Goal: Task Accomplishment & Management: Use online tool/utility

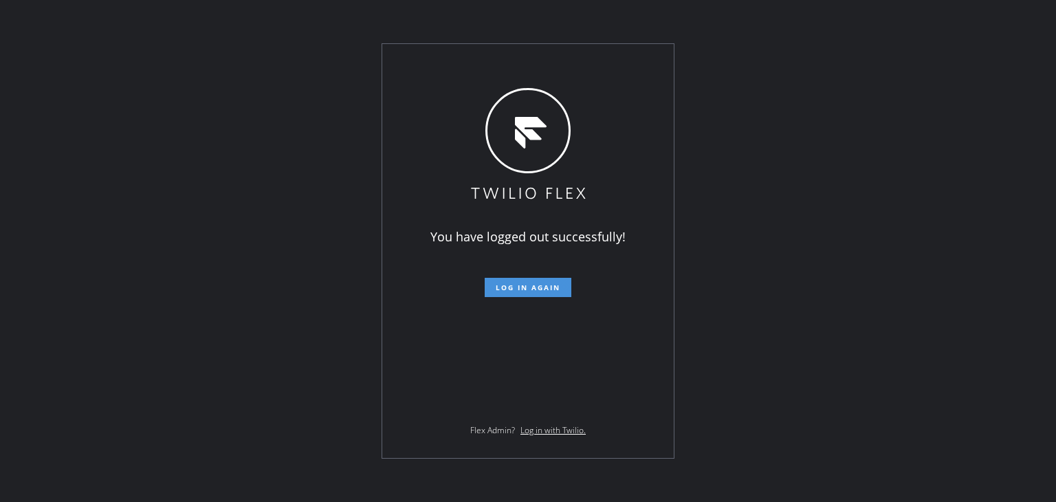
click at [520, 287] on span "Log in again" at bounding box center [527, 287] width 65 height 10
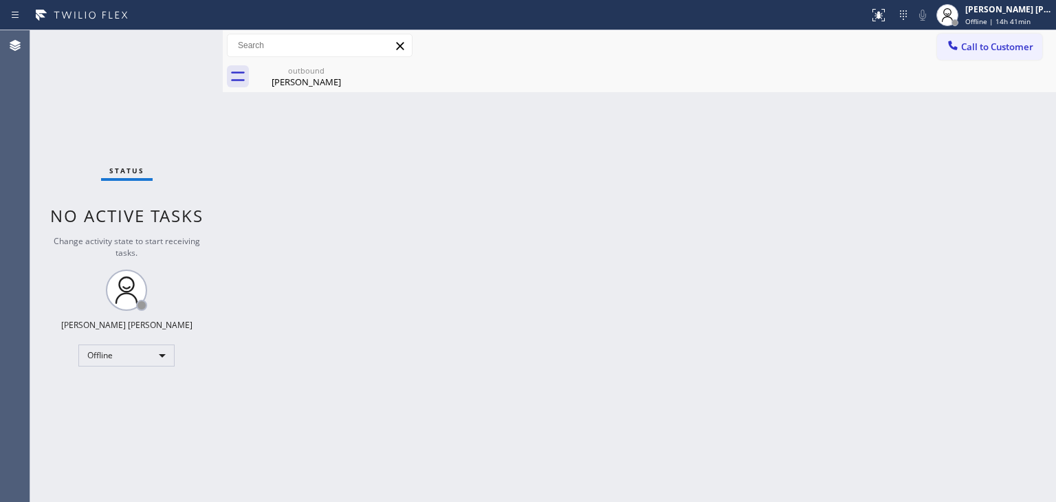
click at [912, 188] on div "Back to Dashboard Change Sender ID Customers Technicians Select a contact Outbo…" at bounding box center [639, 265] width 833 height 471
click at [175, 83] on div "Status No active tasks Change activity state to start receiving tasks. [PERSON_…" at bounding box center [126, 265] width 192 height 471
click at [814, 190] on div "Back to Dashboard Change Sender ID Customers Technicians Select a contact Outbo…" at bounding box center [639, 265] width 833 height 471
click at [145, 67] on div "Status No active tasks Change activity state to start receiving tasks. [PERSON_…" at bounding box center [126, 265] width 192 height 471
click at [1015, 33] on div "Call to Customer Outbound call Location Search location Your caller id phone nu…" at bounding box center [639, 45] width 833 height 31
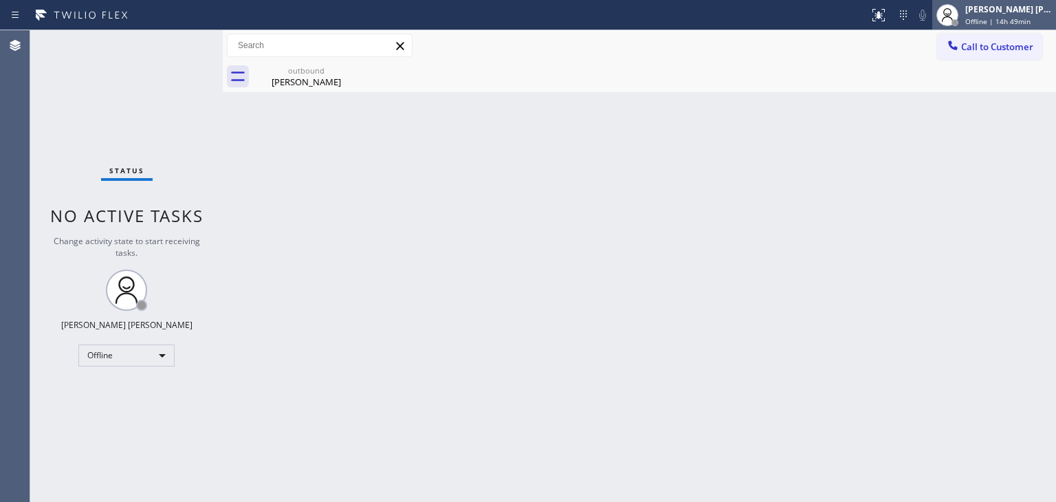
click at [1009, 16] on span "Offline | 14h 49min" at bounding box center [997, 21] width 65 height 10
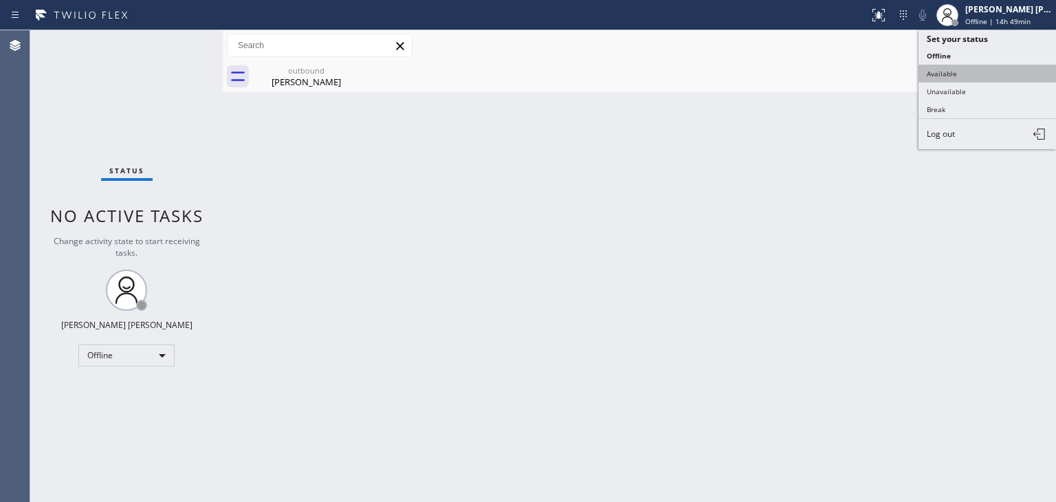
click at [967, 68] on button "Available" at bounding box center [986, 74] width 137 height 18
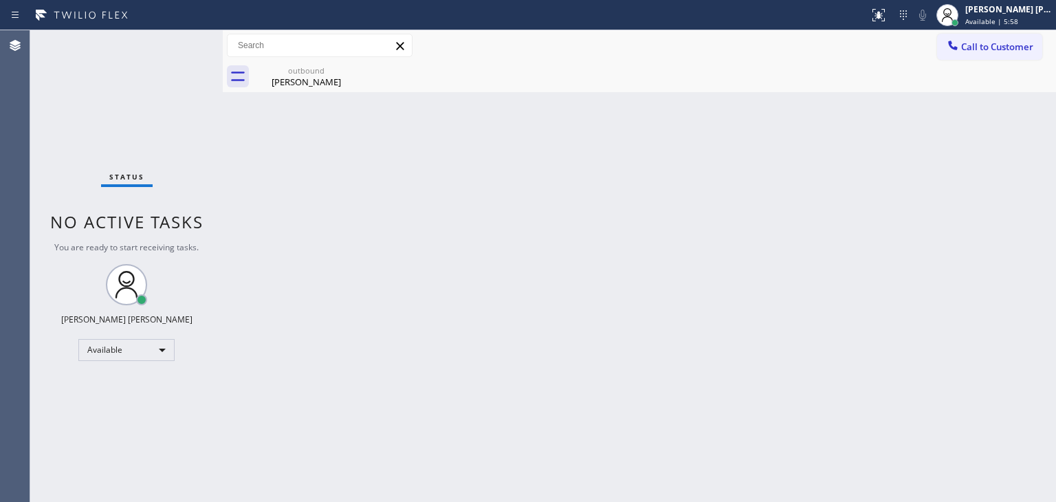
click at [162, 46] on div "Status No active tasks You are ready to start receiving tasks. [PERSON_NAME] [P…" at bounding box center [126, 265] width 192 height 471
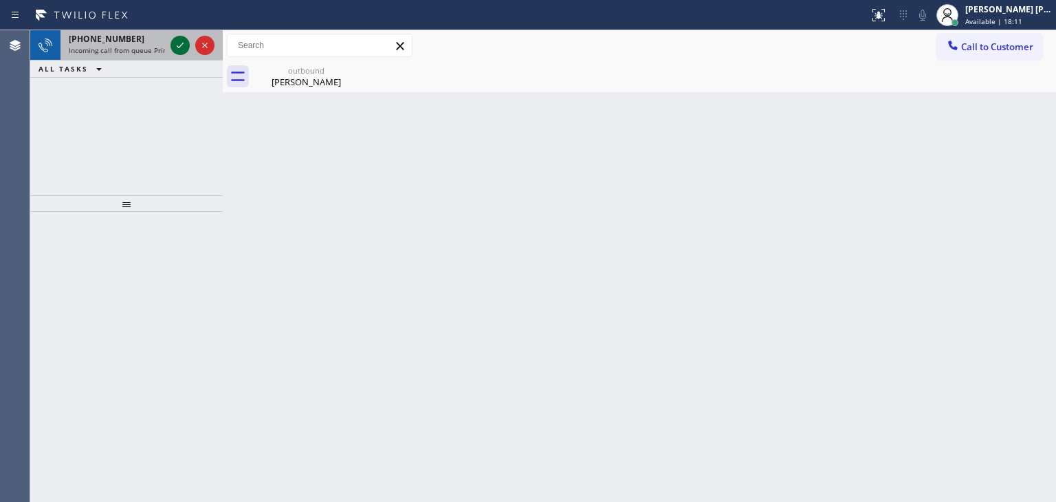
click at [185, 47] on icon at bounding box center [180, 45] width 16 height 16
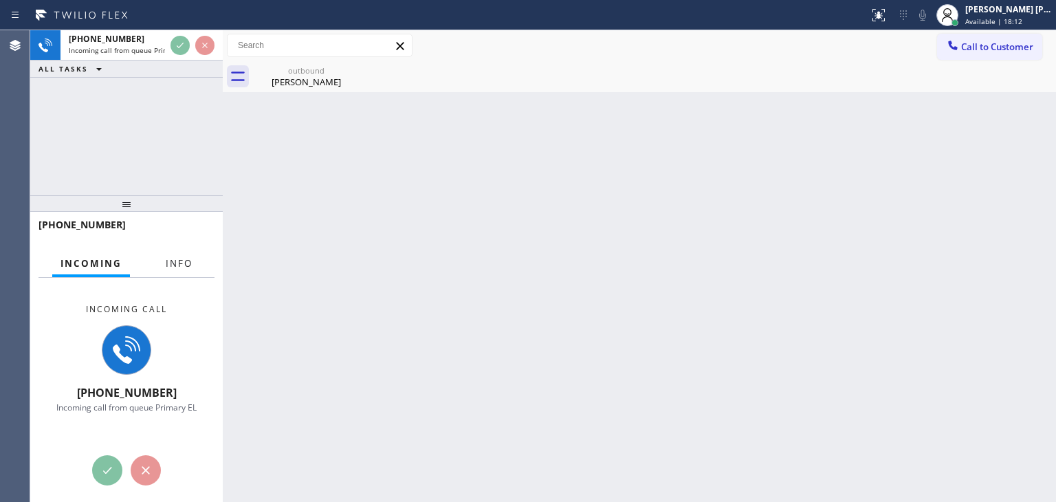
click at [175, 258] on span "Info" at bounding box center [179, 263] width 27 height 12
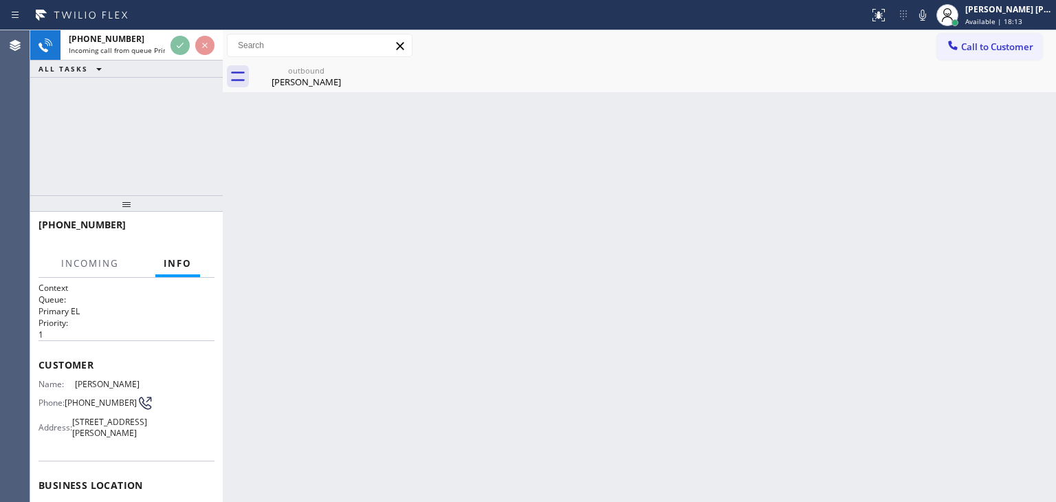
scroll to position [69, 0]
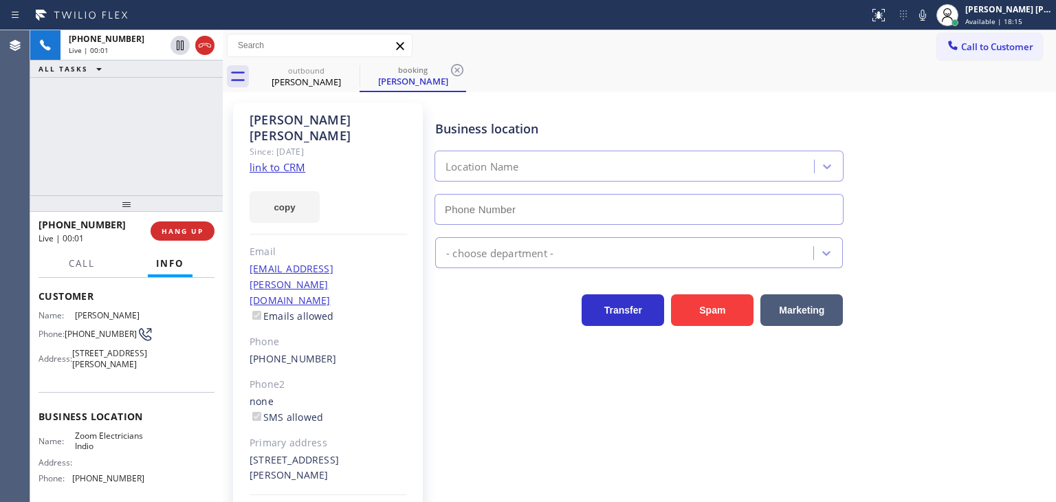
type input "[PHONE_NUMBER]"
click at [295, 160] on link "link to CRM" at bounding box center [277, 167] width 56 height 14
click at [271, 160] on link "link to CRM" at bounding box center [277, 167] width 56 height 14
click at [930, 19] on icon at bounding box center [922, 15] width 16 height 16
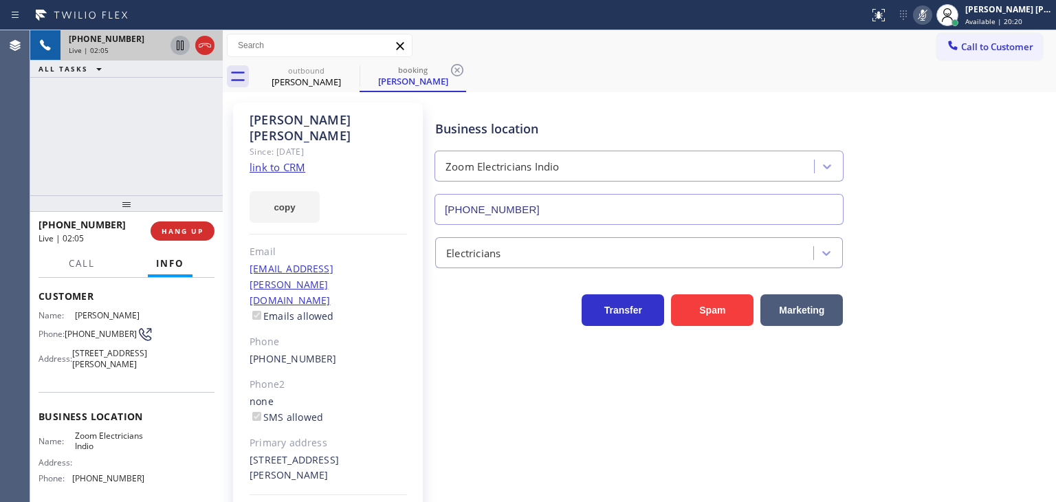
click at [175, 47] on icon at bounding box center [180, 45] width 16 height 16
click at [930, 17] on icon at bounding box center [922, 15] width 16 height 16
click at [181, 43] on icon at bounding box center [180, 46] width 10 height 10
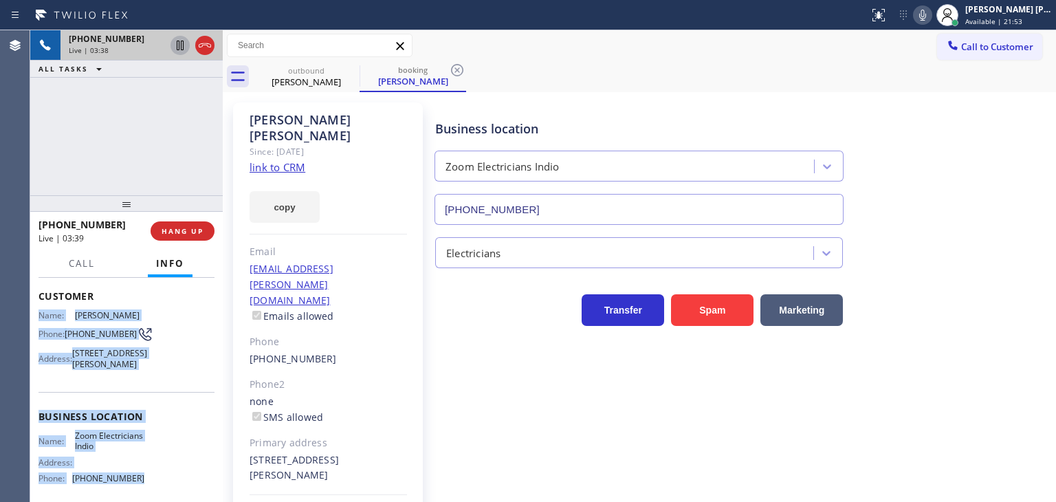
drag, startPoint x: 140, startPoint y: 443, endPoint x: 36, endPoint y: 309, distance: 170.4
click at [36, 309] on div "Context Queue: Primary EL Priority: 1 Customer Name: [PERSON_NAME] Phone: [PHON…" at bounding box center [126, 390] width 192 height 224
copy div "Name: [PERSON_NAME] Phone: [PHONE_NUMBER] Address: [STREET_ADDRESS][PERSON_NAME…"
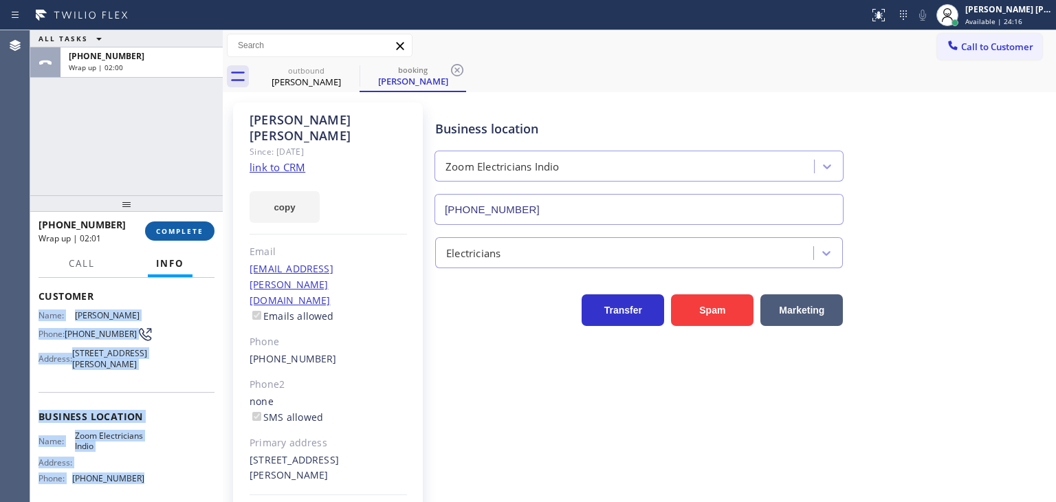
click at [177, 231] on span "COMPLETE" at bounding box center [179, 231] width 47 height 10
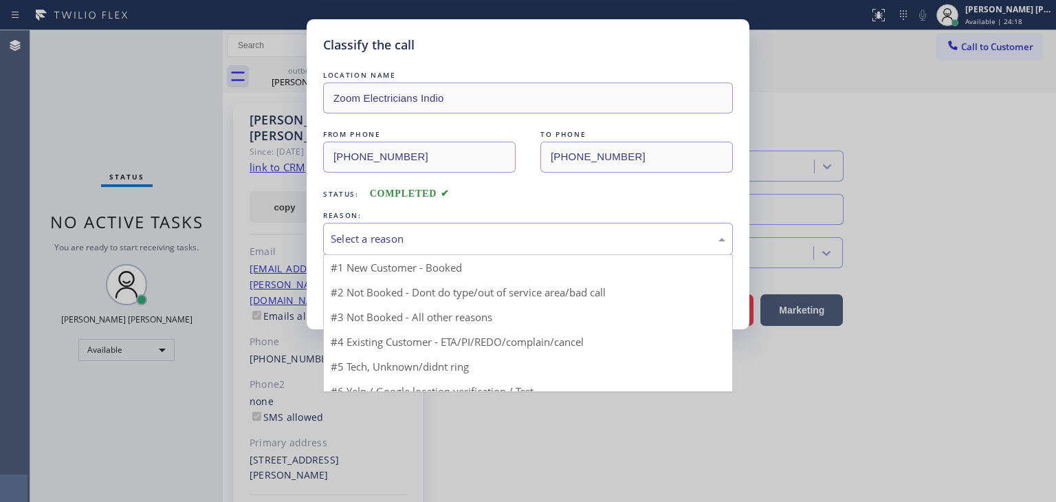
click at [421, 231] on div "Select a reason" at bounding box center [528, 239] width 394 height 16
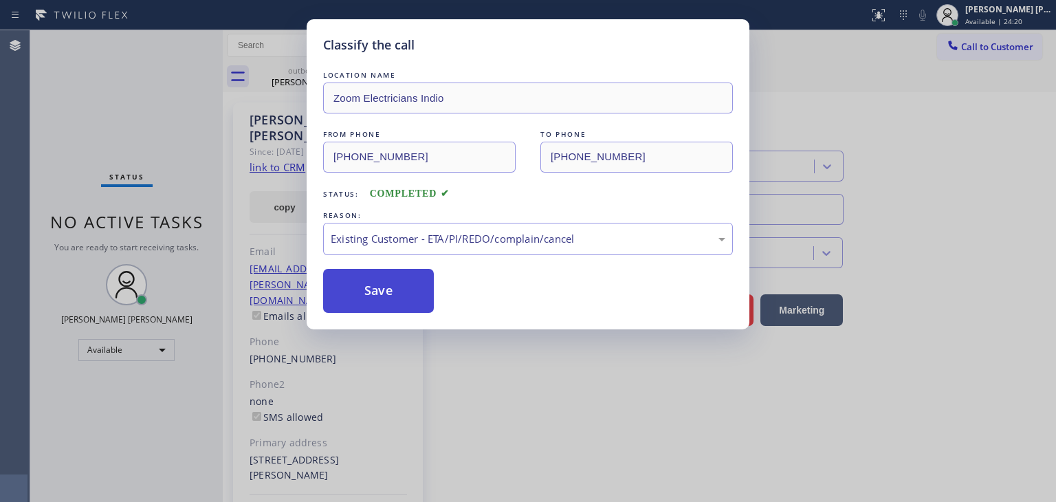
click at [400, 300] on button "Save" at bounding box center [378, 291] width 111 height 44
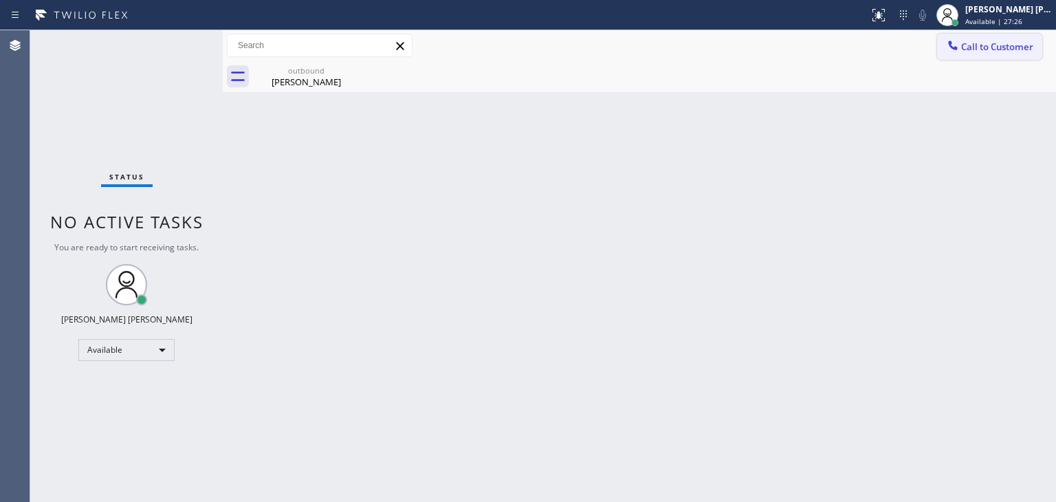
click at [1017, 53] on button "Call to Customer" at bounding box center [989, 47] width 105 height 26
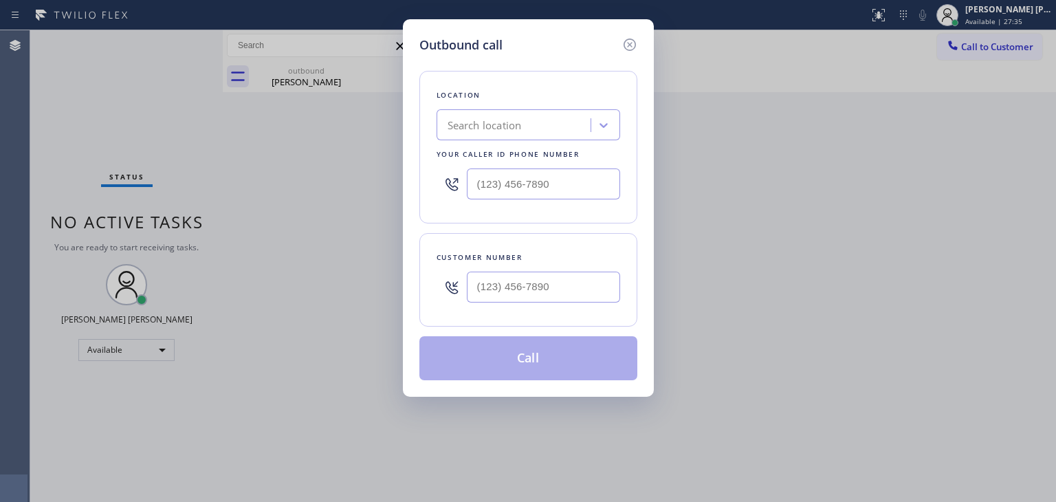
drag, startPoint x: 1016, startPoint y: 265, endPoint x: 995, endPoint y: 272, distance: 22.4
click at [1016, 265] on div "Outbound call Location Search location Your caller id phone number Customer num…" at bounding box center [528, 251] width 1056 height 502
click at [524, 188] on input "(___) ___-____" at bounding box center [543, 183] width 153 height 31
type input "(___) ___-____"
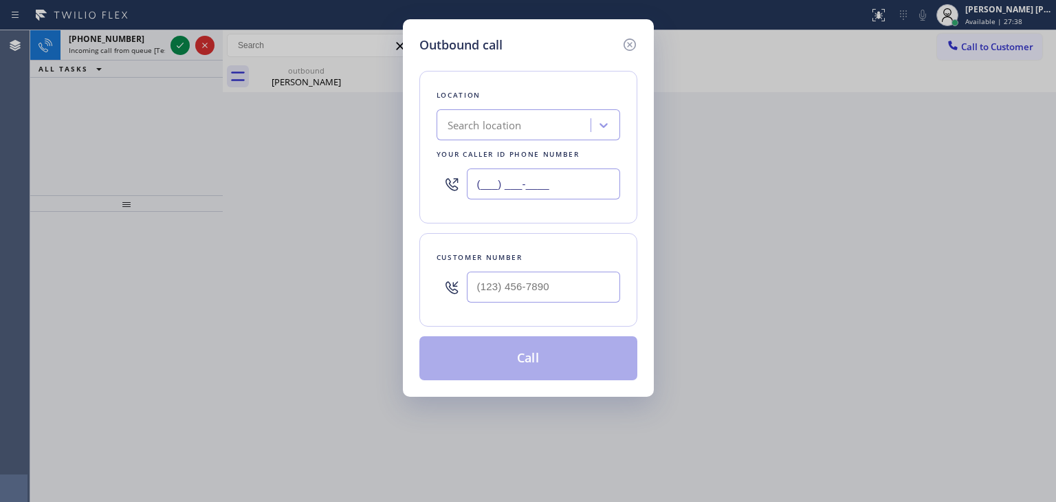
type input "(___) ___-____"
drag, startPoint x: 627, startPoint y: 36, endPoint x: 344, endPoint y: 87, distance: 287.7
click at [627, 37] on icon at bounding box center [629, 44] width 16 height 16
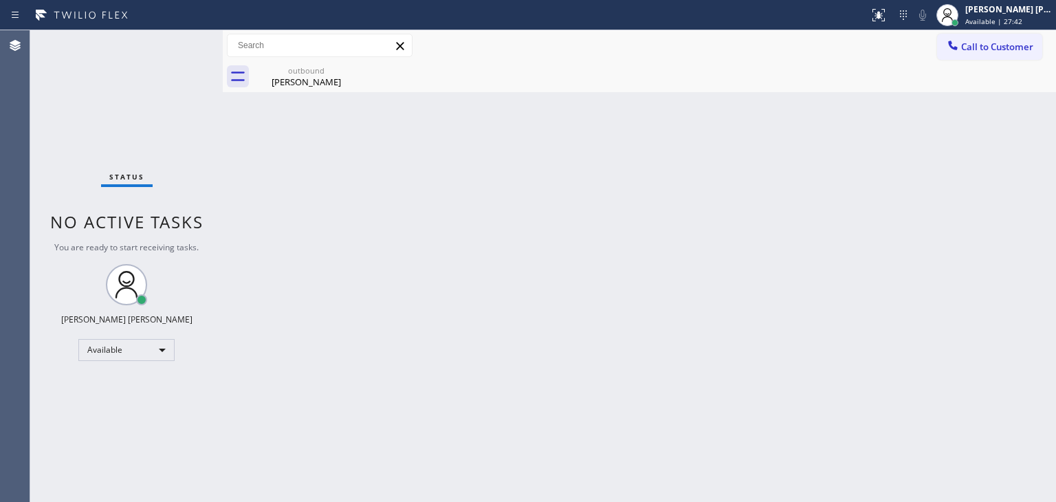
click at [983, 61] on div "outbound [PERSON_NAME]" at bounding box center [654, 76] width 803 height 31
click at [983, 56] on button "Call to Customer" at bounding box center [989, 47] width 105 height 26
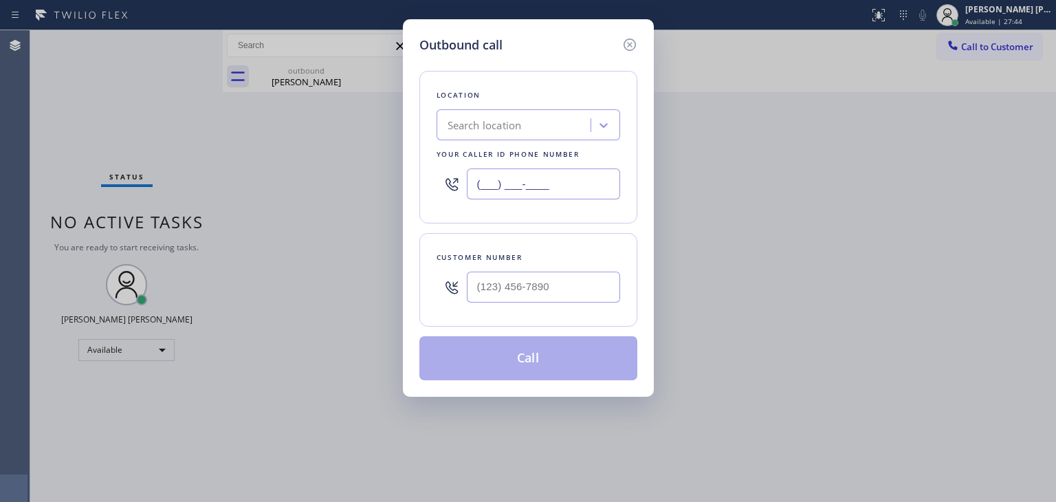
click at [498, 187] on input "(___) ___-____" at bounding box center [543, 183] width 153 height 31
paste input "760) 279-1212"
type input "[PHONE_NUMBER]"
type input "(___) ___-____"
click at [357, 335] on div "Outbound call Location Zoom Electricians Indio Your caller id phone number [PHO…" at bounding box center [528, 251] width 1056 height 502
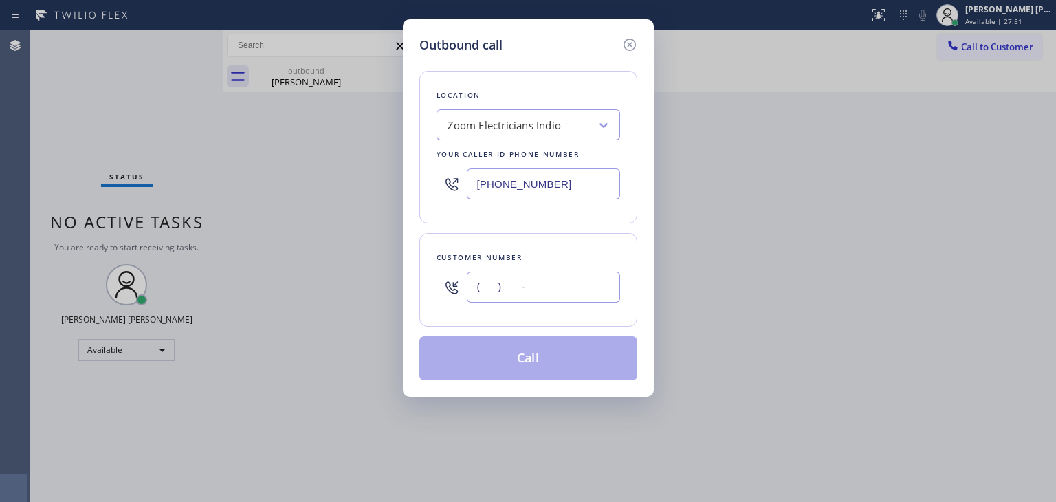
click at [500, 276] on input "(___) ___-____" at bounding box center [543, 286] width 153 height 31
paste input "604) 603-7252"
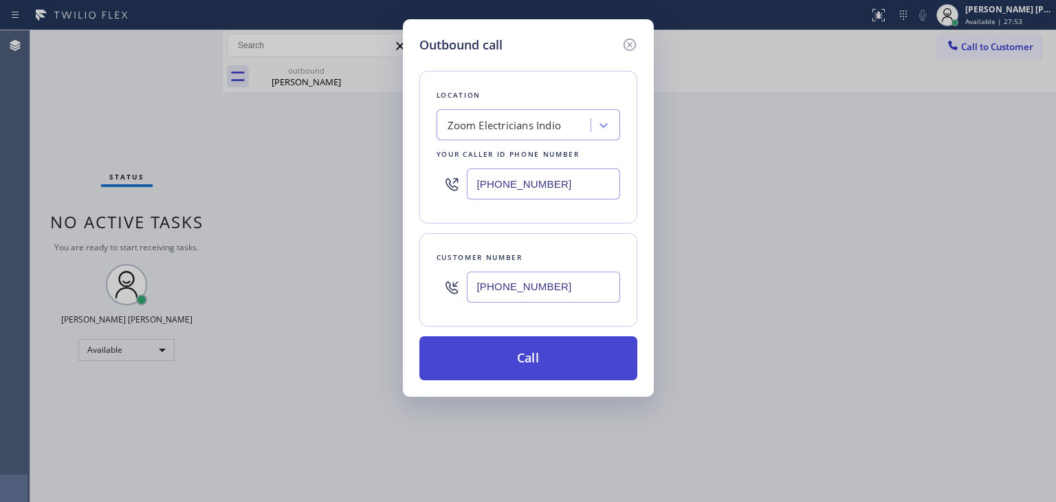
type input "[PHONE_NUMBER]"
click at [542, 350] on button "Call" at bounding box center [528, 358] width 218 height 44
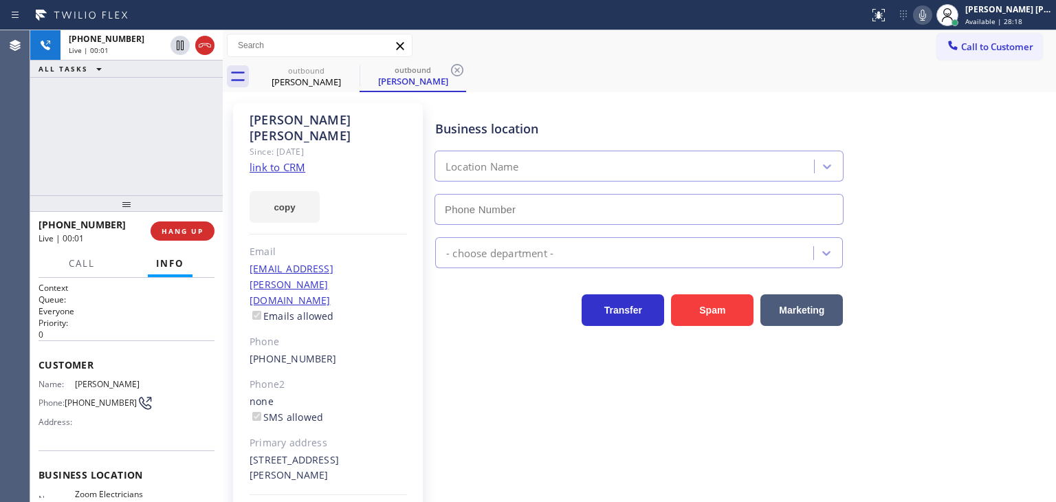
type input "[PHONE_NUMBER]"
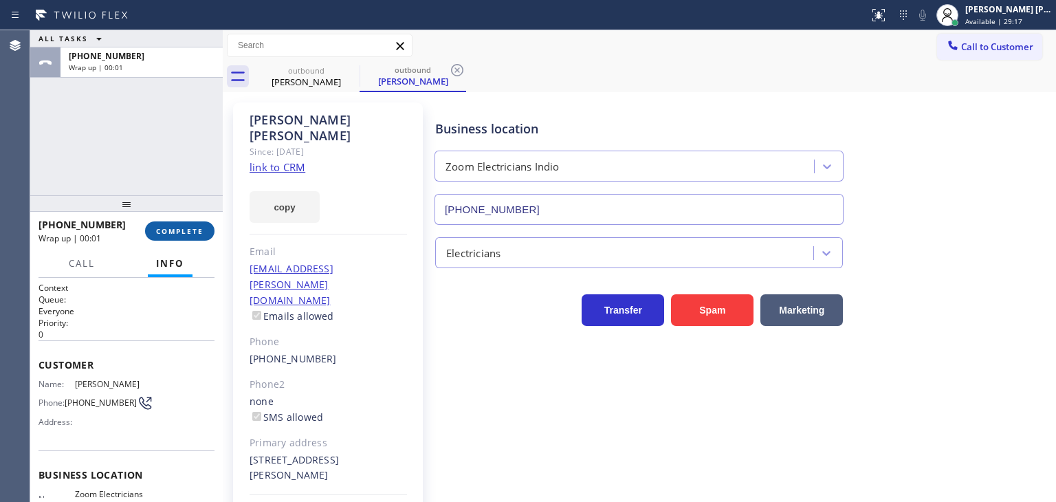
click at [170, 232] on span "COMPLETE" at bounding box center [179, 231] width 47 height 10
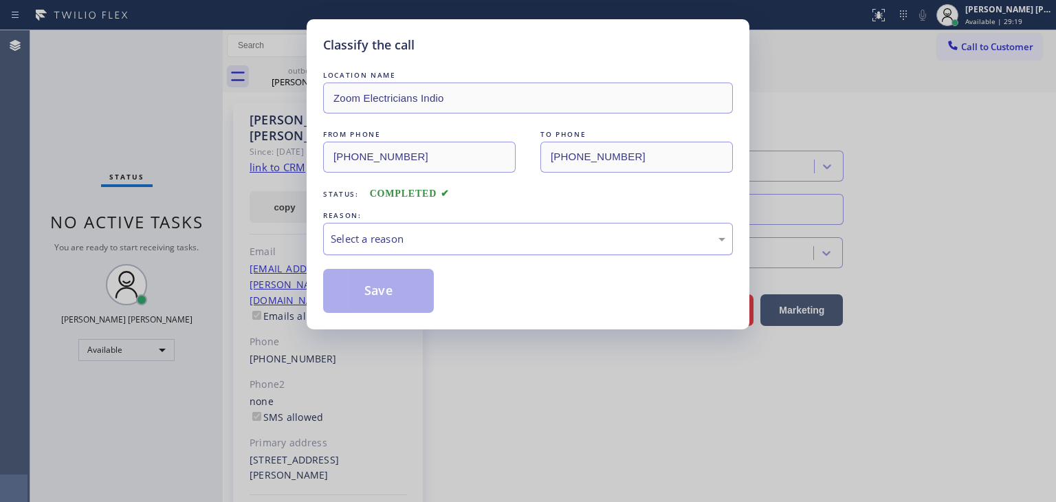
click at [454, 226] on div "Select a reason" at bounding box center [528, 239] width 410 height 32
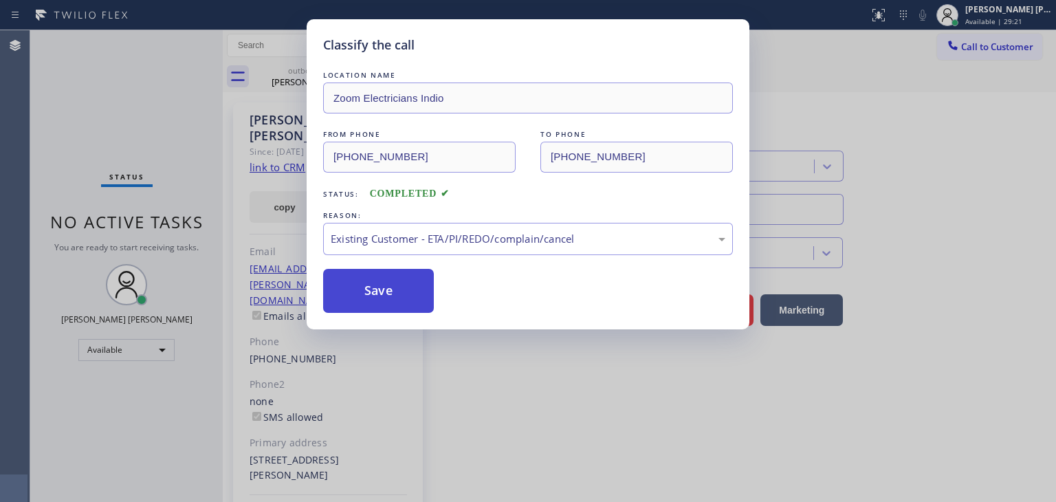
click at [400, 304] on button "Save" at bounding box center [378, 291] width 111 height 44
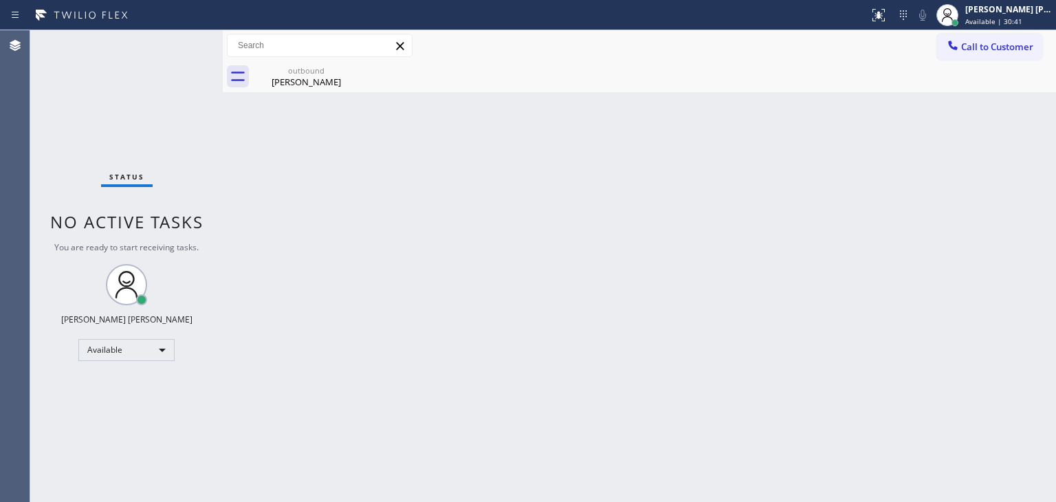
click at [187, 78] on div "Status No active tasks You are ready to start receiving tasks. [PERSON_NAME] [P…" at bounding box center [126, 265] width 192 height 471
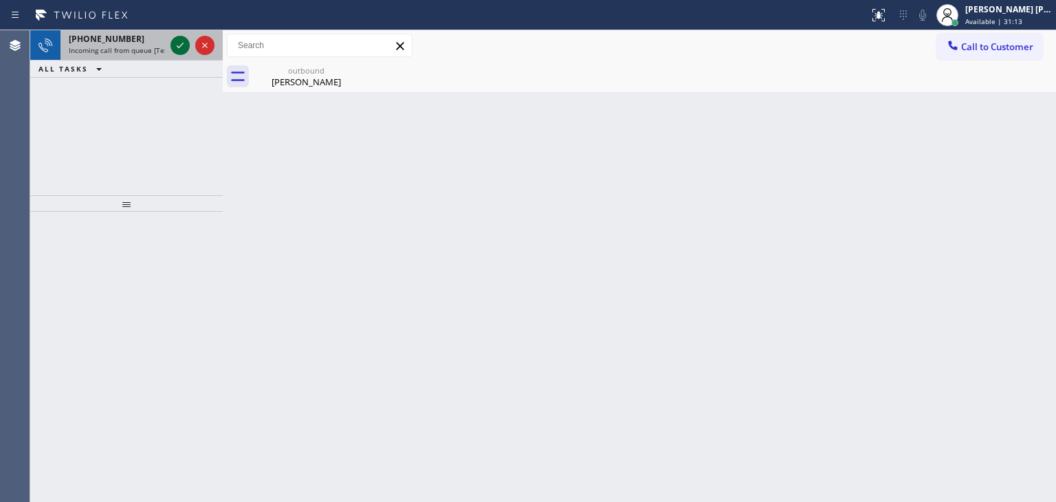
click at [179, 45] on icon at bounding box center [180, 45] width 16 height 16
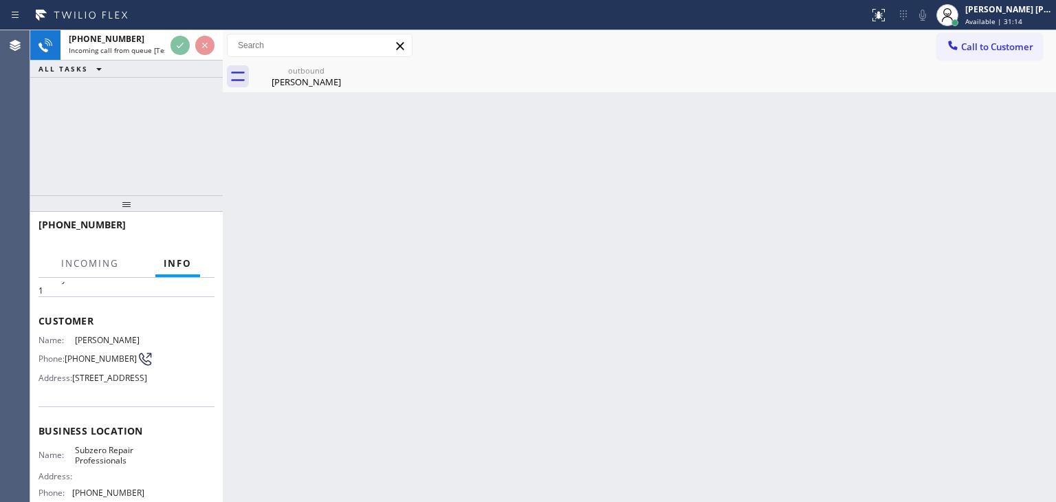
scroll to position [69, 0]
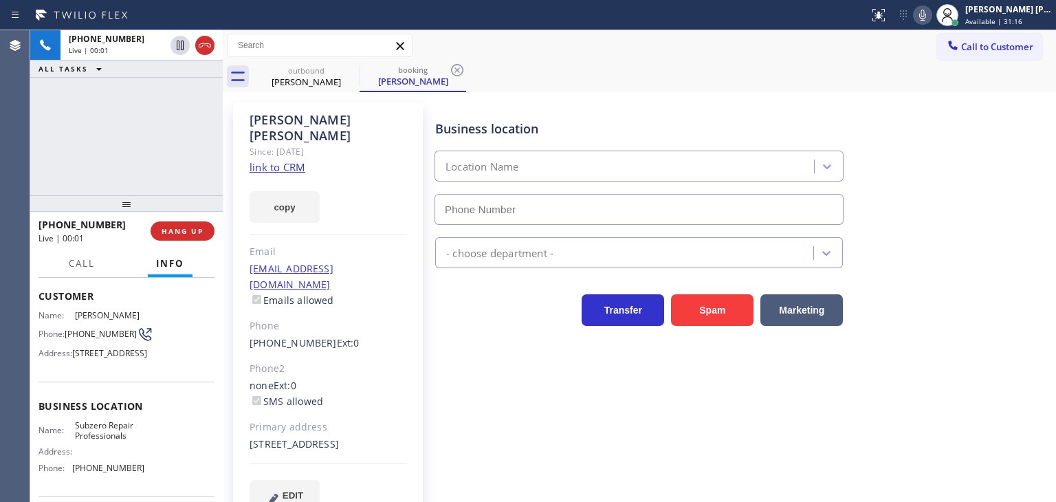
type input "[PHONE_NUMBER]"
click at [43, 163] on div "[PHONE_NUMBER] Live | 00:12 ALL TASKS ALL TASKS ACTIVE TASKS TASKS IN WRAP UP" at bounding box center [126, 112] width 192 height 165
click at [260, 160] on link "link to CRM" at bounding box center [277, 167] width 56 height 14
click at [105, 144] on div "[PHONE_NUMBER] Live | 03:58 ALL TASKS ALL TASKS ACTIVE TASKS TASKS IN WRAP UP" at bounding box center [126, 112] width 192 height 165
click at [91, 122] on div "[PHONE_NUMBER] Live | 07:21 ALL TASKS ALL TASKS ACTIVE TASKS TASKS IN WRAP UP" at bounding box center [126, 112] width 192 height 165
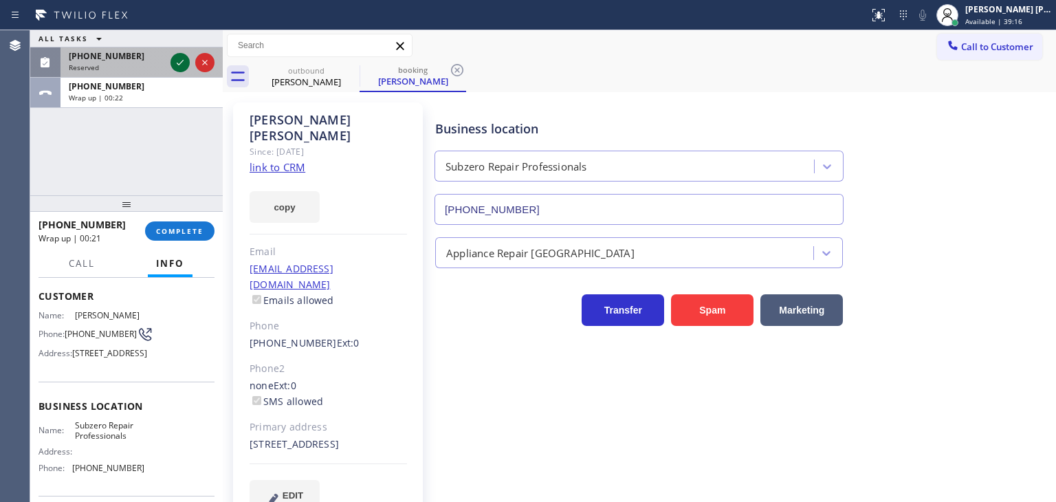
drag, startPoint x: 184, startPoint y: 57, endPoint x: 181, endPoint y: 65, distance: 8.3
click at [184, 57] on icon at bounding box center [180, 62] width 16 height 16
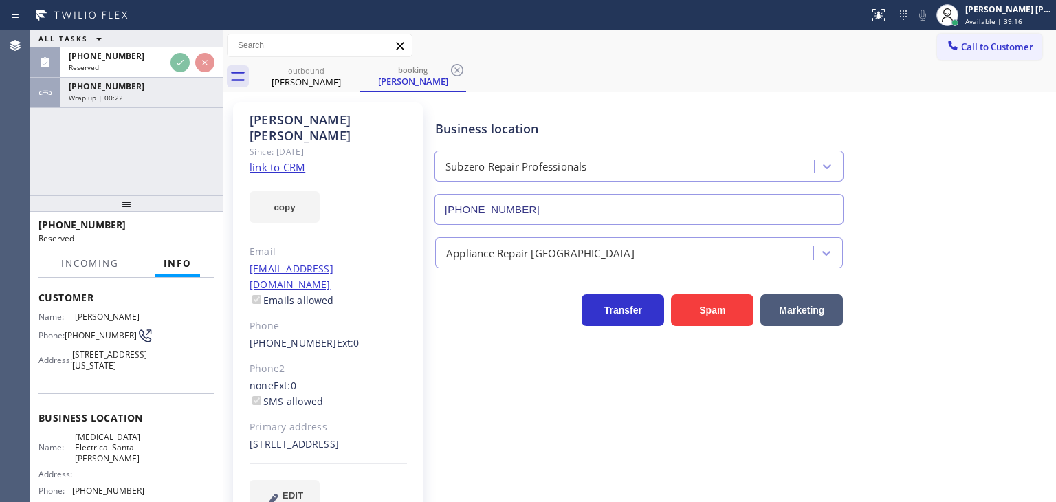
scroll to position [80, 0]
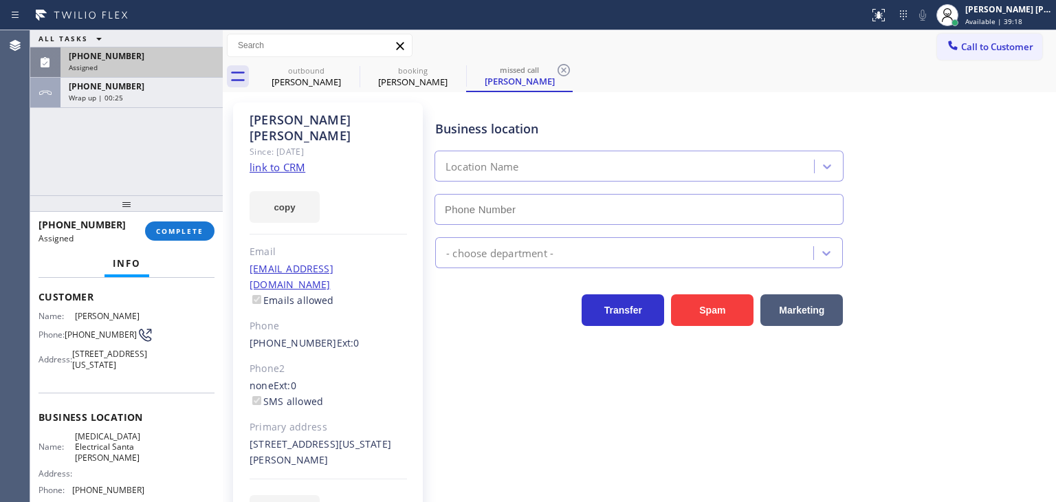
click at [159, 71] on div "[PHONE_NUMBER] Assigned" at bounding box center [138, 62] width 157 height 30
type input "[PHONE_NUMBER]"
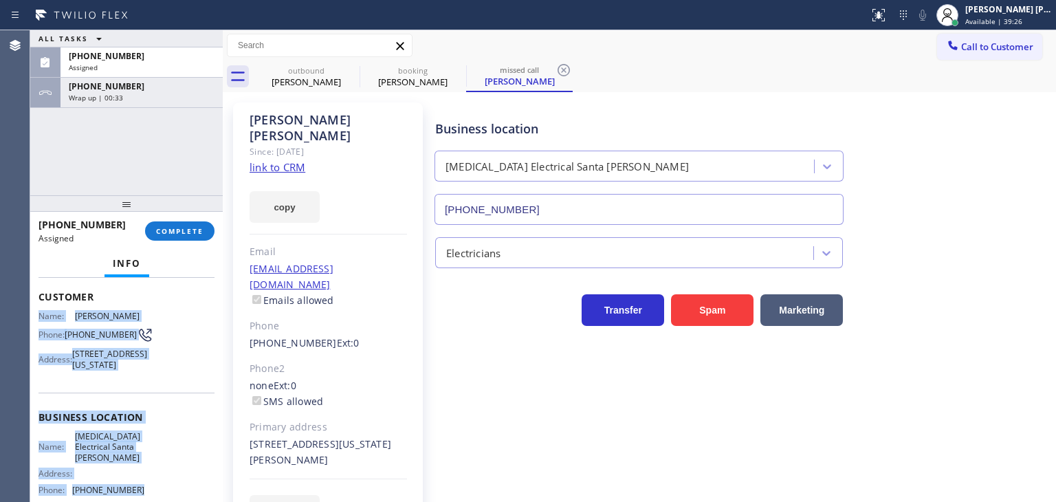
drag, startPoint x: 137, startPoint y: 446, endPoint x: 33, endPoint y: 317, distance: 166.1
click at [33, 317] on div "Context Queue: Electrical Priority: 0 Task Age: Customer Name: [PERSON_NAME] Ph…" at bounding box center [126, 390] width 192 height 224
copy div "Name: [PERSON_NAME] Phone: [PHONE_NUMBER] Address: [STREET_ADDRESS][US_STATE] B…"
click at [170, 54] on div "[PHONE_NUMBER]" at bounding box center [142, 56] width 146 height 12
click at [192, 225] on button "COMPLETE" at bounding box center [179, 230] width 69 height 19
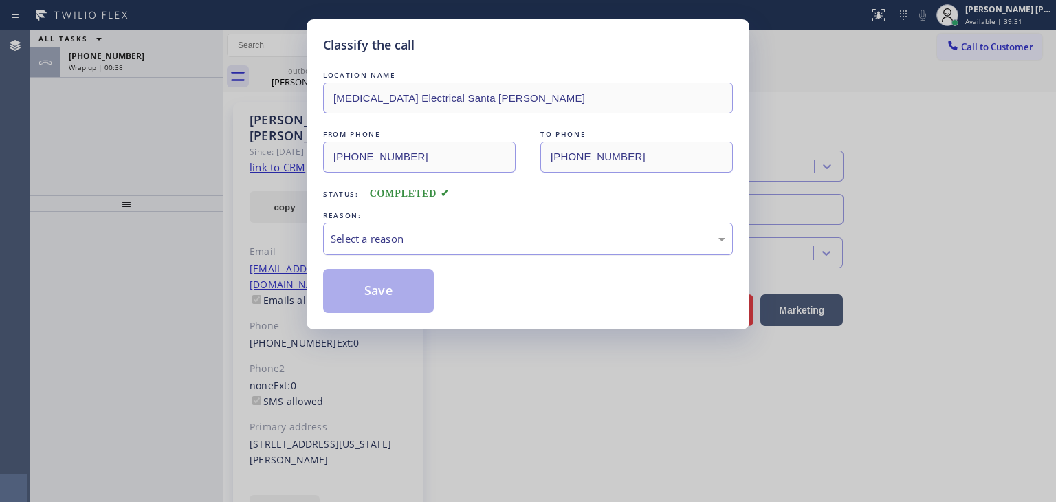
click at [383, 242] on div "Select a reason" at bounding box center [528, 239] width 394 height 16
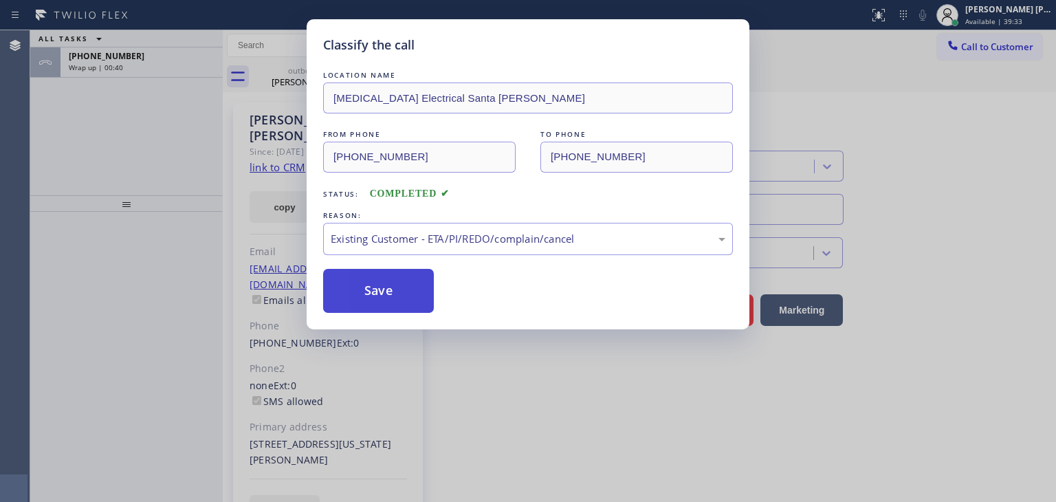
click at [401, 306] on button "Save" at bounding box center [378, 291] width 111 height 44
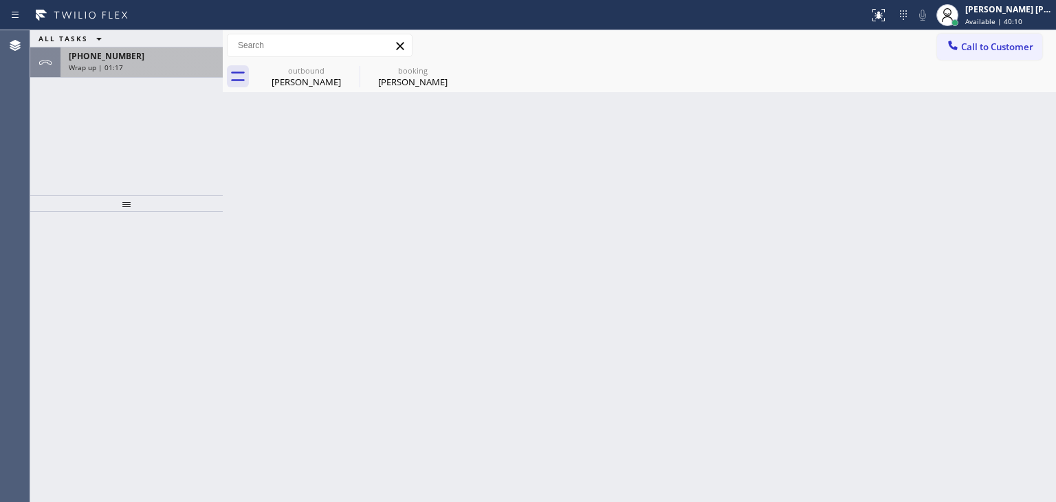
drag, startPoint x: 133, startPoint y: 53, endPoint x: 137, endPoint y: 69, distance: 16.8
click at [133, 53] on div "[PHONE_NUMBER]" at bounding box center [142, 56] width 146 height 12
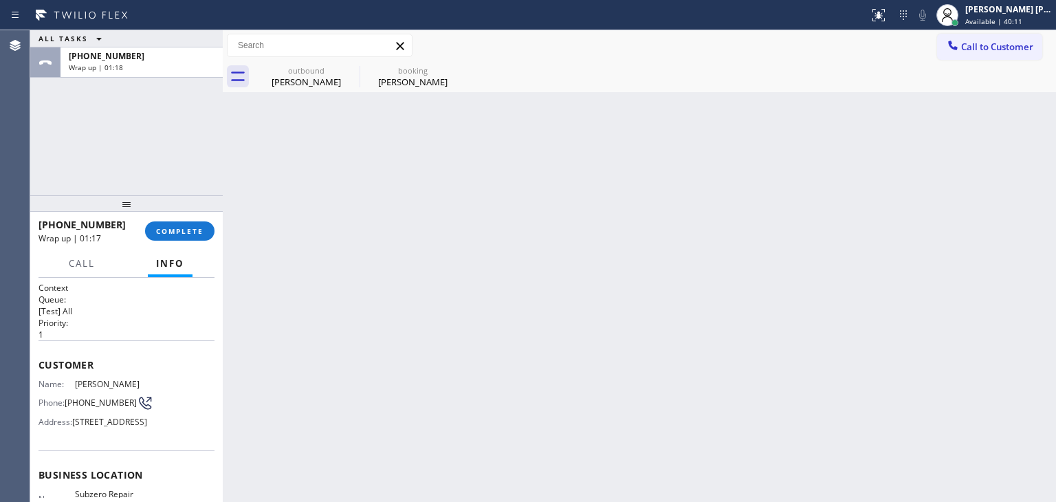
click at [197, 240] on div "[PHONE_NUMBER] Wrap up | 01:17 COMPLETE" at bounding box center [126, 231] width 176 height 36
click at [195, 235] on span "COMPLETE" at bounding box center [179, 231] width 47 height 10
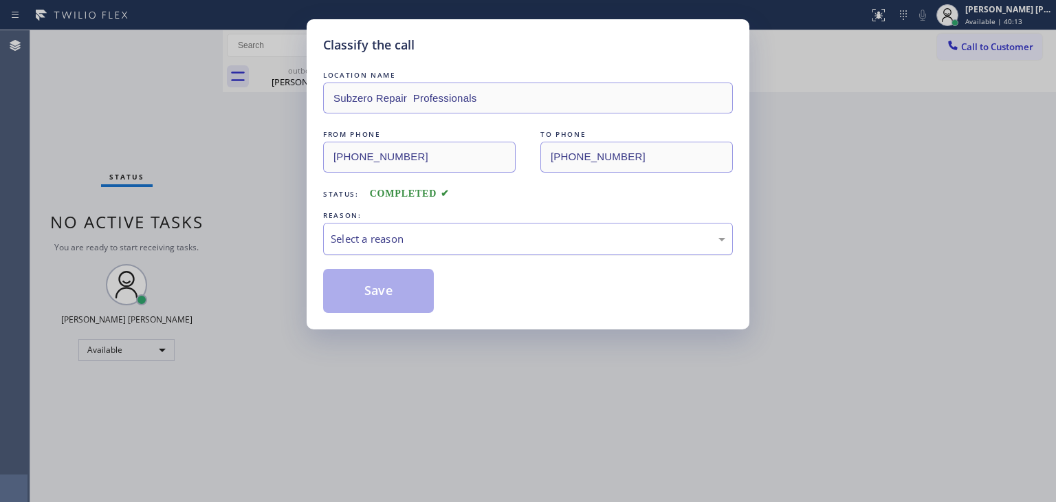
click at [361, 248] on div "Select a reason" at bounding box center [528, 239] width 410 height 32
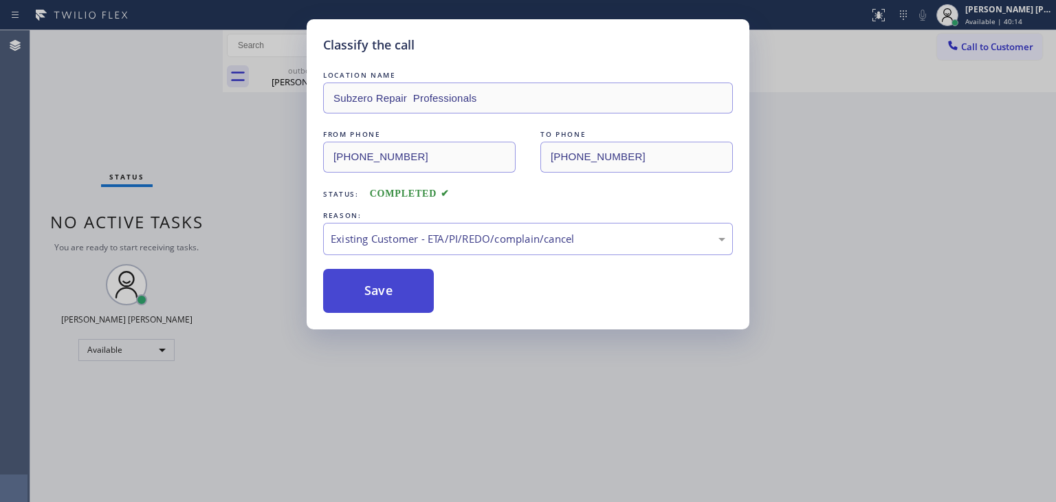
click at [363, 293] on button "Save" at bounding box center [378, 291] width 111 height 44
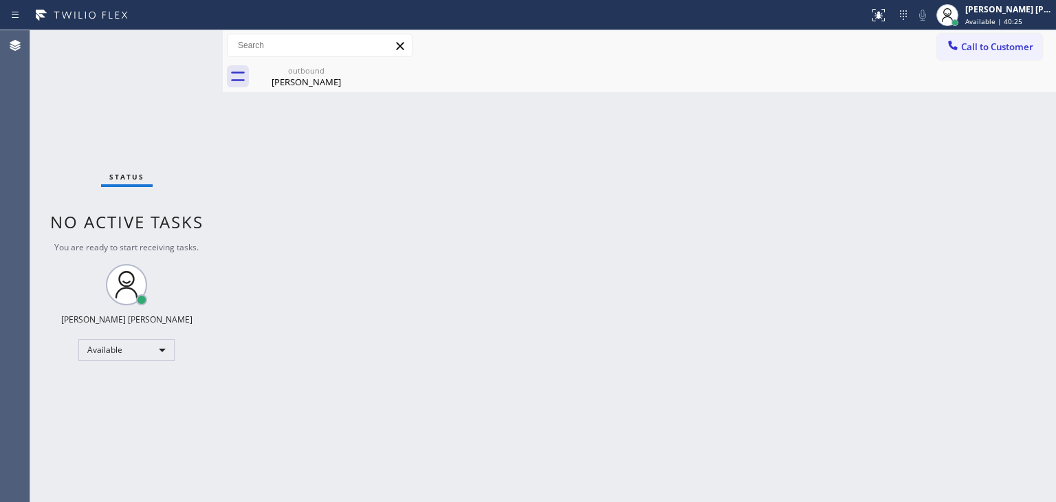
click at [188, 77] on div "Status No active tasks You are ready to start receiving tasks. [PERSON_NAME] [P…" at bounding box center [126, 265] width 192 height 471
click at [994, 138] on div "Back to Dashboard Change Sender ID Customers Technicians Select a contact Outbo…" at bounding box center [639, 265] width 833 height 471
click at [170, 98] on div "Status No active tasks You are ready to start receiving tasks. [PERSON_NAME] [P…" at bounding box center [126, 265] width 192 height 471
click at [166, 73] on div "Status No active tasks You are ready to start receiving tasks. [PERSON_NAME] [P…" at bounding box center [126, 265] width 192 height 471
click at [143, 95] on div "Status No active tasks You are ready to start receiving tasks. [PERSON_NAME] [P…" at bounding box center [126, 265] width 192 height 471
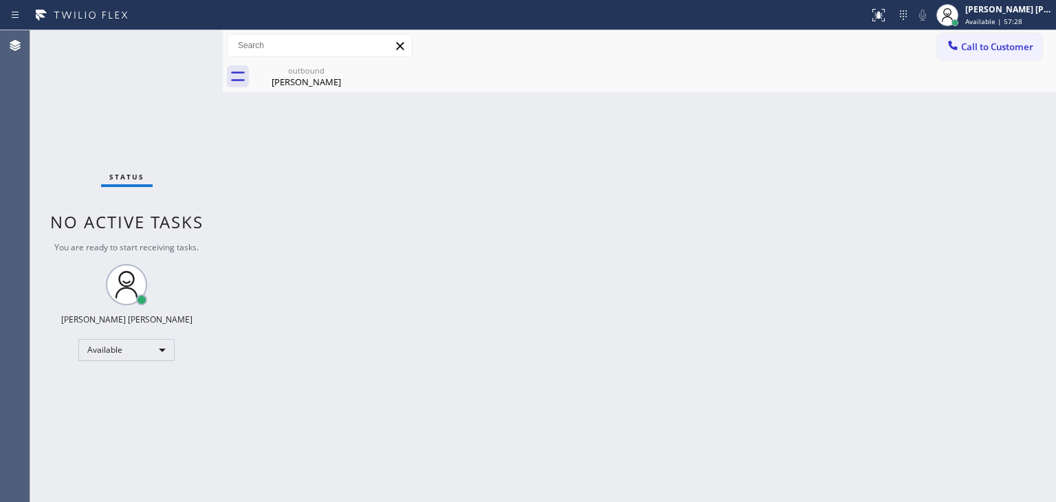
click at [125, 97] on div "Status No active tasks You are ready to start receiving tasks. [PERSON_NAME] [P…" at bounding box center [126, 265] width 192 height 471
click at [179, 45] on div "Status No active tasks You are ready to start receiving tasks. [PERSON_NAME] [P…" at bounding box center [126, 265] width 192 height 471
click at [152, 69] on div "Status No active tasks You are ready to start receiving tasks. [PERSON_NAME] [P…" at bounding box center [126, 265] width 192 height 471
click at [189, 81] on div "Status No active tasks You are ready to start receiving tasks. [PERSON_NAME] [P…" at bounding box center [126, 265] width 192 height 471
click at [146, 107] on div "Status No active tasks You are ready to start receiving tasks. [PERSON_NAME] [P…" at bounding box center [126, 265] width 192 height 471
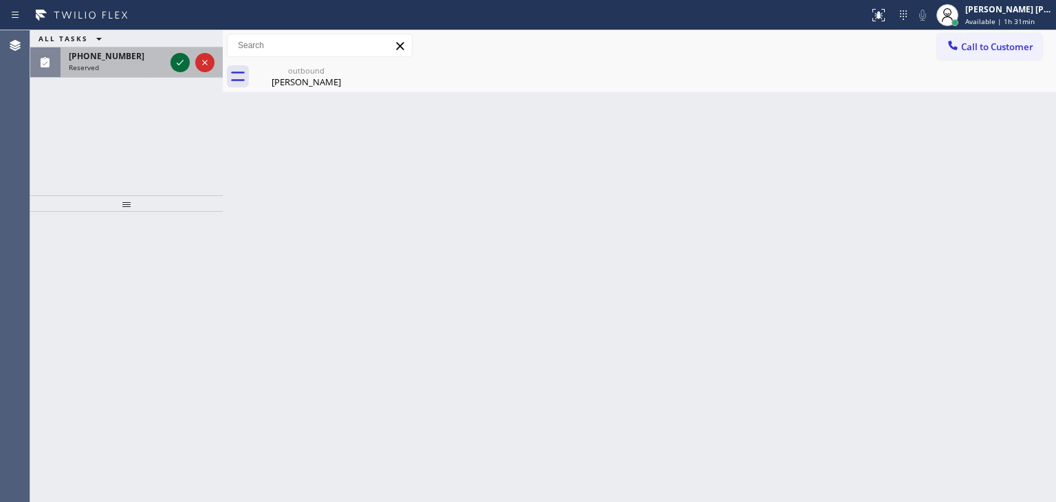
click at [180, 66] on icon at bounding box center [180, 62] width 16 height 16
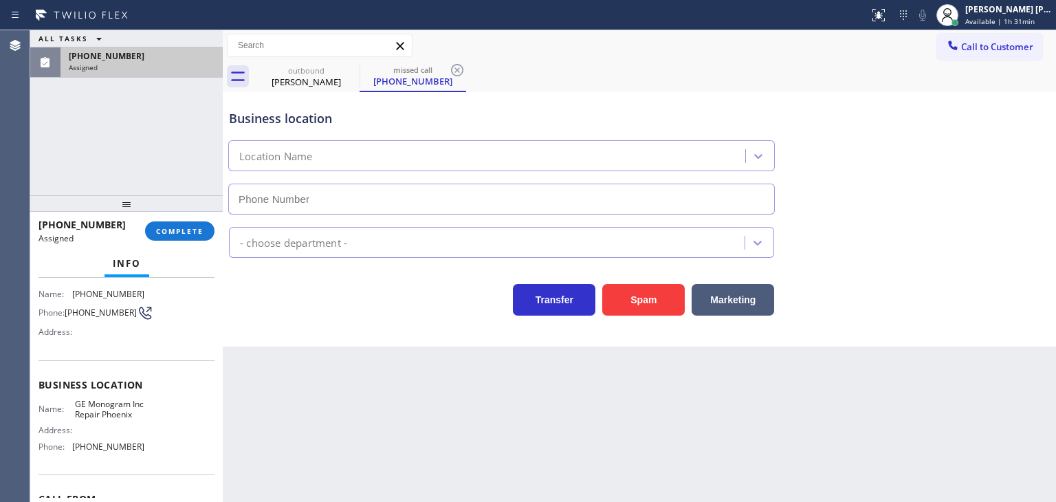
scroll to position [137, 0]
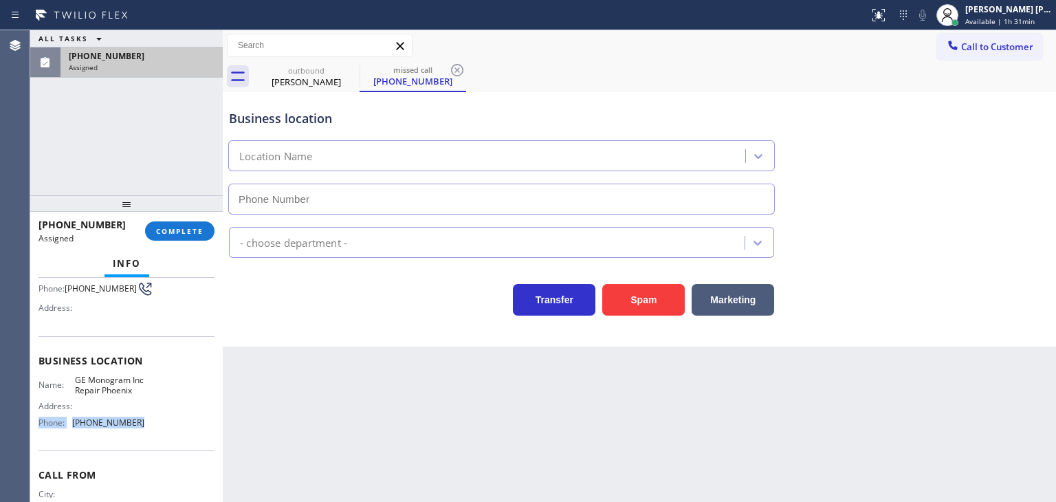
type input "[PHONE_NUMBER]"
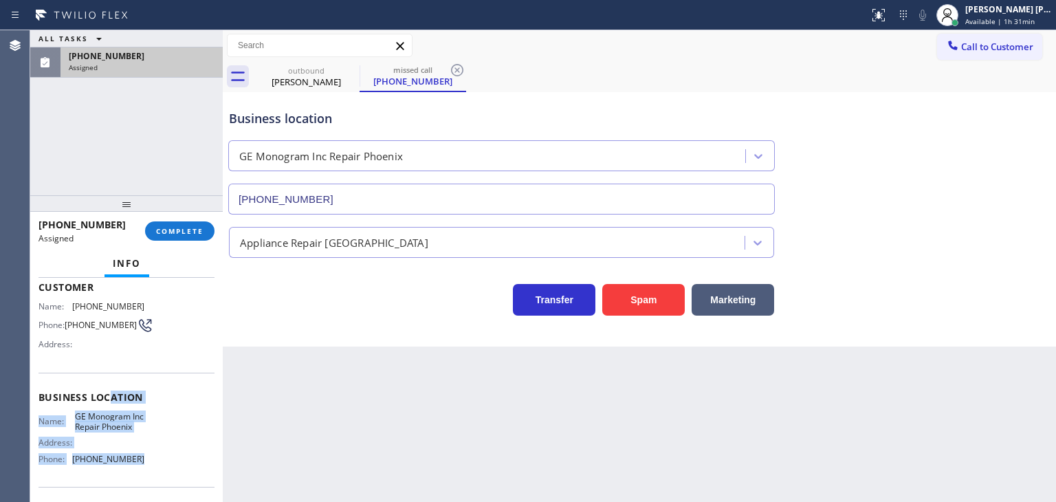
scroll to position [69, 0]
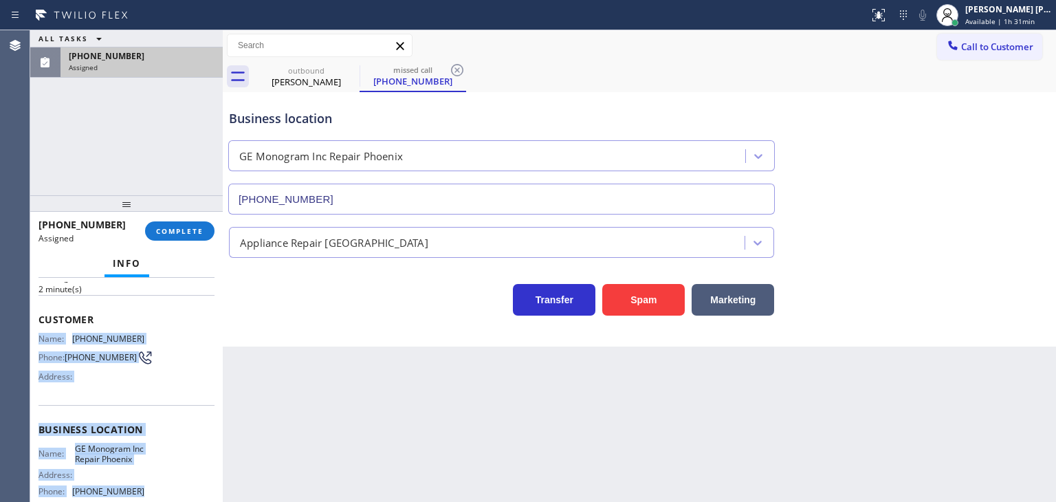
drag, startPoint x: 147, startPoint y: 438, endPoint x: 30, endPoint y: 332, distance: 158.1
click at [30, 332] on div "Context Queue: Appliance Repair High End Priority: 0 Task Age: [DEMOGRAPHIC_DAT…" at bounding box center [126, 390] width 192 height 224
copy div "Name: [PHONE_NUMBER] Phone: [PHONE_NUMBER] Address: Business location Name: GE …"
click at [183, 226] on span "COMPLETE" at bounding box center [179, 231] width 47 height 10
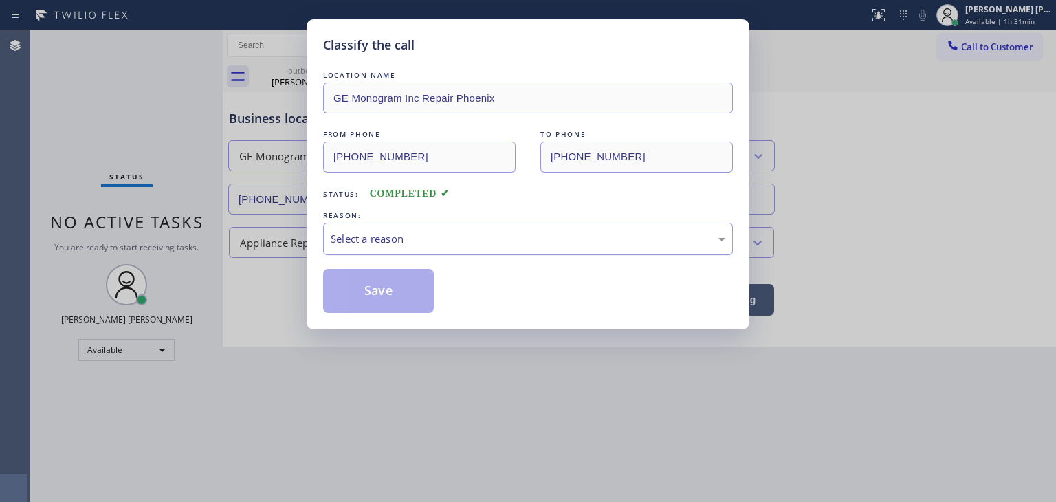
click at [425, 247] on div "Select a reason" at bounding box center [528, 239] width 410 height 32
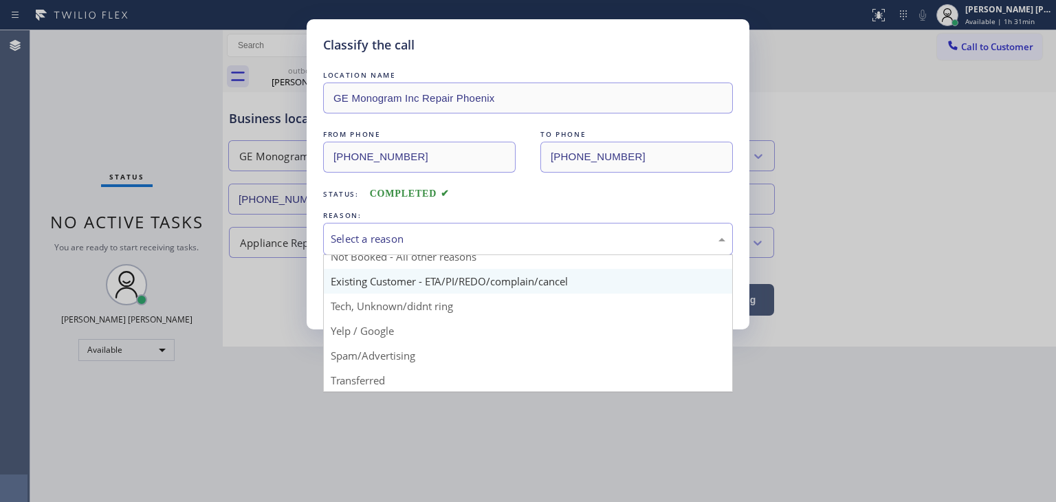
scroll to position [69, 0]
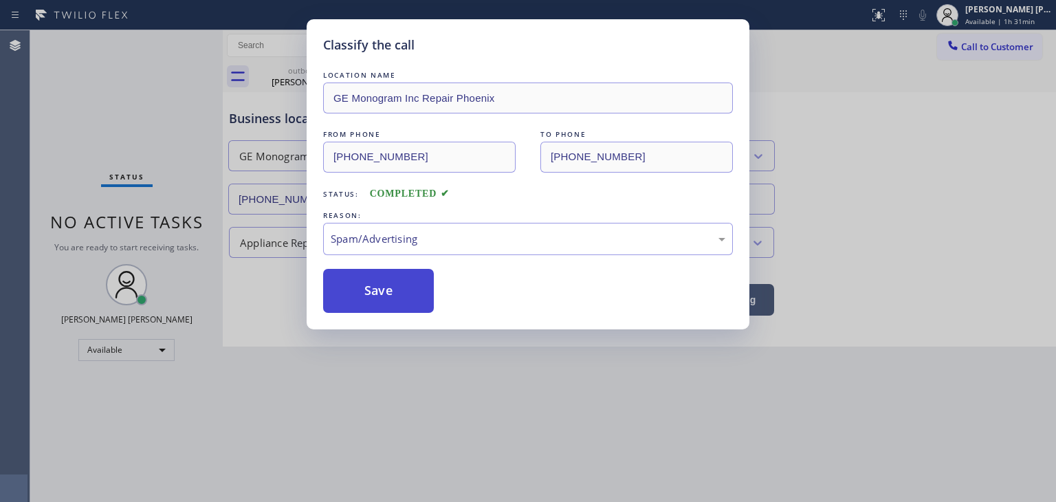
click at [399, 305] on button "Save" at bounding box center [378, 291] width 111 height 44
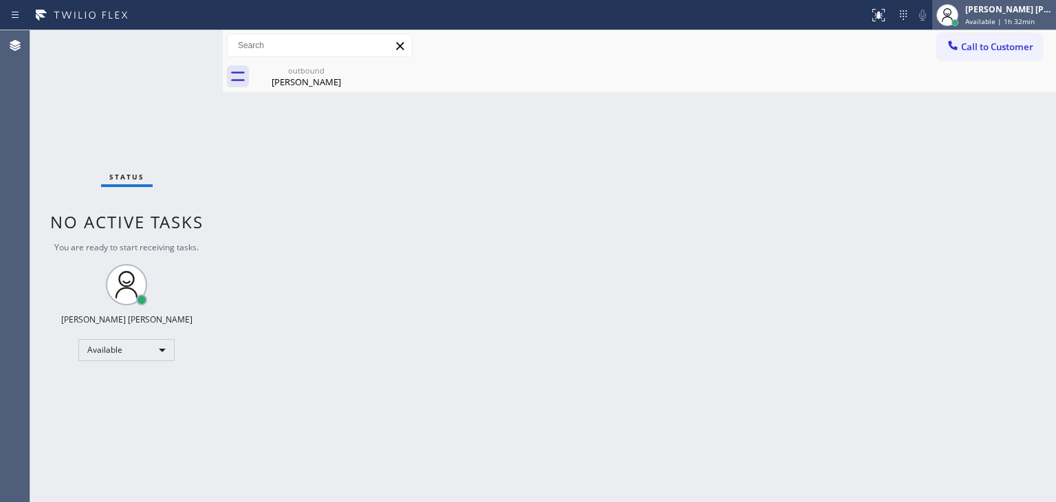
click at [989, 19] on span "Available | 1h 32min" at bounding box center [999, 21] width 69 height 10
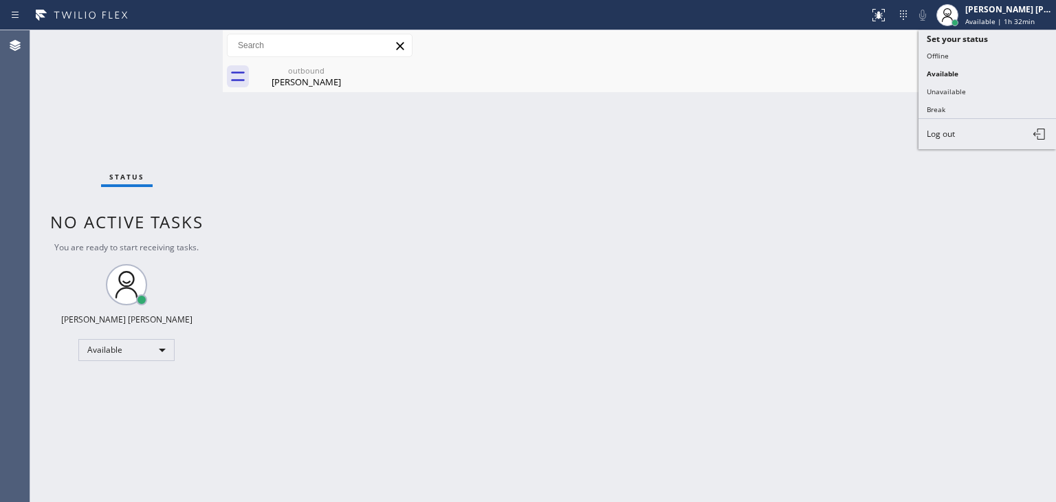
click at [968, 108] on button "Break" at bounding box center [986, 109] width 137 height 18
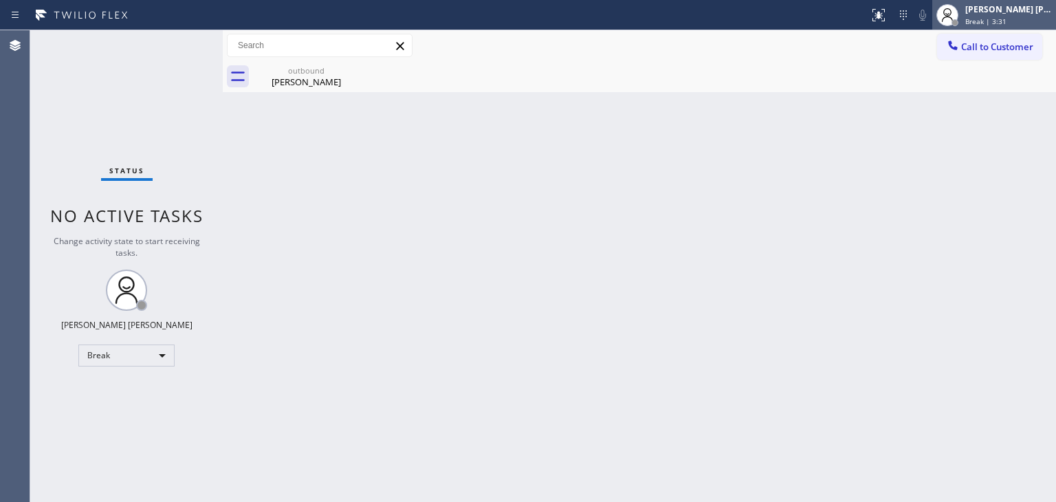
drag, startPoint x: 988, startPoint y: 15, endPoint x: 1001, endPoint y: 5, distance: 16.2
click at [992, 10] on div "[PERSON_NAME] [PERSON_NAME] Break | 3:31" at bounding box center [1008, 15] width 93 height 24
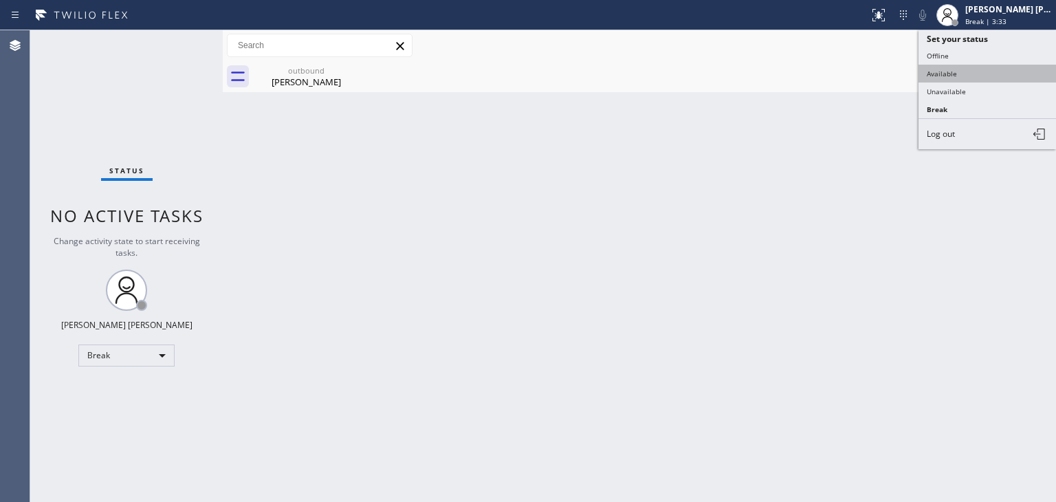
click at [946, 75] on button "Available" at bounding box center [986, 74] width 137 height 18
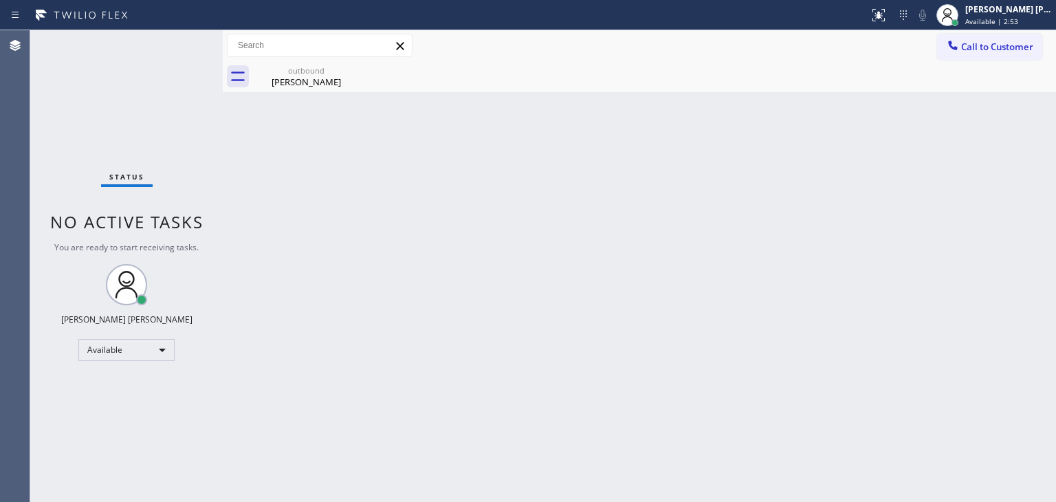
click at [121, 124] on div "Status No active tasks You are ready to start receiving tasks. [PERSON_NAME] [P…" at bounding box center [126, 265] width 192 height 471
click at [180, 67] on div "Status No active tasks You are ready to start receiving tasks. [PERSON_NAME] [P…" at bounding box center [126, 265] width 192 height 471
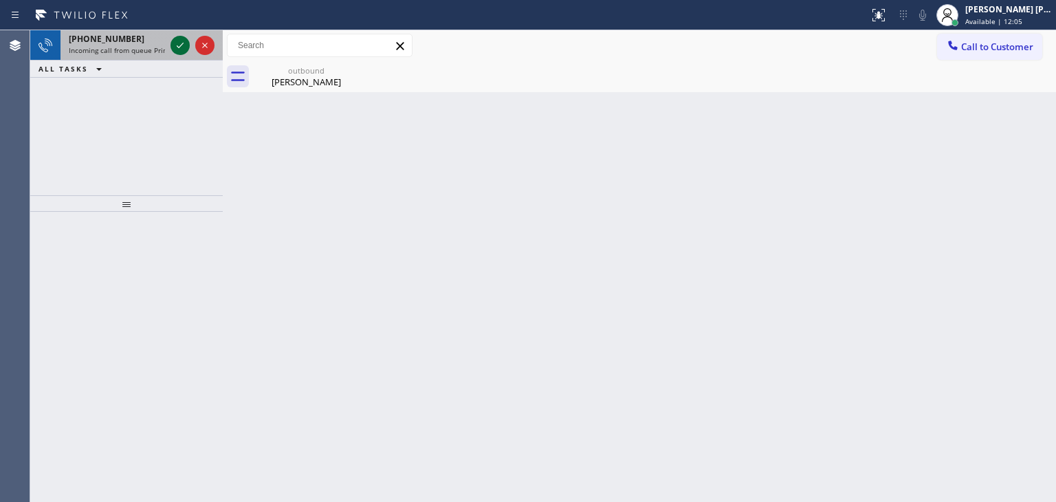
click at [185, 41] on icon at bounding box center [180, 45] width 16 height 16
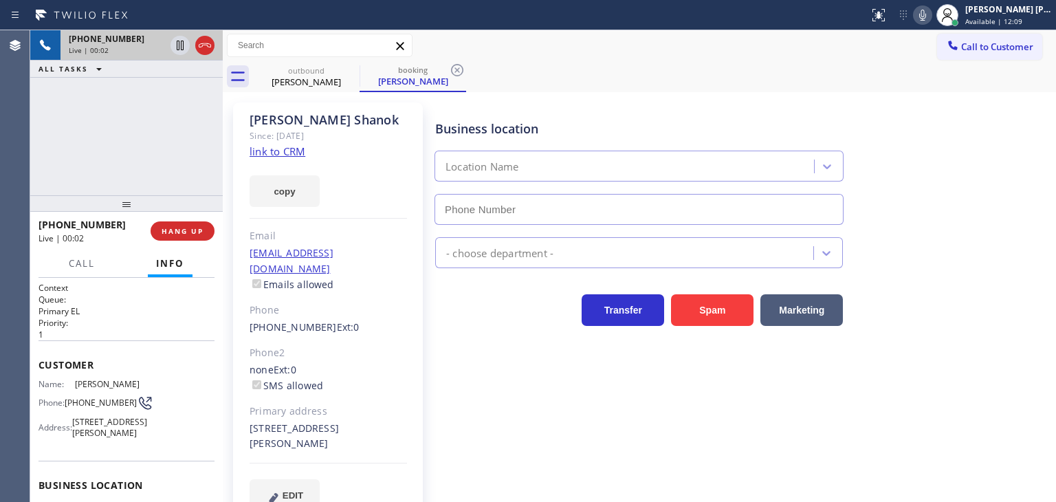
type input "[PHONE_NUMBER]"
click at [265, 153] on link "link to CRM" at bounding box center [277, 151] width 56 height 14
click at [926, 12] on icon at bounding box center [922, 15] width 7 height 11
click at [175, 46] on icon at bounding box center [180, 45] width 16 height 16
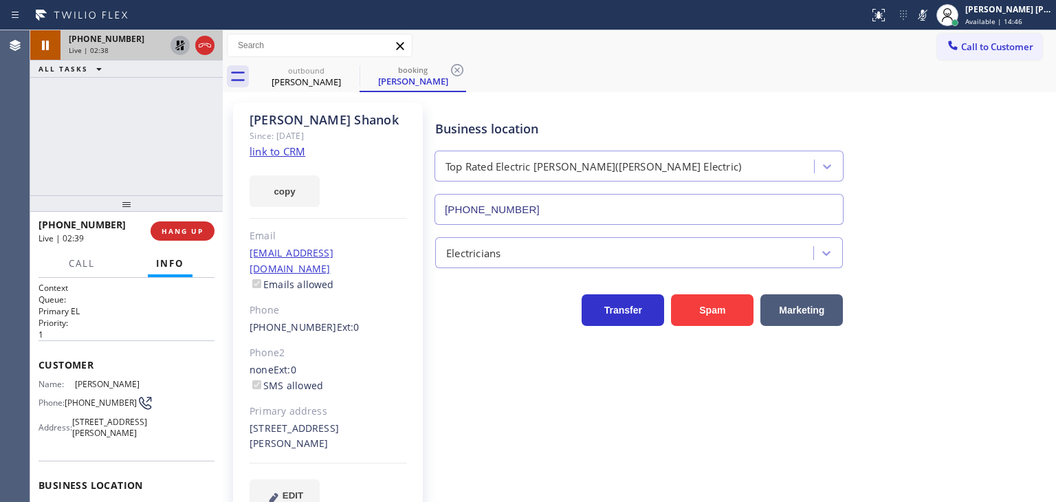
drag, startPoint x: 941, startPoint y: 12, endPoint x: 924, endPoint y: 8, distance: 17.7
click at [930, 12] on icon at bounding box center [922, 15] width 16 height 16
click at [184, 43] on icon at bounding box center [180, 46] width 10 height 10
click at [930, 18] on icon at bounding box center [922, 15] width 16 height 16
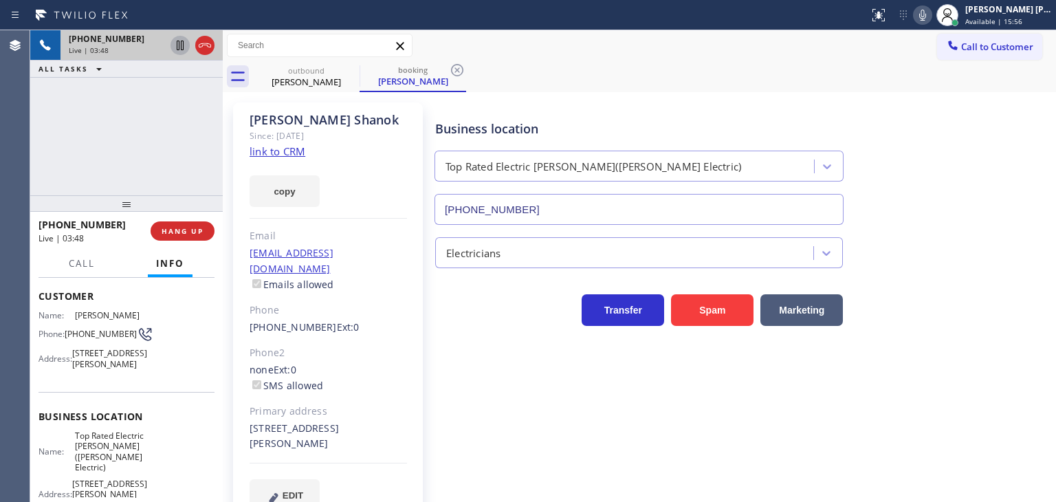
scroll to position [206, 0]
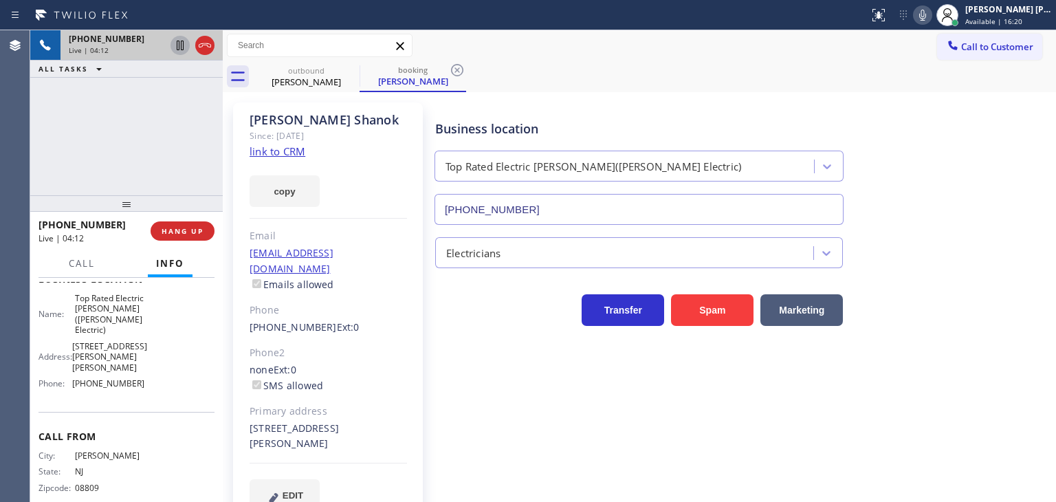
click at [941, 3] on div "Status report No issues detected If you experience an issue, please download th…" at bounding box center [959, 15] width 192 height 30
click at [930, 22] on icon at bounding box center [922, 15] width 16 height 16
click at [930, 23] on icon at bounding box center [922, 15] width 16 height 16
click at [930, 16] on icon at bounding box center [922, 15] width 16 height 16
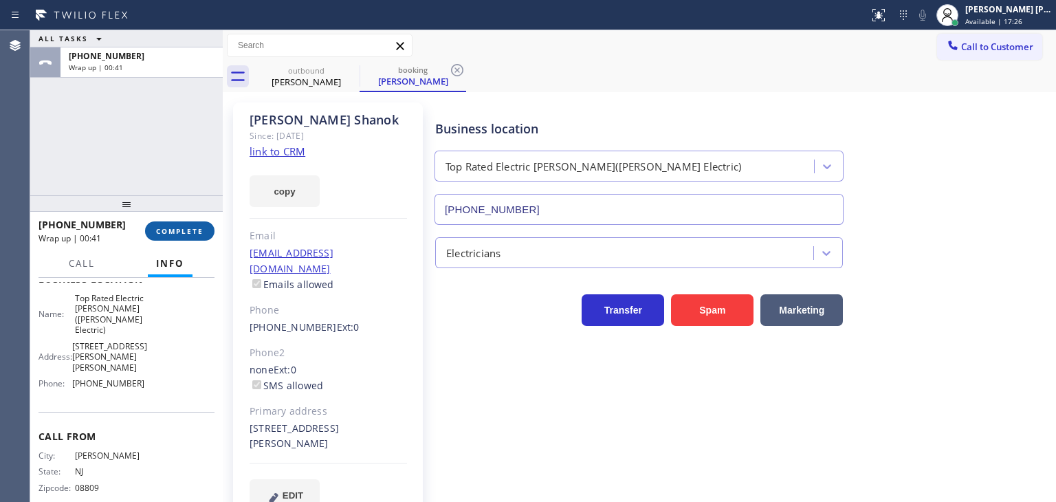
click at [161, 234] on span "COMPLETE" at bounding box center [179, 231] width 47 height 10
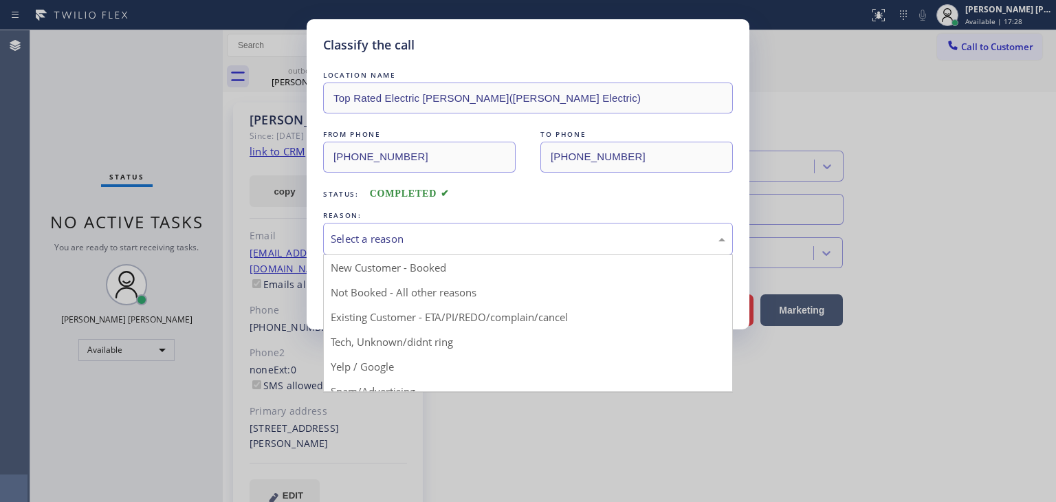
click at [399, 251] on div "Select a reason" at bounding box center [528, 239] width 410 height 32
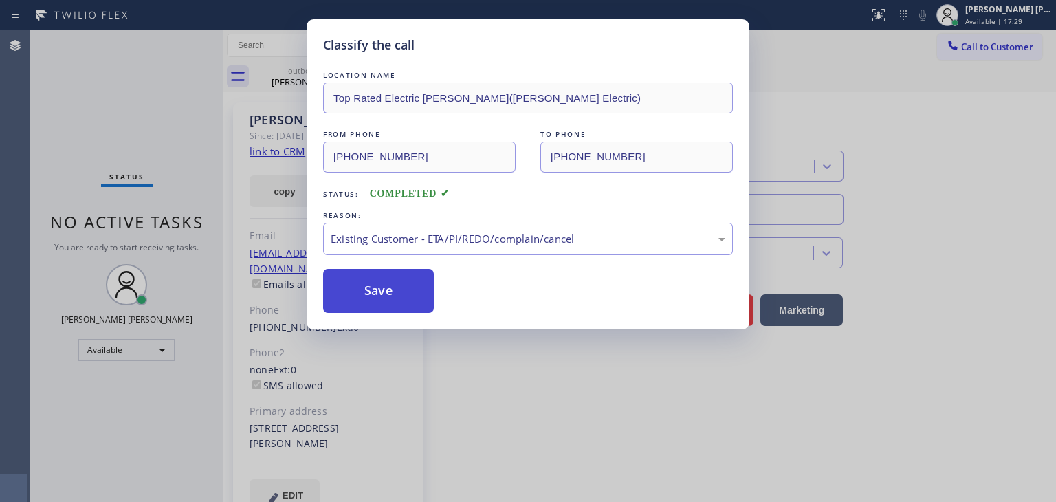
click at [379, 289] on button "Save" at bounding box center [378, 291] width 111 height 44
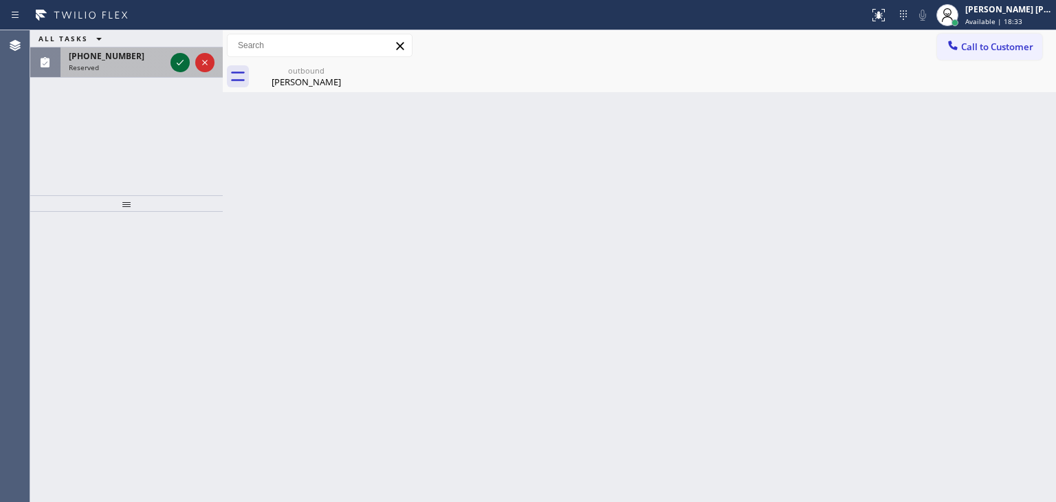
click at [176, 65] on icon at bounding box center [180, 62] width 16 height 16
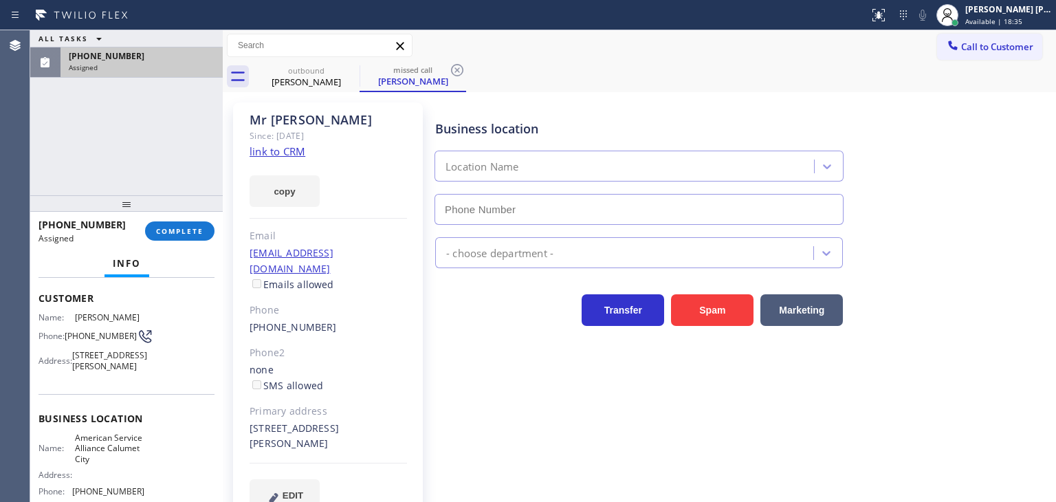
scroll to position [137, 0]
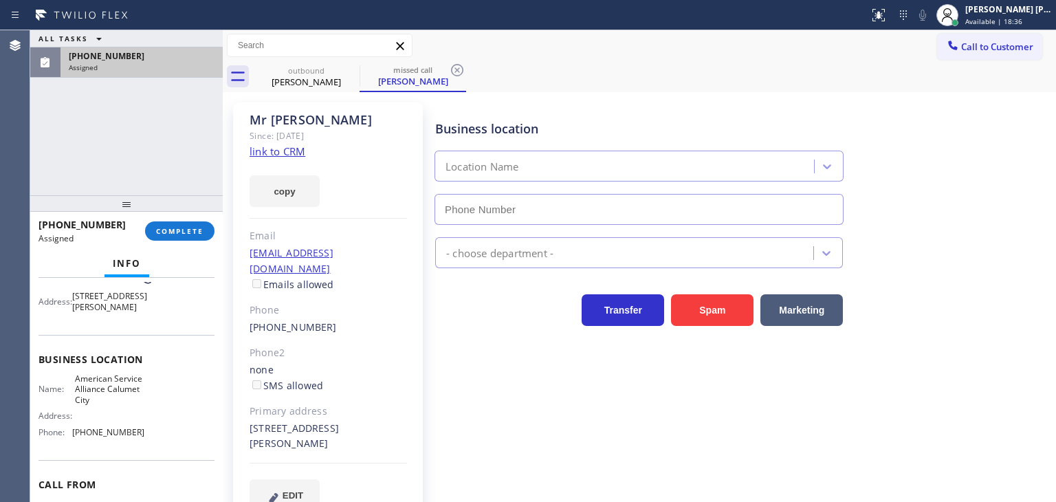
type input "[PHONE_NUMBER]"
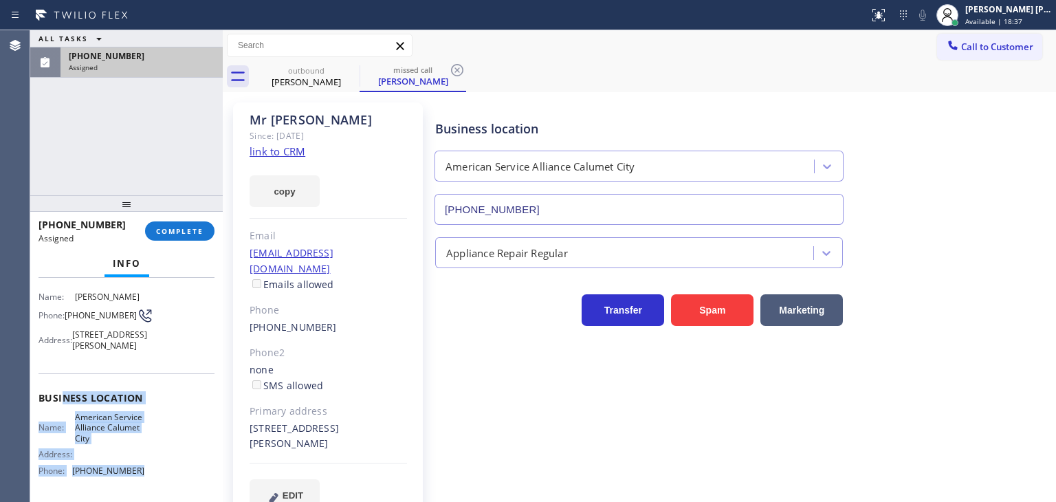
scroll to position [69, 0]
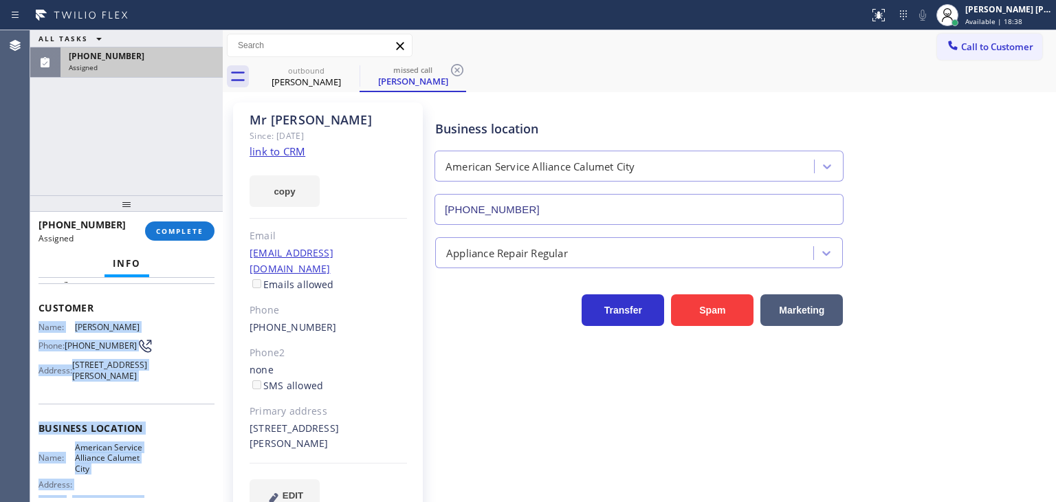
drag, startPoint x: 151, startPoint y: 449, endPoint x: 37, endPoint y: 314, distance: 176.5
click at [37, 314] on div "Context Queue: Appliance Repair Priority: 0 Task Age: Customer Name: [PERSON_NA…" at bounding box center [126, 390] width 192 height 224
copy div "Name: [PERSON_NAME] Phone: [PHONE_NUMBER] Address: [STREET_ADDRESS][PERSON_NAME…"
click at [188, 232] on span "COMPLETE" at bounding box center [179, 231] width 47 height 10
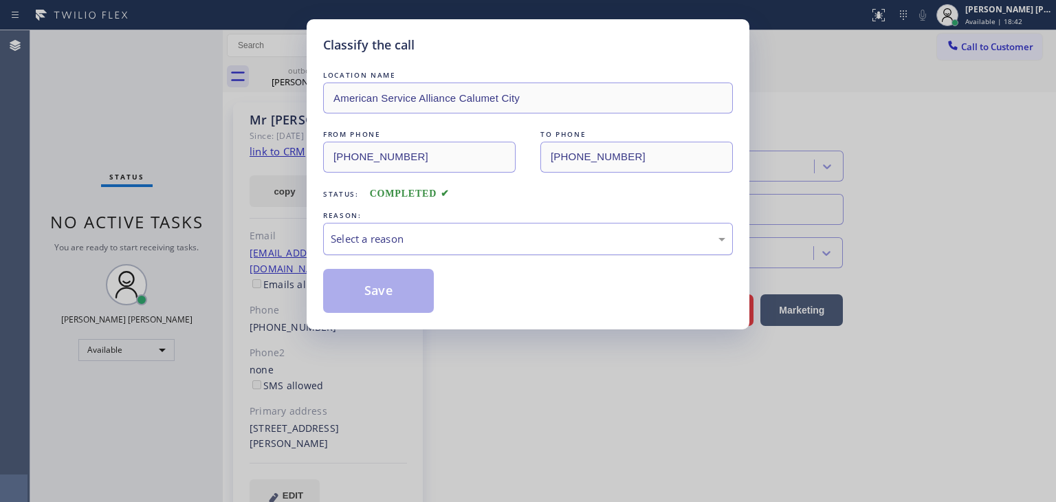
click at [344, 229] on div "Select a reason" at bounding box center [528, 239] width 410 height 32
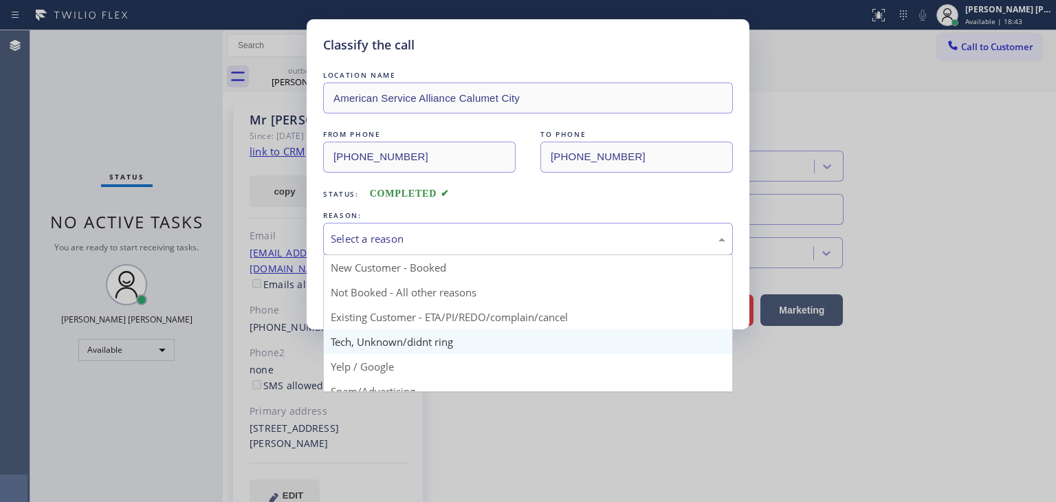
scroll to position [69, 0]
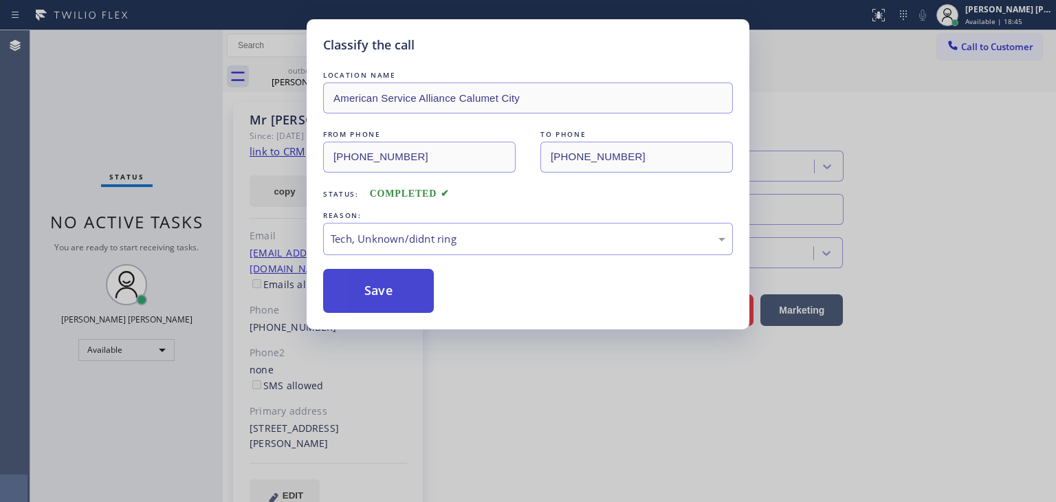
click at [394, 295] on button "Save" at bounding box center [378, 291] width 111 height 44
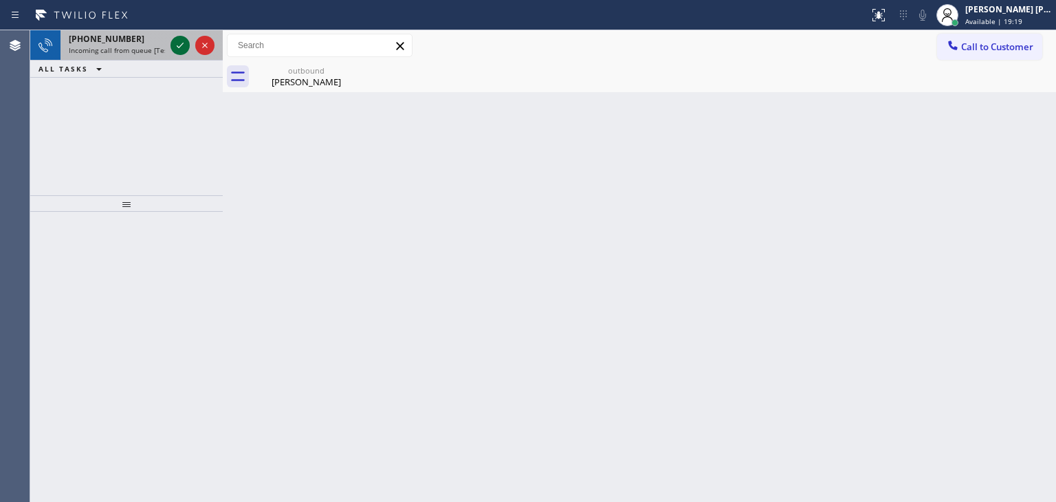
click at [181, 45] on icon at bounding box center [180, 45] width 16 height 16
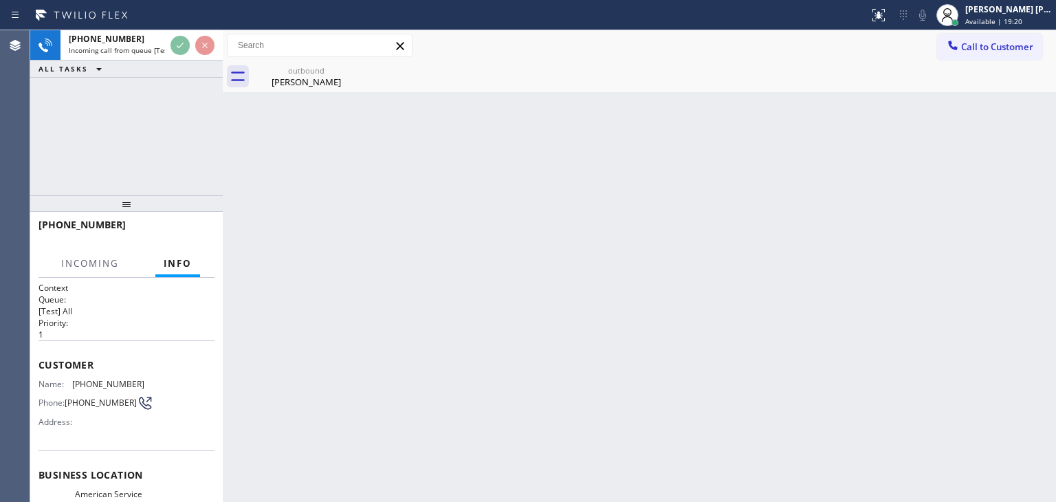
scroll to position [69, 0]
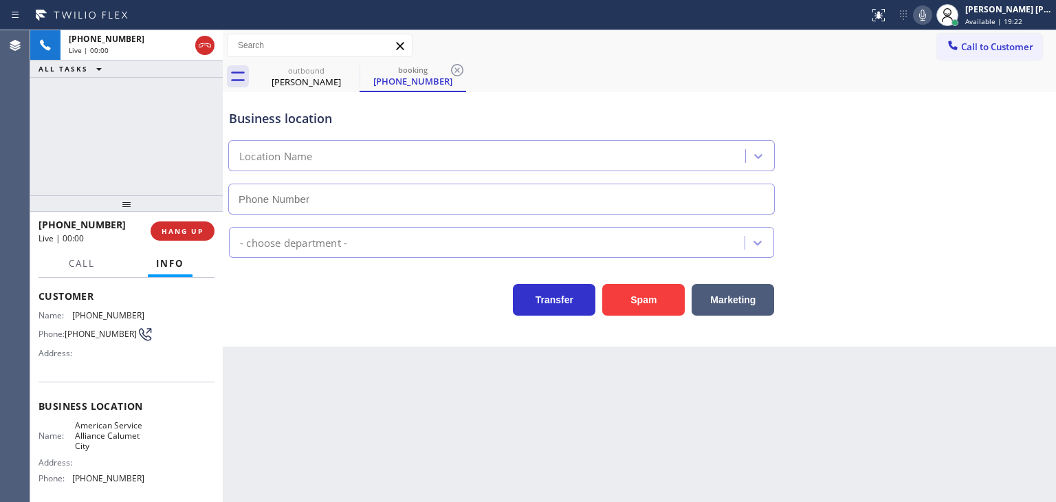
type input "[PHONE_NUMBER]"
click at [930, 14] on icon at bounding box center [922, 15] width 16 height 16
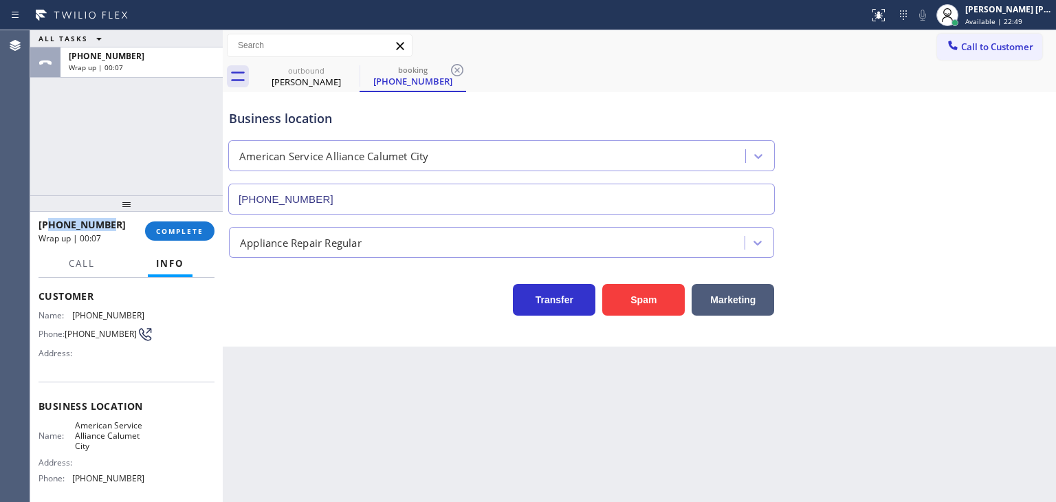
drag, startPoint x: 118, startPoint y: 223, endPoint x: 52, endPoint y: 226, distance: 66.7
click at [52, 226] on div "[PHONE_NUMBER]" at bounding box center [86, 224] width 97 height 13
copy span "6303415986"
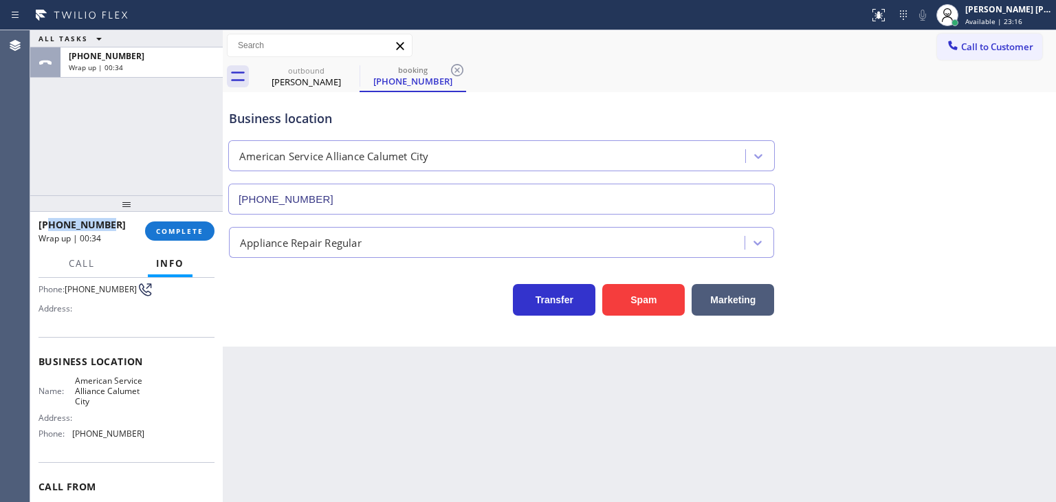
scroll to position [137, 0]
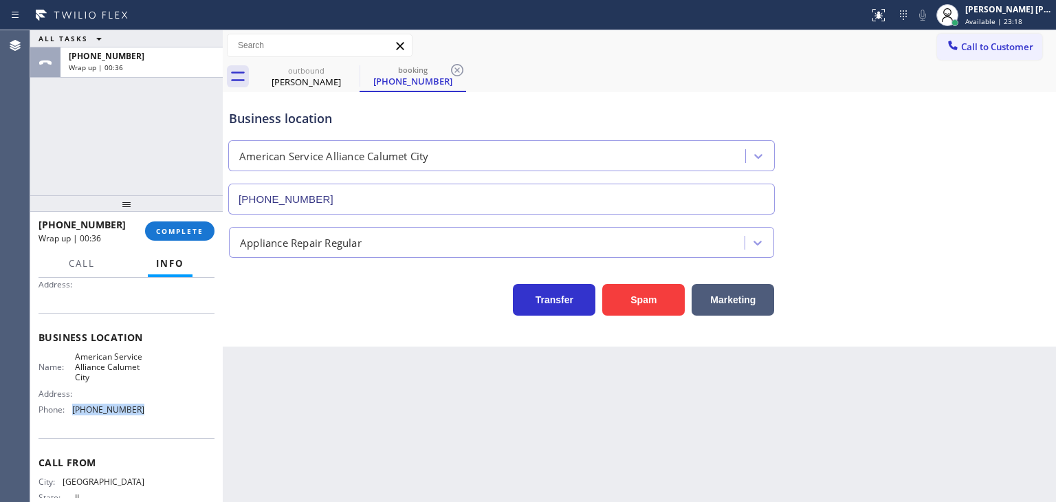
drag, startPoint x: 140, startPoint y: 410, endPoint x: 73, endPoint y: 410, distance: 67.3
click at [73, 410] on div "Name: American Service Alliance Calumet City Address: Phone: [PHONE_NUMBER]" at bounding box center [126, 385] width 176 height 69
copy span "[PHONE_NUMBER]"
click at [187, 234] on button "COMPLETE" at bounding box center [179, 230] width 69 height 19
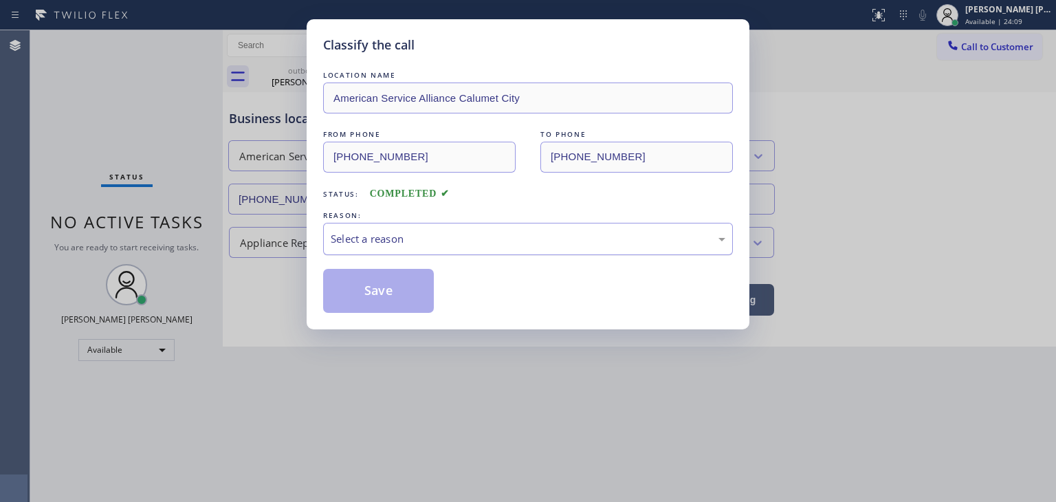
click at [353, 245] on div "Select a reason" at bounding box center [528, 239] width 394 height 16
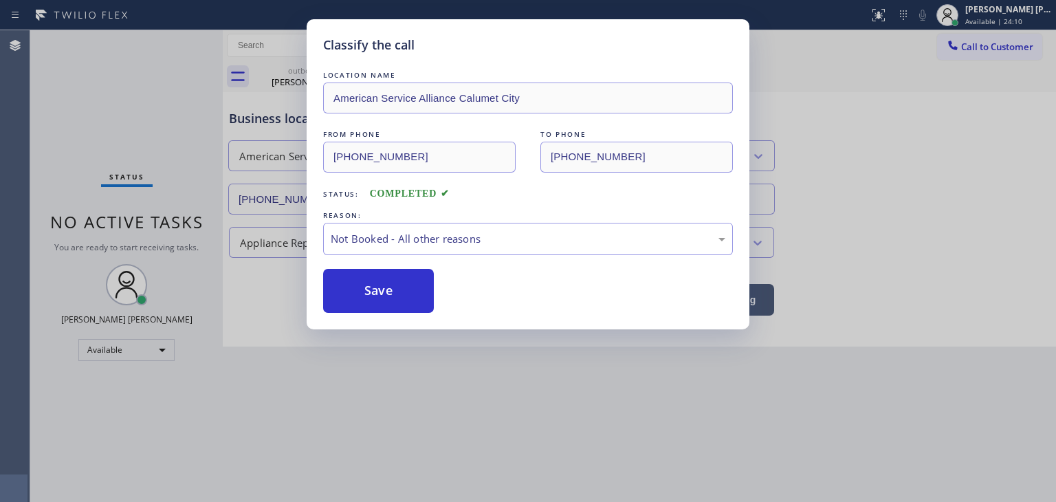
click at [374, 287] on button "Save" at bounding box center [378, 291] width 111 height 44
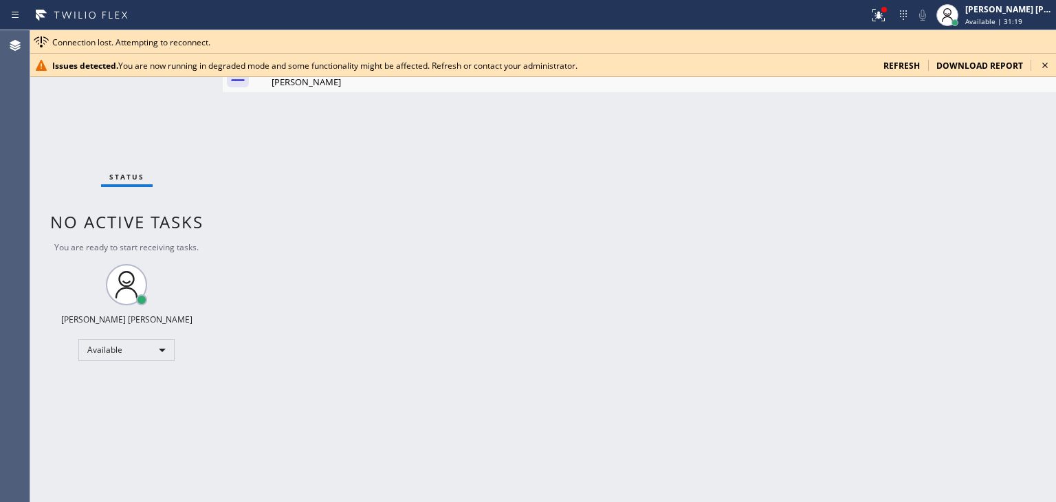
click at [710, 238] on div "Back to Dashboard Change Sender ID Customers Technicians Select a contact Outbo…" at bounding box center [639, 265] width 833 height 471
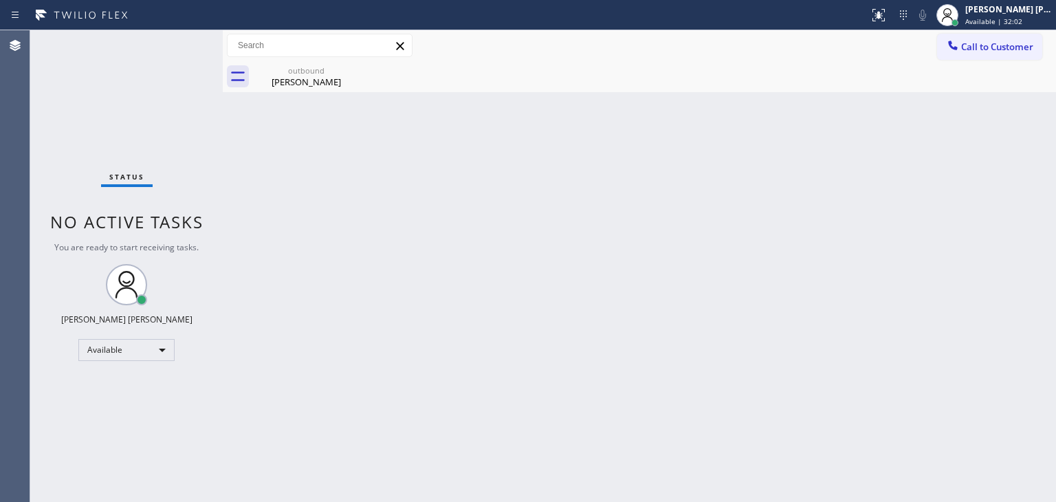
click at [1016, 171] on div "Back to Dashboard Change Sender ID Customers Technicians Select a contact Outbo…" at bounding box center [639, 265] width 833 height 471
drag, startPoint x: 165, startPoint y: 82, endPoint x: 170, endPoint y: 69, distance: 14.2
click at [165, 82] on div "Status No active tasks You are ready to start receiving tasks. [PERSON_NAME] [P…" at bounding box center [126, 265] width 192 height 471
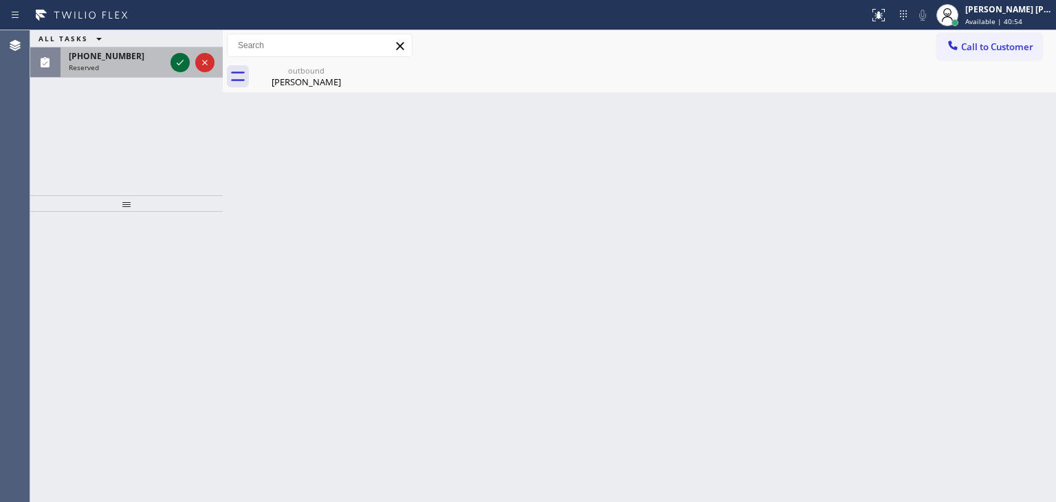
click at [179, 57] on icon at bounding box center [180, 62] width 16 height 16
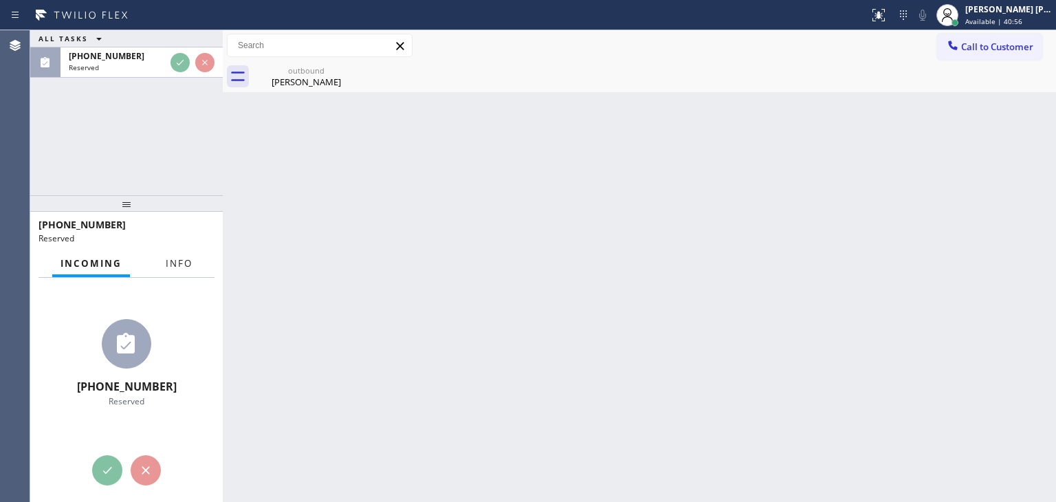
click at [170, 267] on span "Info" at bounding box center [179, 263] width 27 height 12
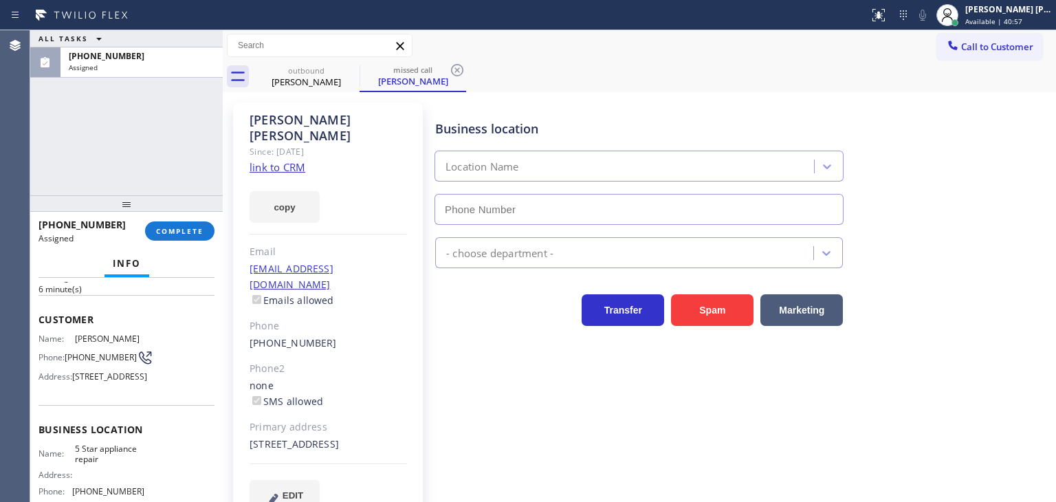
scroll to position [137, 0]
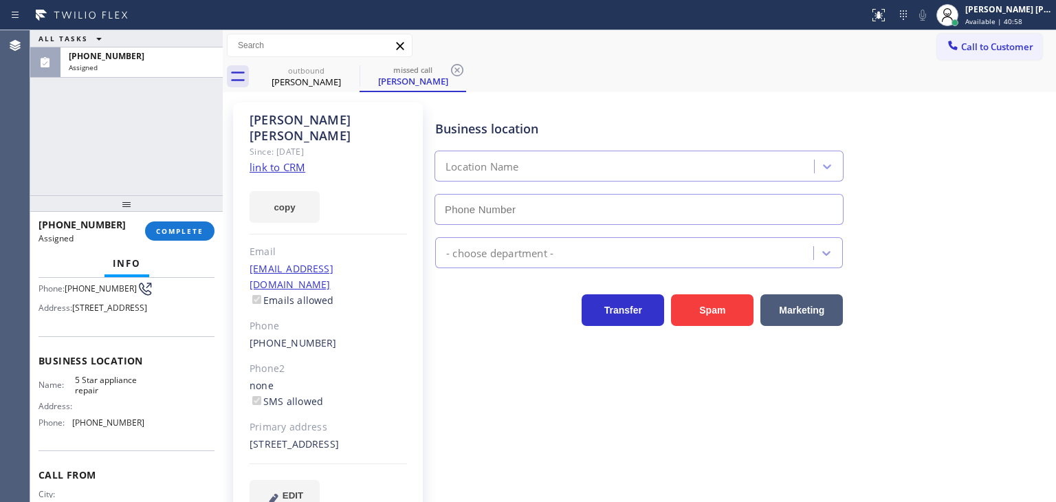
type input "[PHONE_NUMBER]"
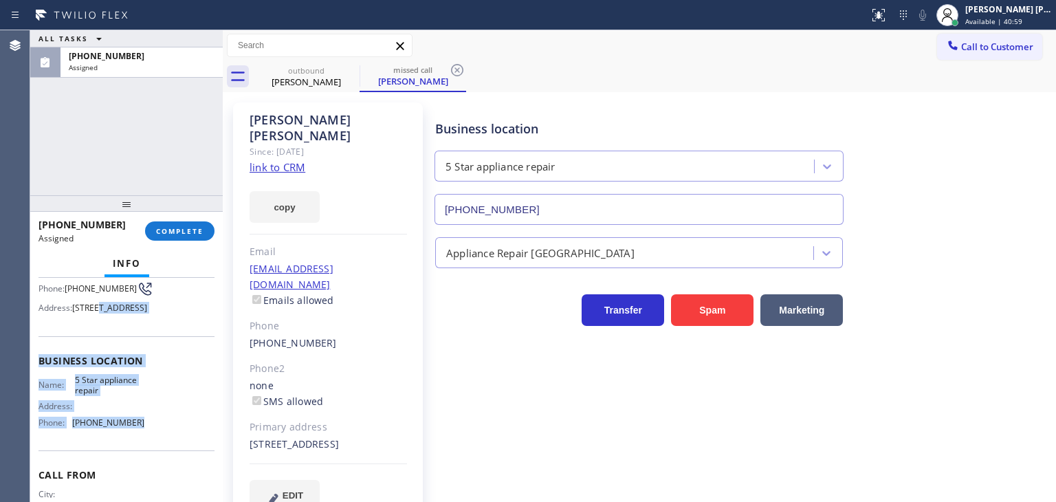
scroll to position [69, 0]
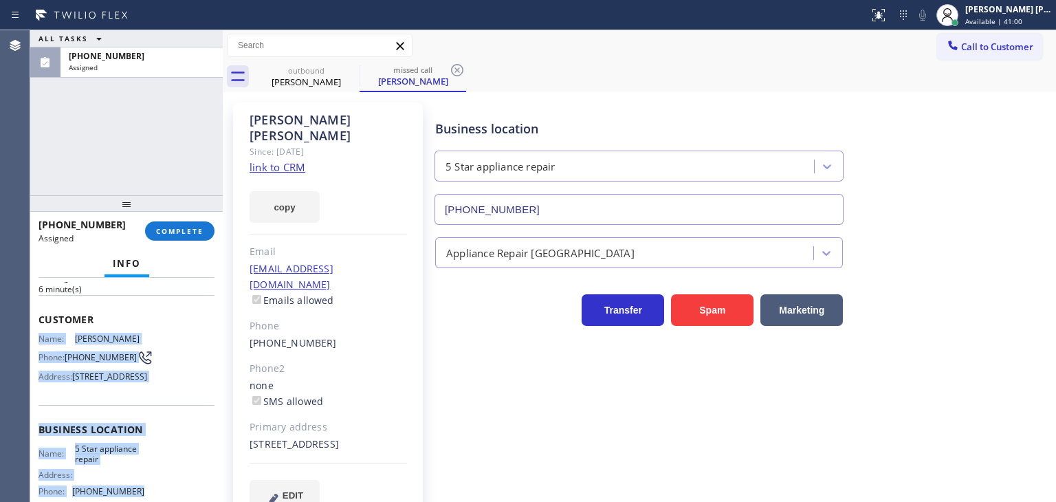
drag, startPoint x: 146, startPoint y: 471, endPoint x: 30, endPoint y: 342, distance: 172.7
click at [30, 342] on div "Context Queue: Appliance Repair High End Priority: 0 Task Age: [DEMOGRAPHIC_DAT…" at bounding box center [126, 390] width 192 height 224
copy div "Name: [PERSON_NAME] Phone: [PHONE_NUMBER] Address: [STREET_ADDRESS] Business lo…"
click at [190, 237] on button "COMPLETE" at bounding box center [179, 230] width 69 height 19
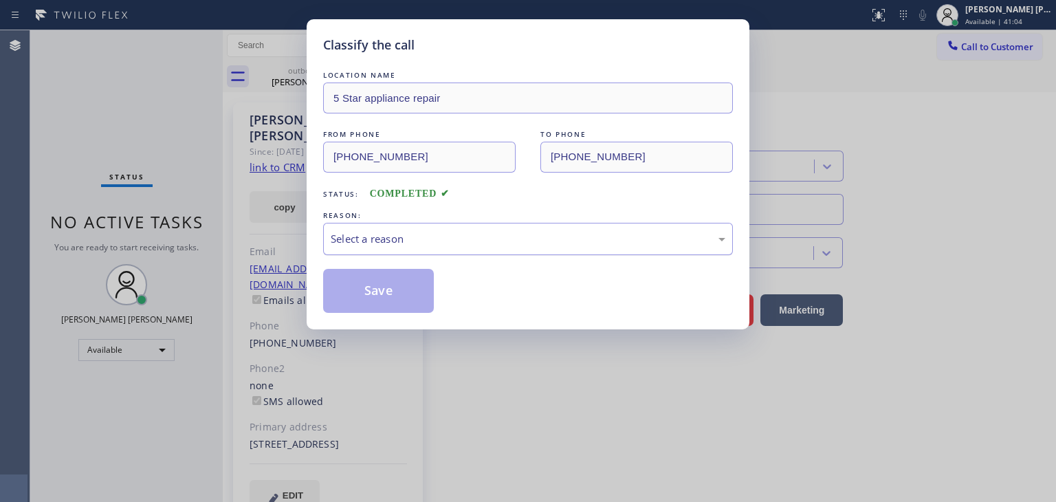
click at [344, 245] on div "Select a reason" at bounding box center [528, 239] width 394 height 16
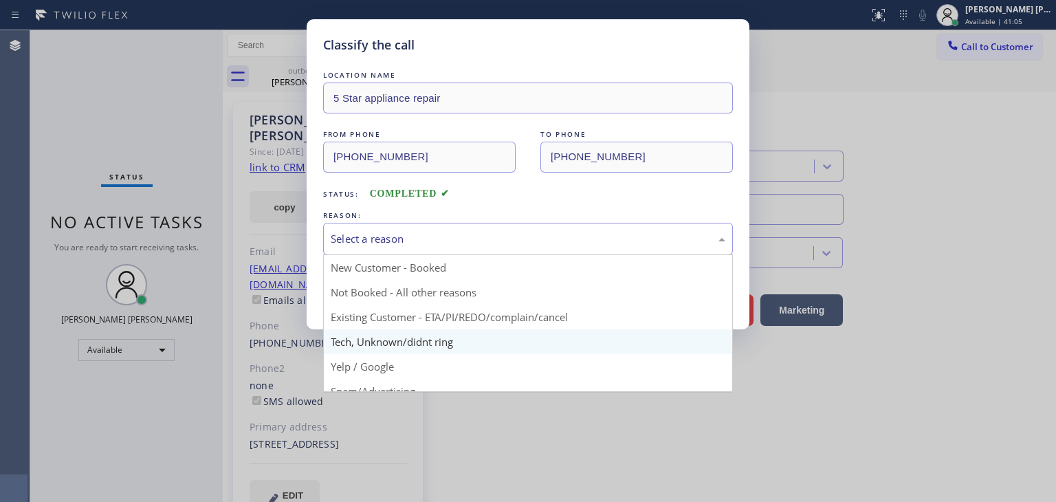
scroll to position [69, 0]
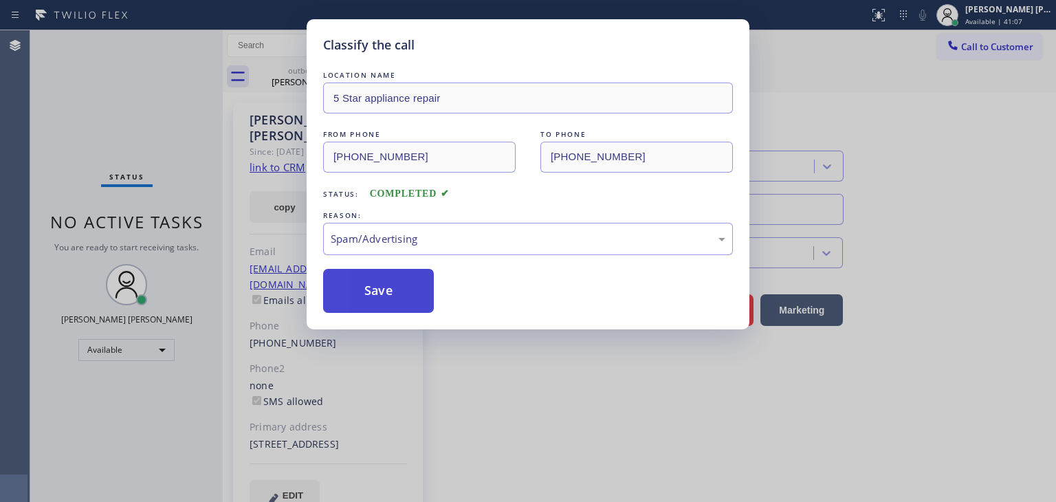
click at [388, 296] on button "Save" at bounding box center [378, 291] width 111 height 44
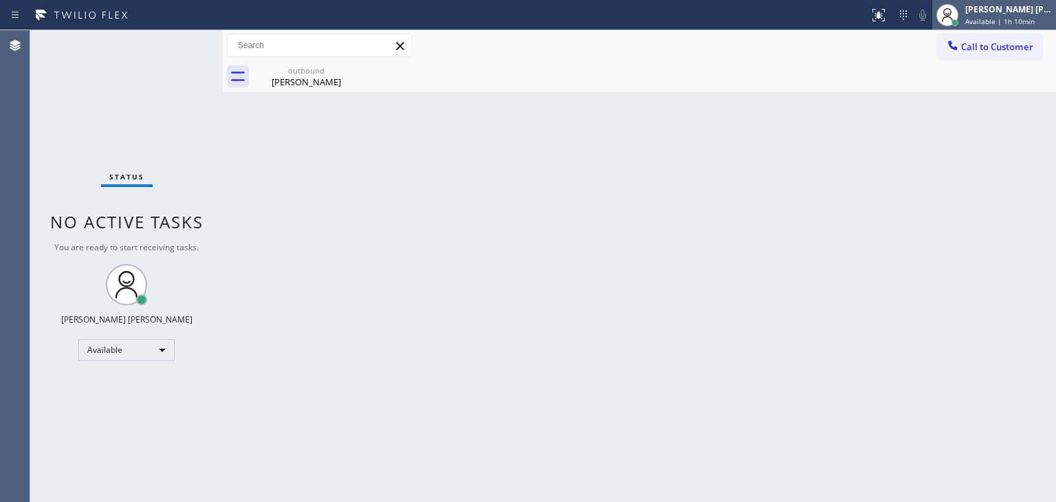
click at [985, 21] on span "Available | 1h 10min" at bounding box center [999, 21] width 69 height 10
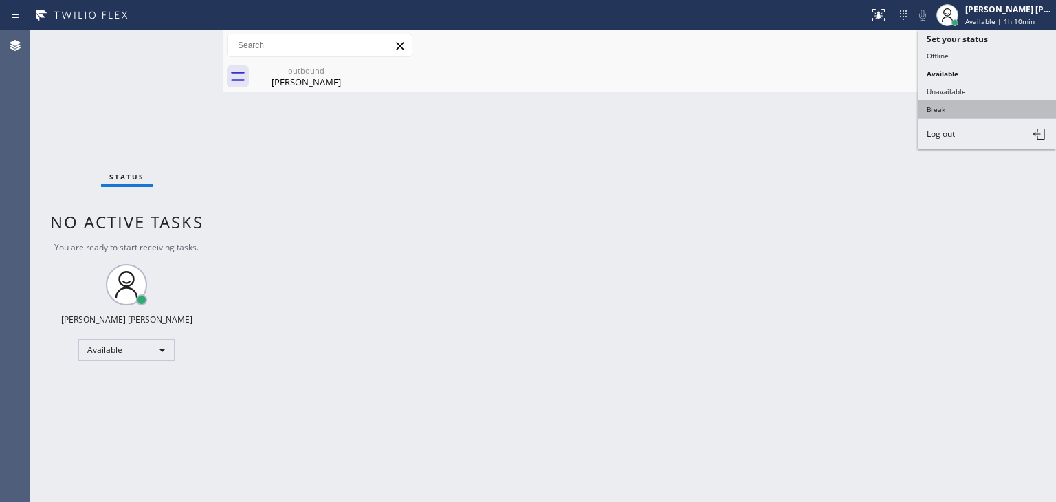
click at [979, 111] on button "Break" at bounding box center [986, 109] width 137 height 18
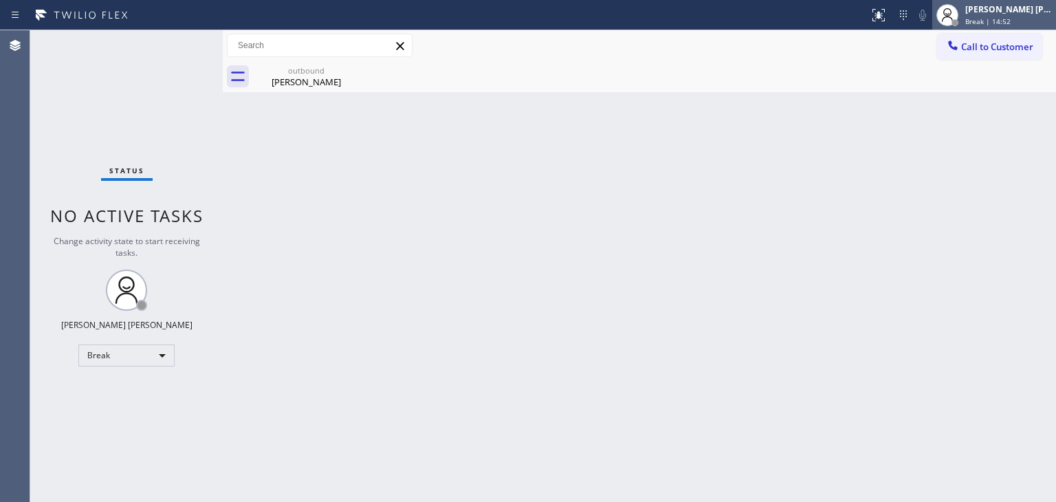
click at [1019, 6] on div "[PERSON_NAME] [PERSON_NAME]" at bounding box center [1008, 9] width 87 height 12
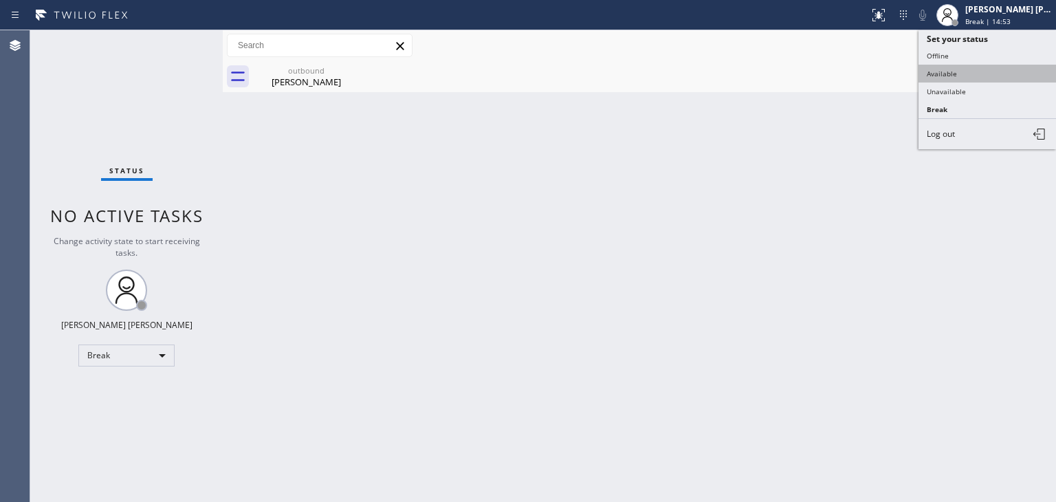
click at [995, 73] on button "Available" at bounding box center [986, 74] width 137 height 18
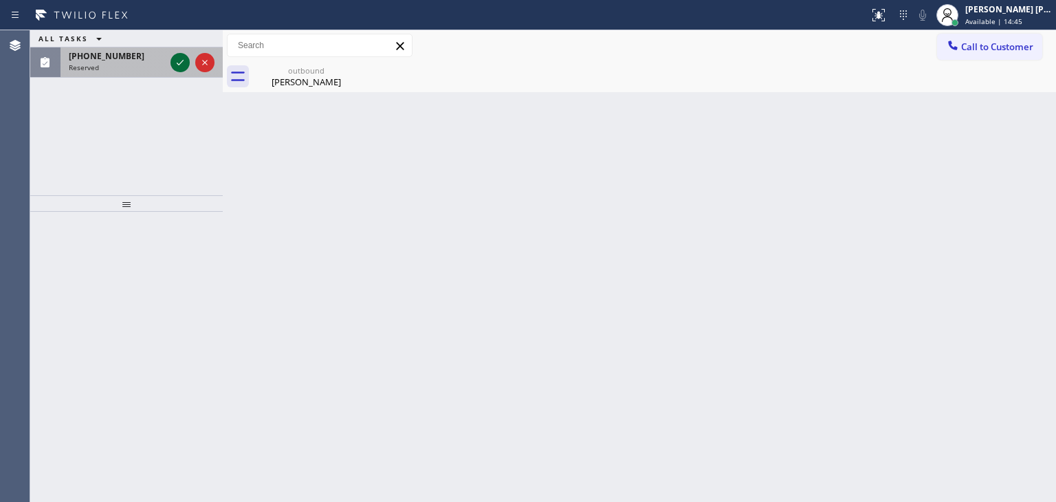
click at [181, 63] on icon at bounding box center [180, 62] width 16 height 16
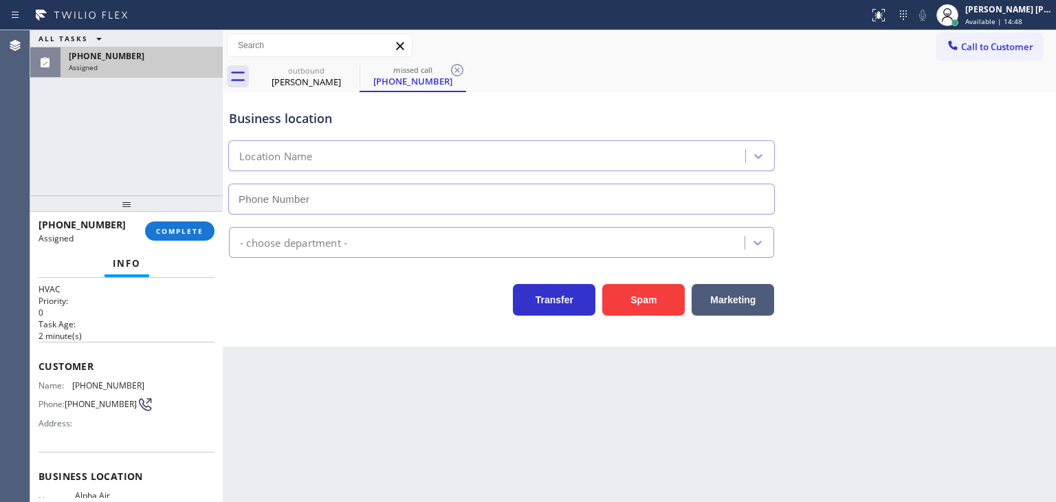
scroll to position [137, 0]
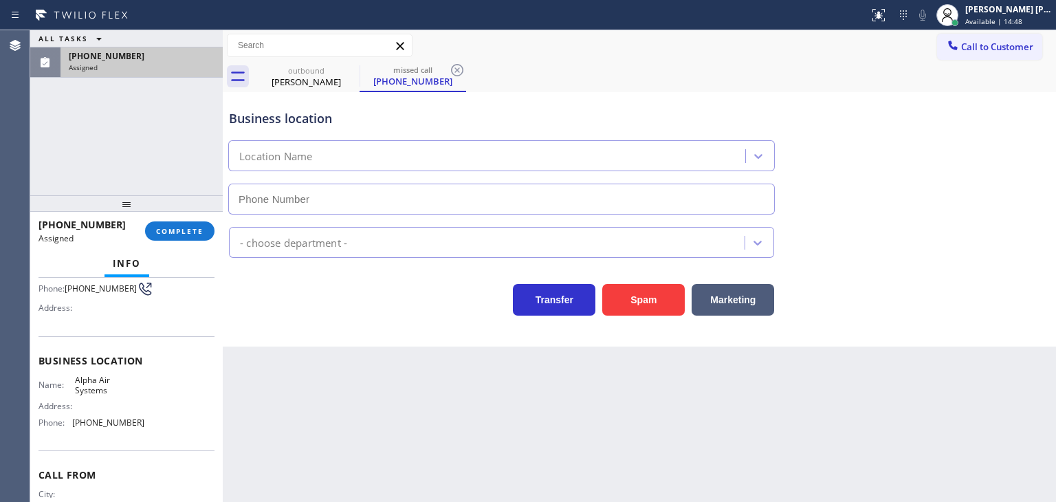
type input "(480) 470-1508"
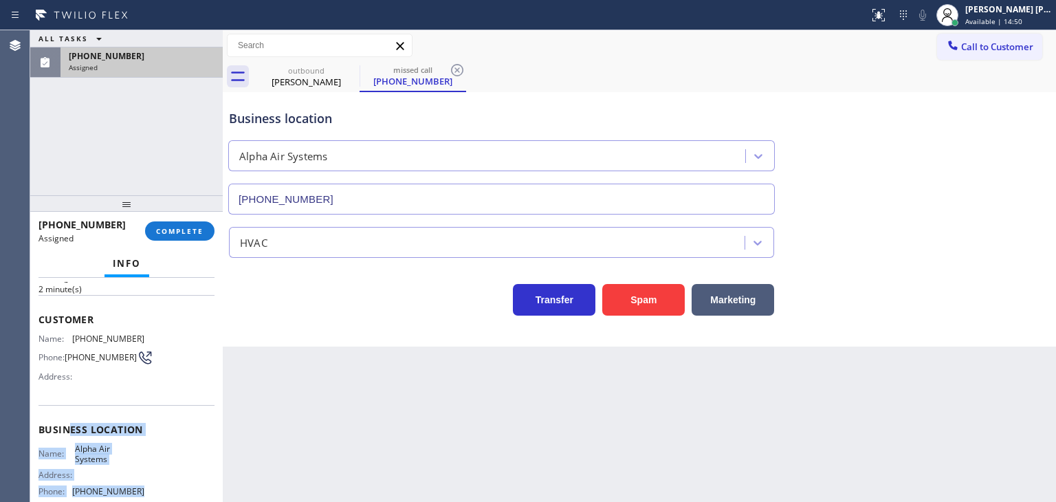
scroll to position [69, 0]
drag, startPoint x: 141, startPoint y: 438, endPoint x: 36, endPoint y: 335, distance: 146.8
click at [36, 335] on div "Context Queue: HVAC Priority: 0 Task Age: 2 minute(s) Customer Name: (480) 258-…" at bounding box center [126, 390] width 192 height 224
copy div "Name: (480) 258-8356 Phone: (480) 258-8356 Address: Business location Name: Alp…"
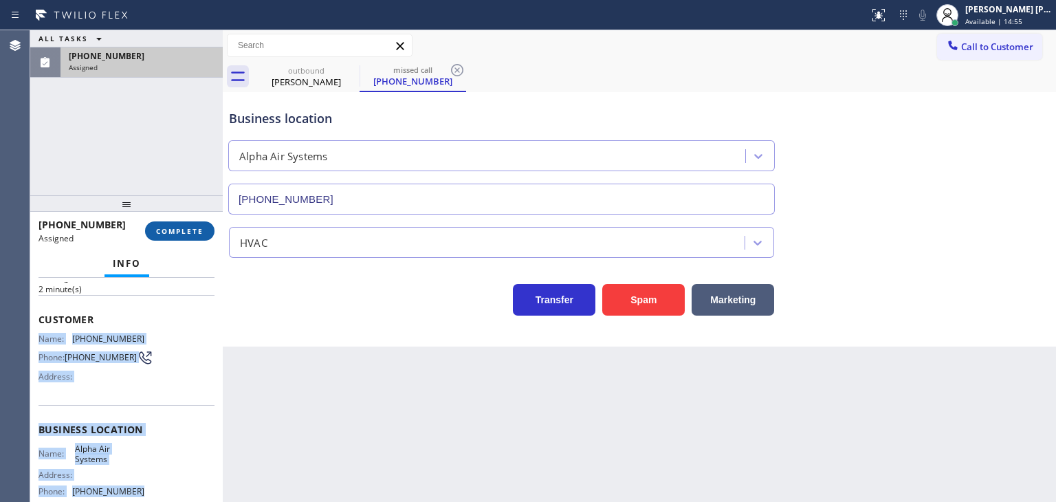
click at [165, 230] on span "COMPLETE" at bounding box center [179, 231] width 47 height 10
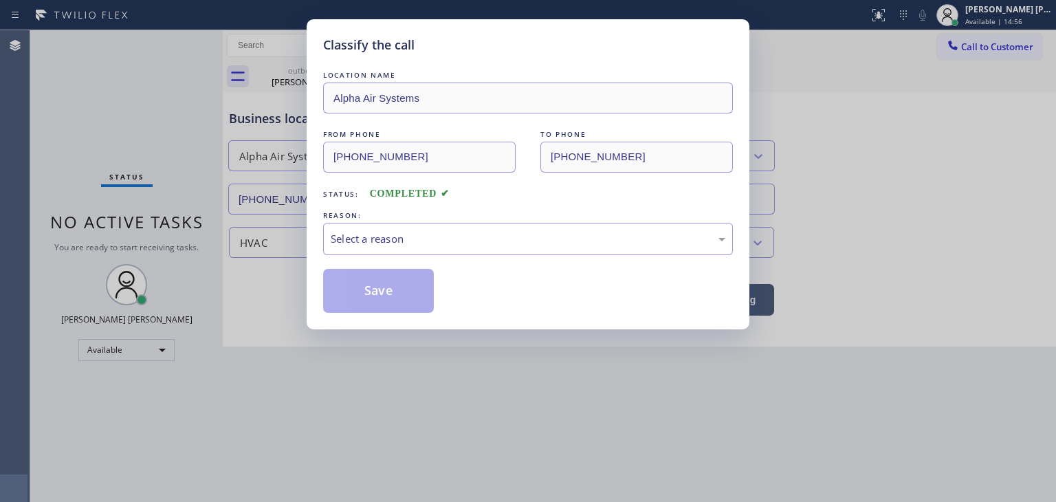
click at [364, 254] on div "LOCATION NAME Alpha Air Systems FROM PHONE (480) 258-8356 TO PHONE (480) 470-15…" at bounding box center [528, 190] width 410 height 245
click at [386, 260] on div "LOCATION NAME Alpha Air Systems FROM PHONE (480) 258-8356 TO PHONE (480) 470-15…" at bounding box center [528, 190] width 410 height 245
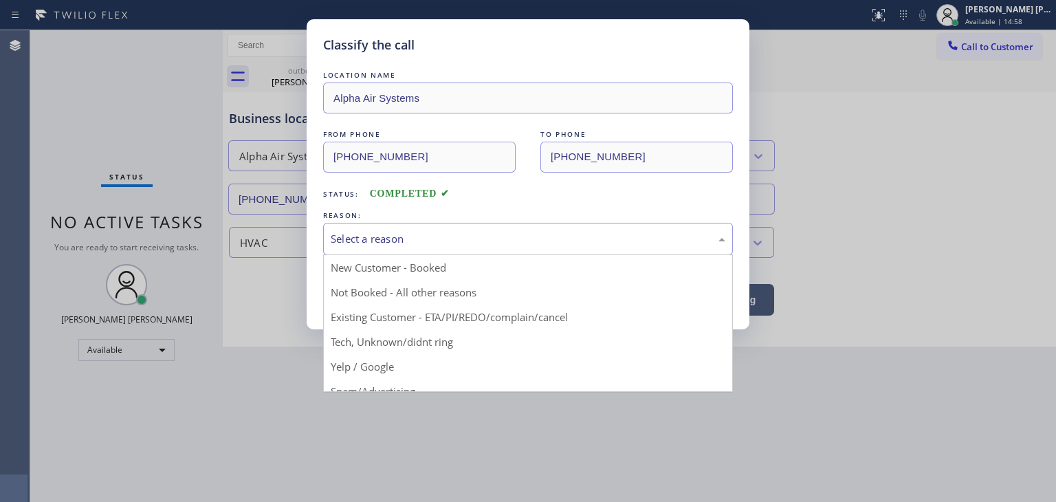
click at [404, 223] on div "Select a reason" at bounding box center [528, 239] width 410 height 32
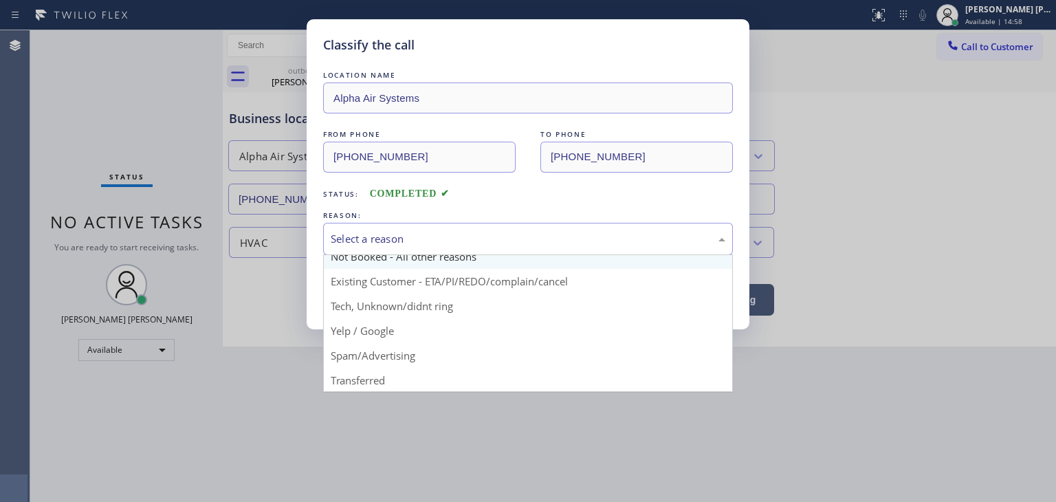
scroll to position [69, 0]
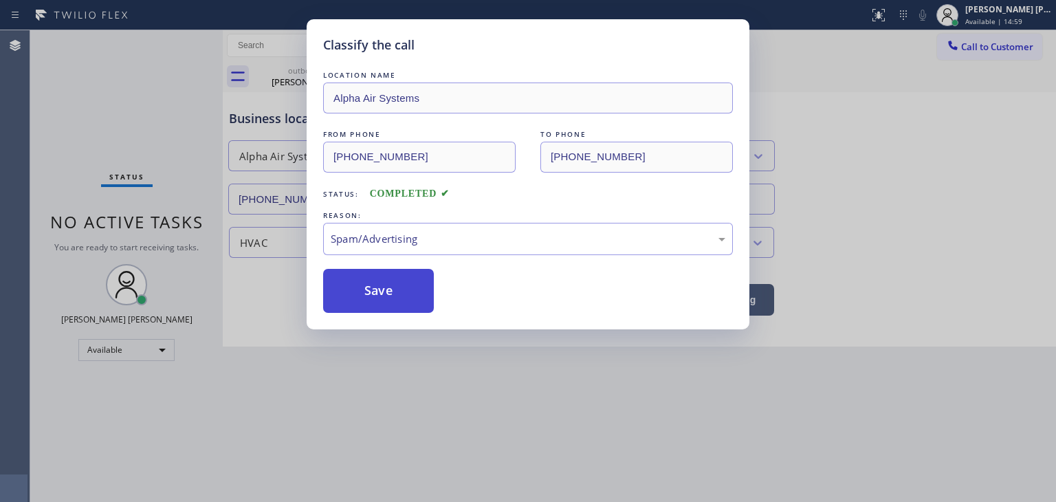
click at [403, 297] on button "Save" at bounding box center [378, 291] width 111 height 44
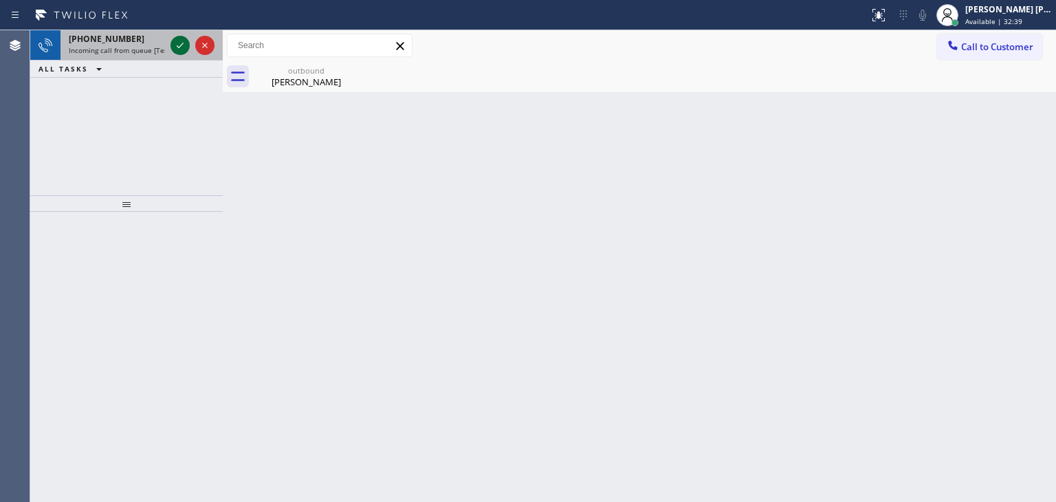
click at [178, 43] on icon at bounding box center [180, 45] width 16 height 16
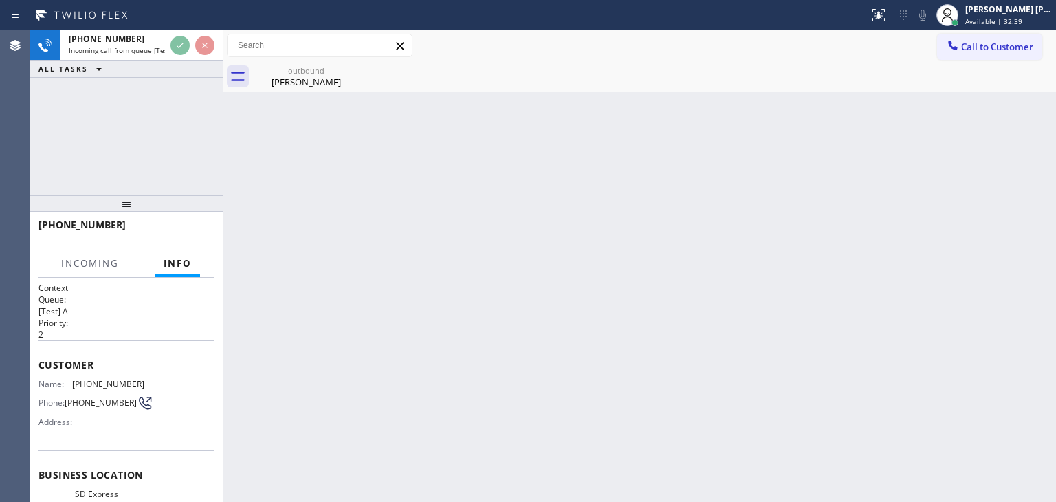
scroll to position [63, 0]
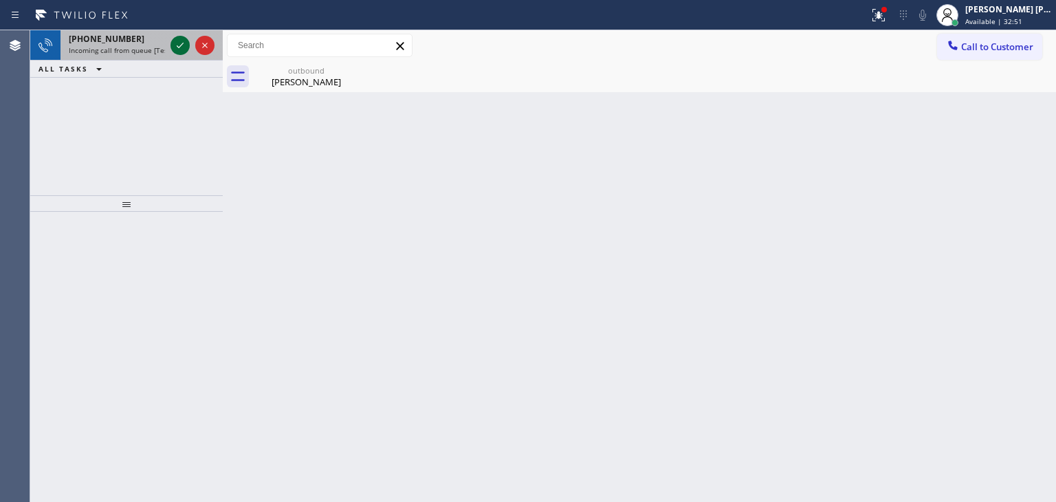
click at [178, 43] on icon at bounding box center [180, 45] width 16 height 16
click at [180, 45] on icon at bounding box center [180, 45] width 16 height 16
click at [184, 41] on icon at bounding box center [180, 45] width 16 height 16
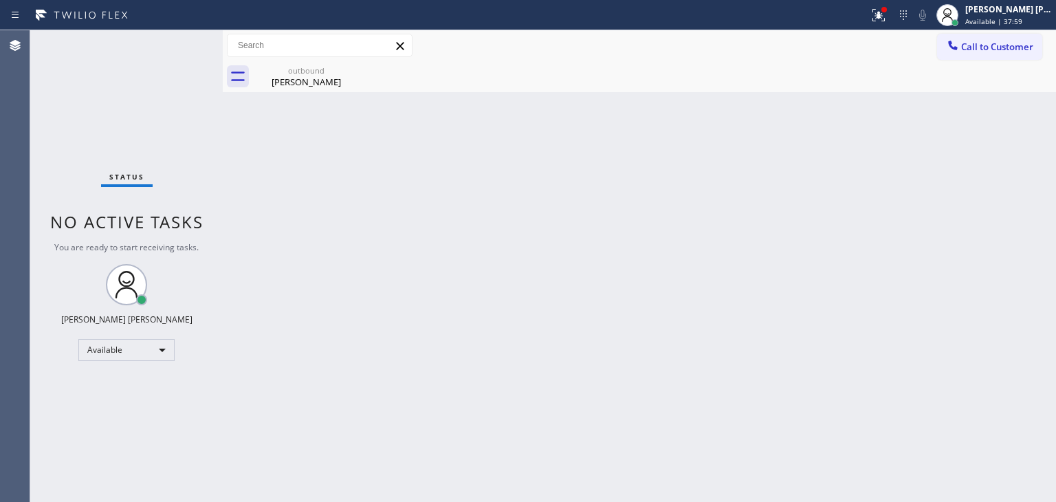
click at [180, 43] on div "Status No active tasks You are ready to start receiving tasks. [PERSON_NAME] [P…" at bounding box center [126, 265] width 192 height 471
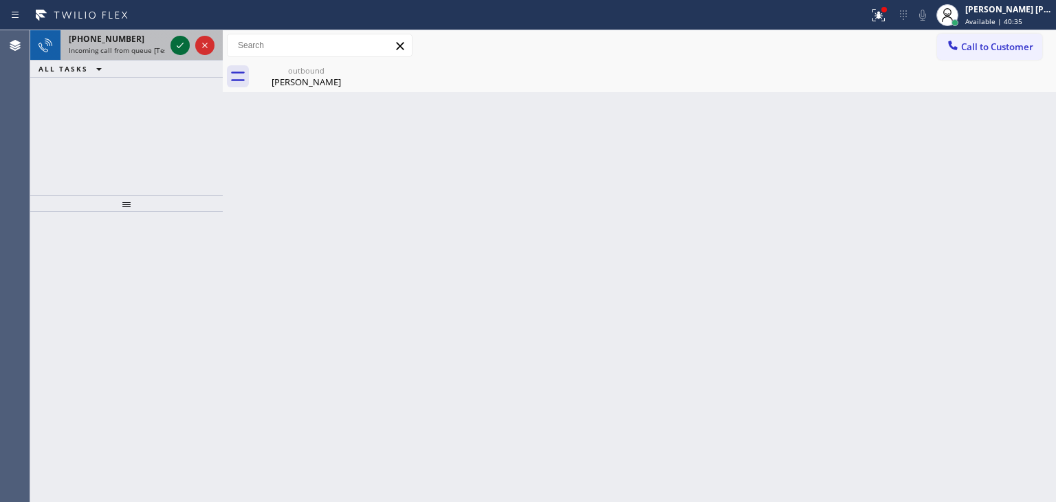
click at [176, 46] on icon at bounding box center [180, 45] width 16 height 16
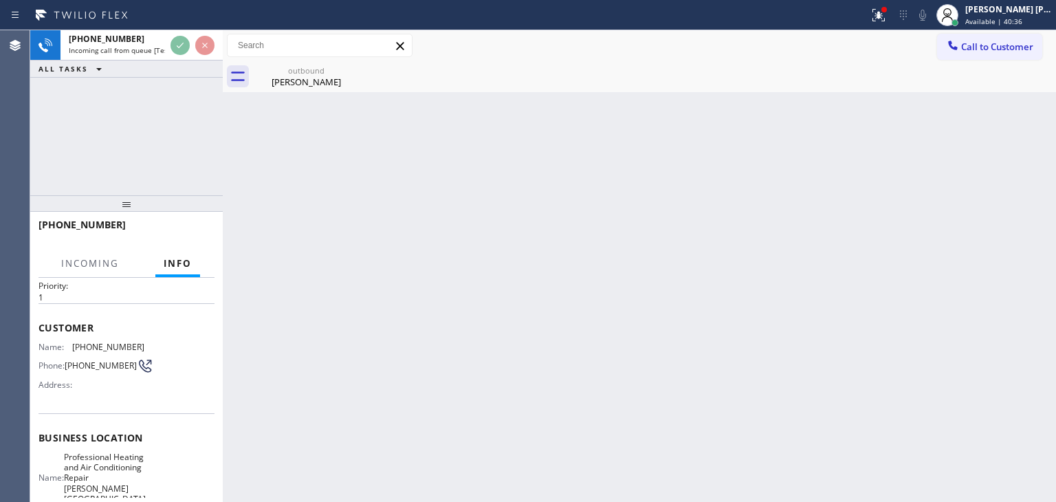
scroll to position [69, 0]
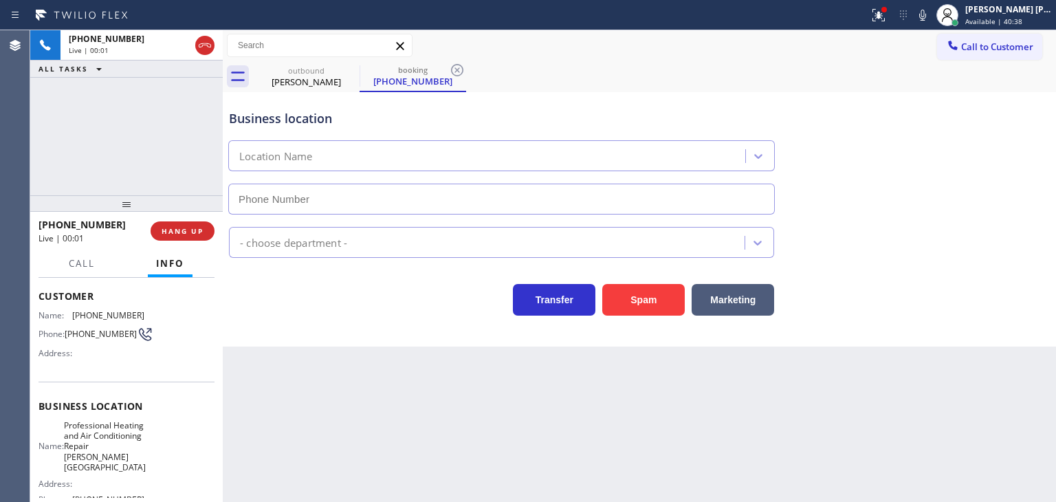
type input "(213) 277-8184"
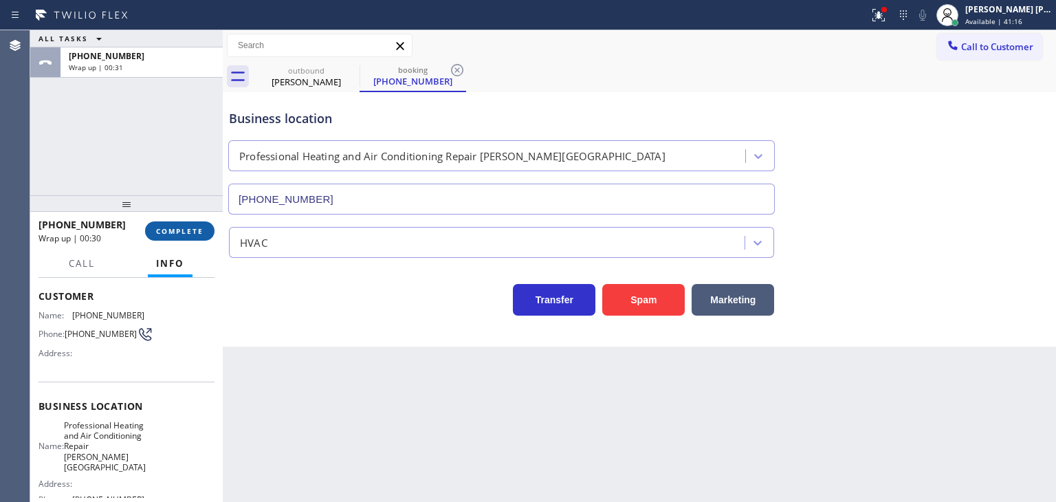
click at [188, 231] on span "COMPLETE" at bounding box center [179, 231] width 47 height 10
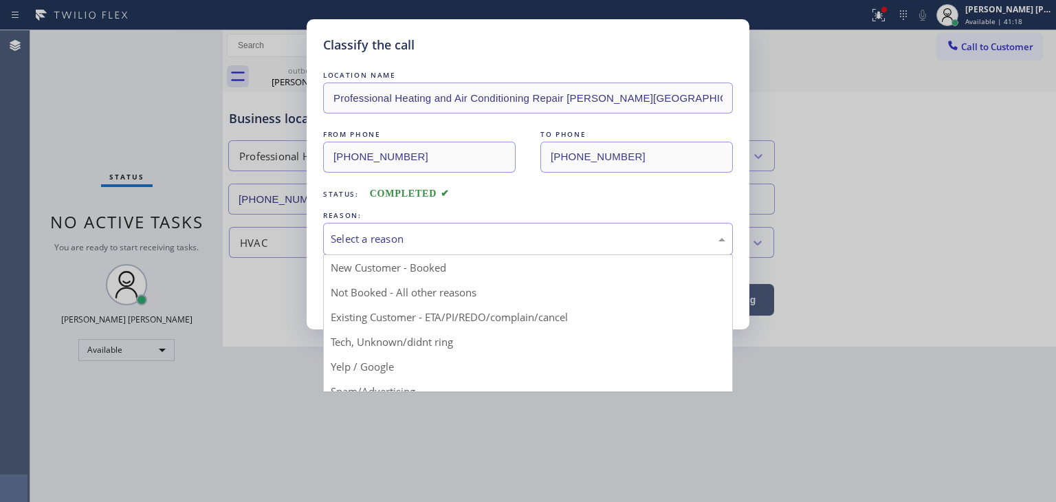
click at [335, 235] on div "Select a reason" at bounding box center [528, 239] width 394 height 16
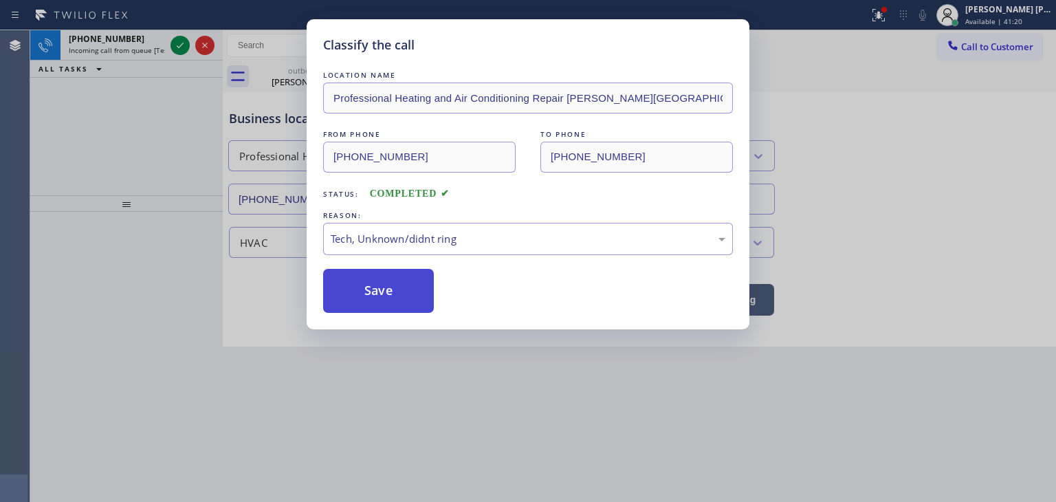
click at [377, 309] on button "Save" at bounding box center [378, 291] width 111 height 44
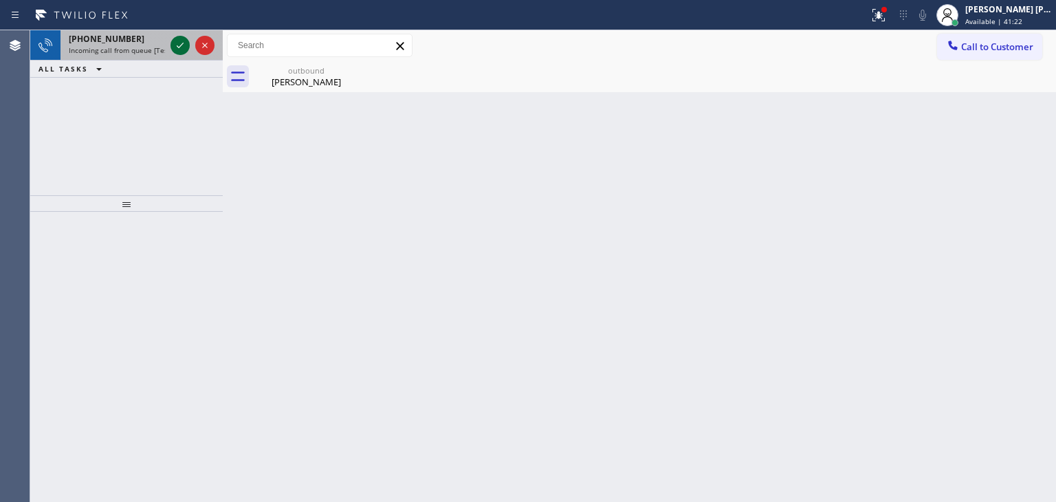
click at [182, 47] on icon at bounding box center [180, 45] width 16 height 16
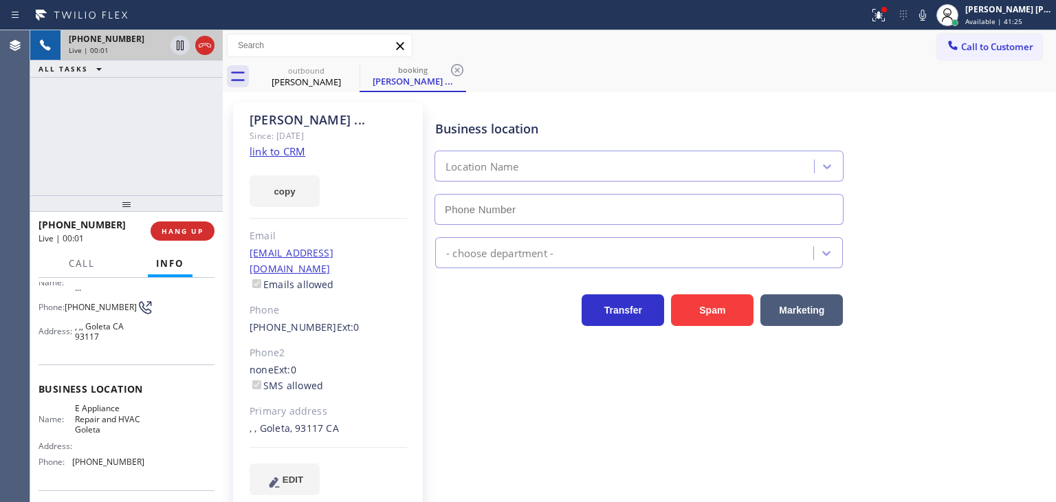
type input "(805) 243-3443"
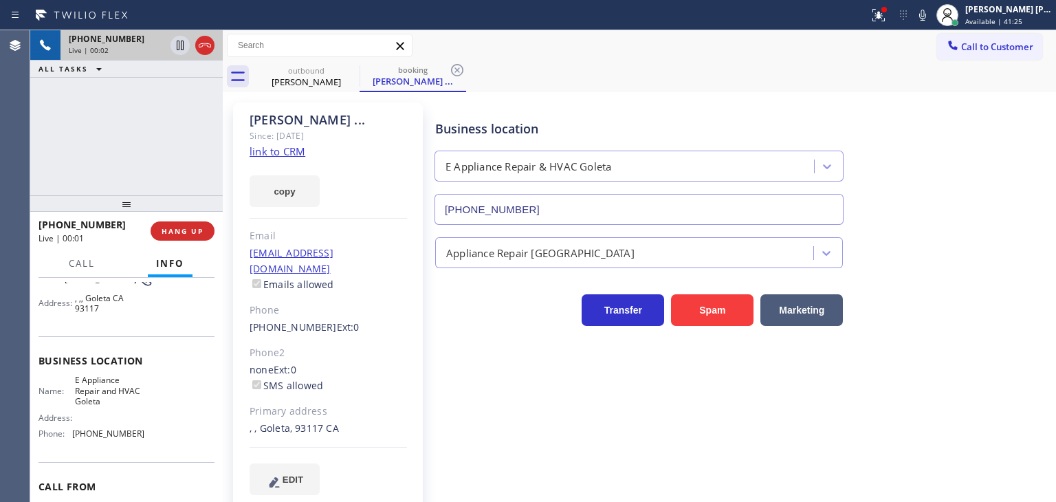
scroll to position [137, 0]
click at [269, 153] on link "link to CRM" at bounding box center [277, 151] width 56 height 14
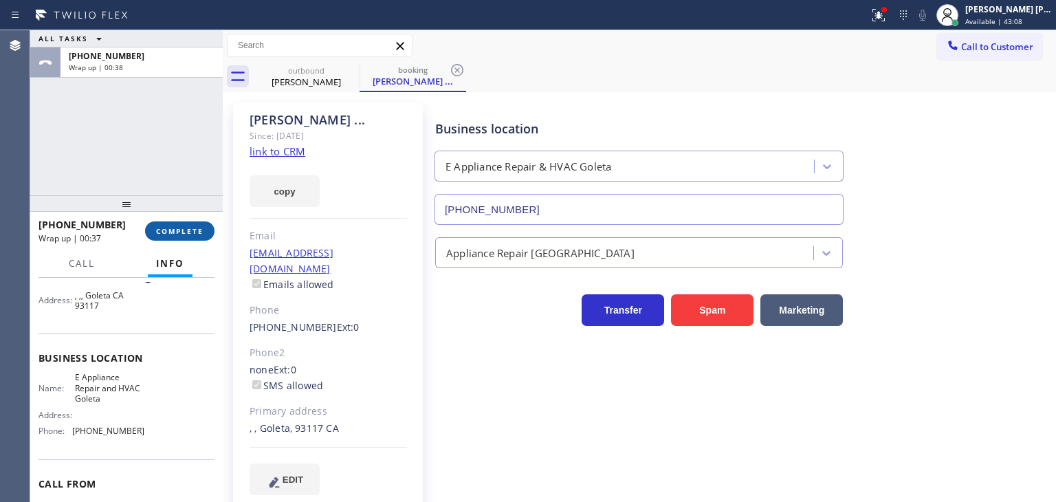
click at [184, 227] on span "COMPLETE" at bounding box center [179, 231] width 47 height 10
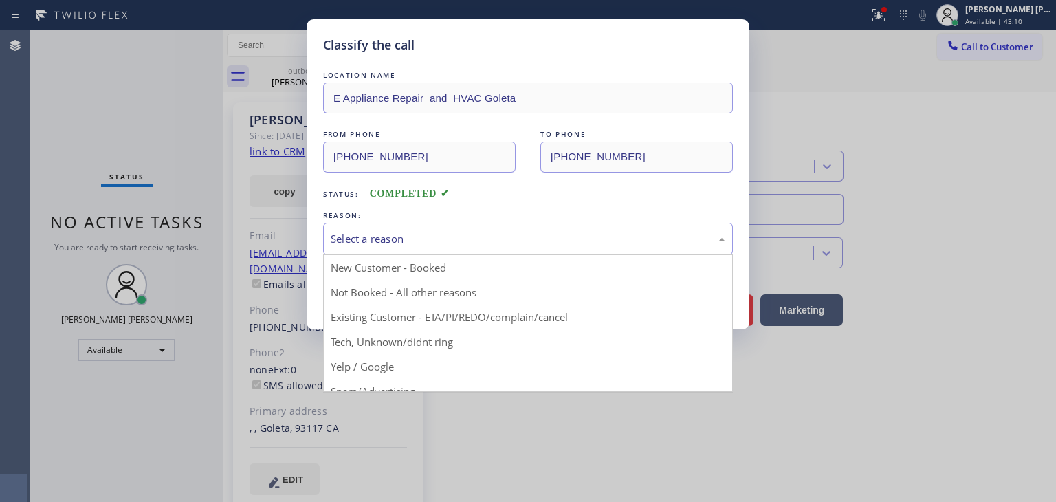
click at [351, 237] on div "Select a reason" at bounding box center [528, 239] width 394 height 16
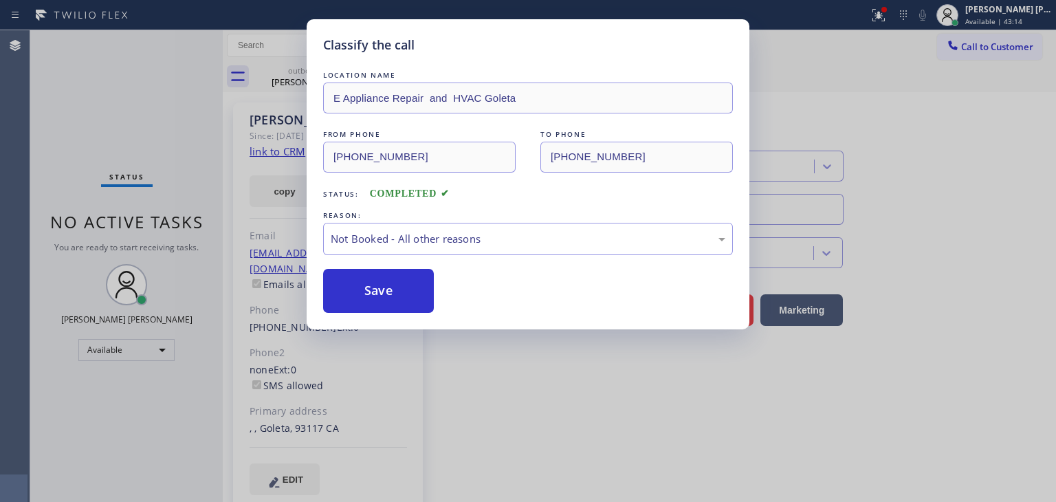
click at [393, 296] on button "Save" at bounding box center [378, 291] width 111 height 44
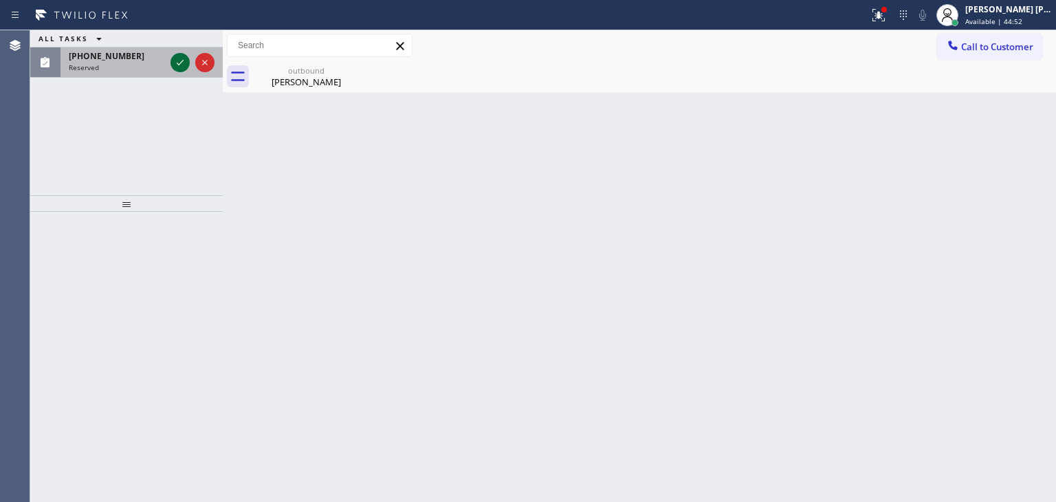
click at [179, 65] on icon at bounding box center [180, 62] width 16 height 16
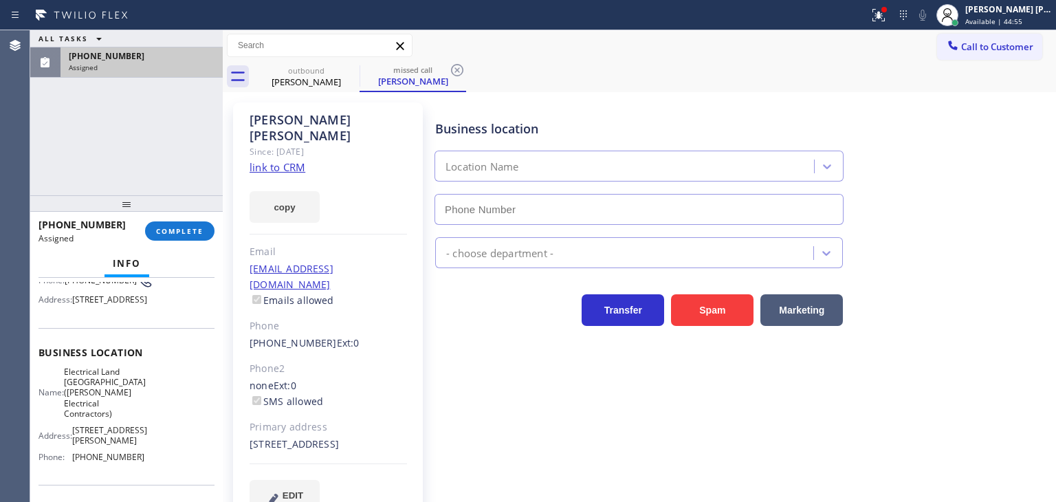
type input "(973) 313-5459"
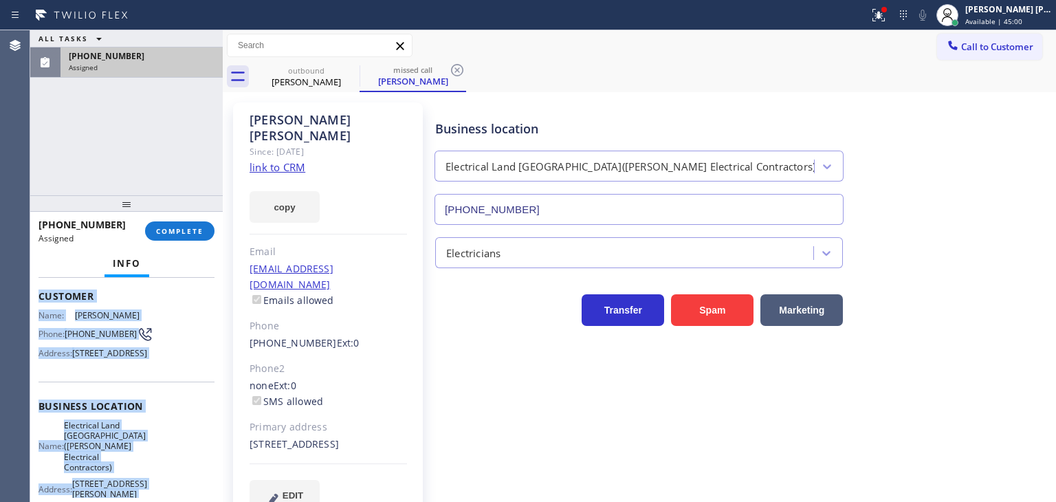
scroll to position [69, 0]
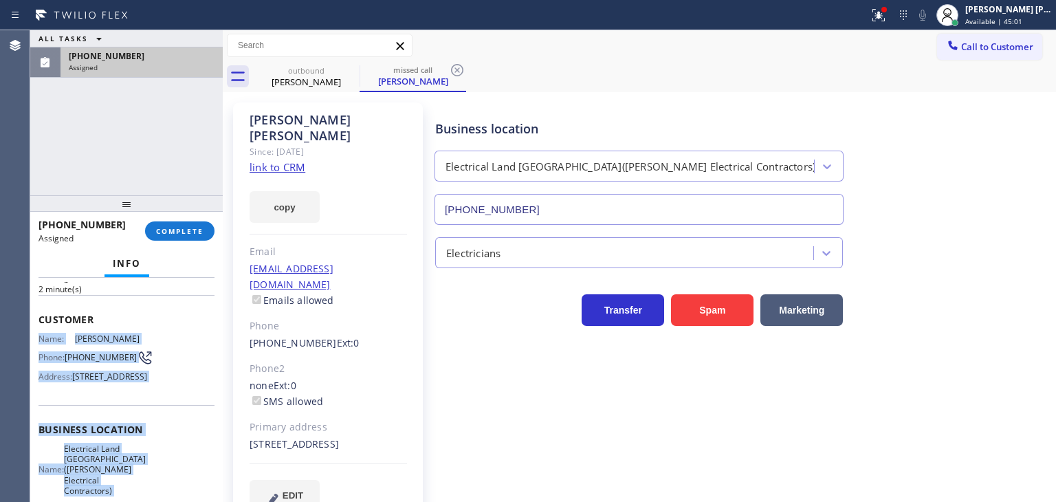
drag, startPoint x: 143, startPoint y: 449, endPoint x: 34, endPoint y: 331, distance: 161.5
click at [34, 331] on div "Context Queue: Electrical Priority: 0 Task Age: 2 minute(s) Customer Name: Jay …" at bounding box center [126, 390] width 192 height 224
copy div "Name: Jay Rawl Phone: (973) 873-3315 Address: 236 Sunset Ave, Newark, NJ 07106,…"
click at [176, 231] on span "COMPLETE" at bounding box center [179, 231] width 47 height 10
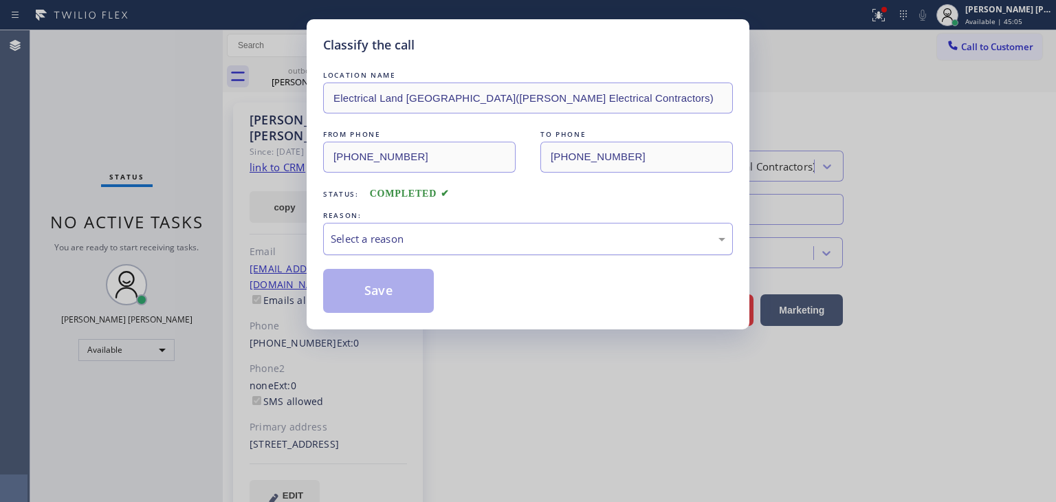
click at [397, 240] on div "Select a reason" at bounding box center [528, 239] width 394 height 16
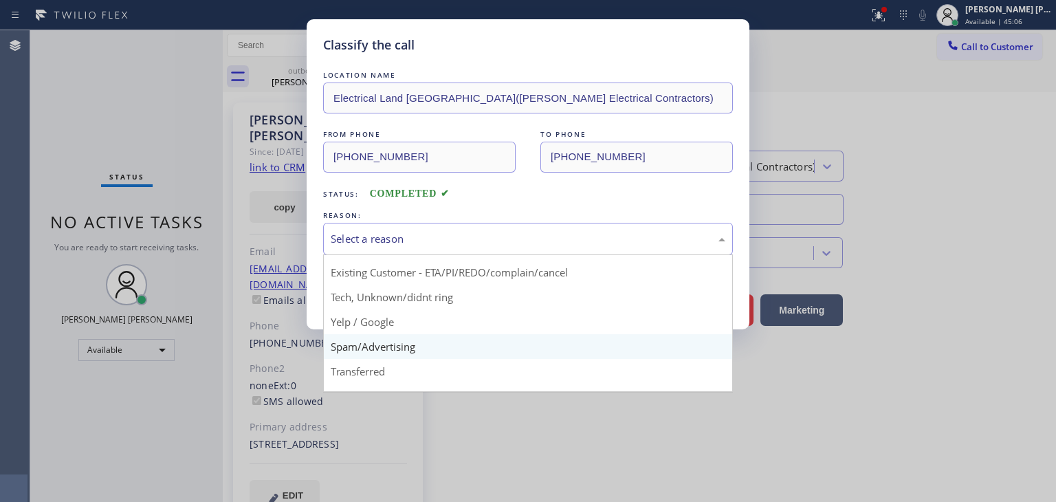
scroll to position [69, 0]
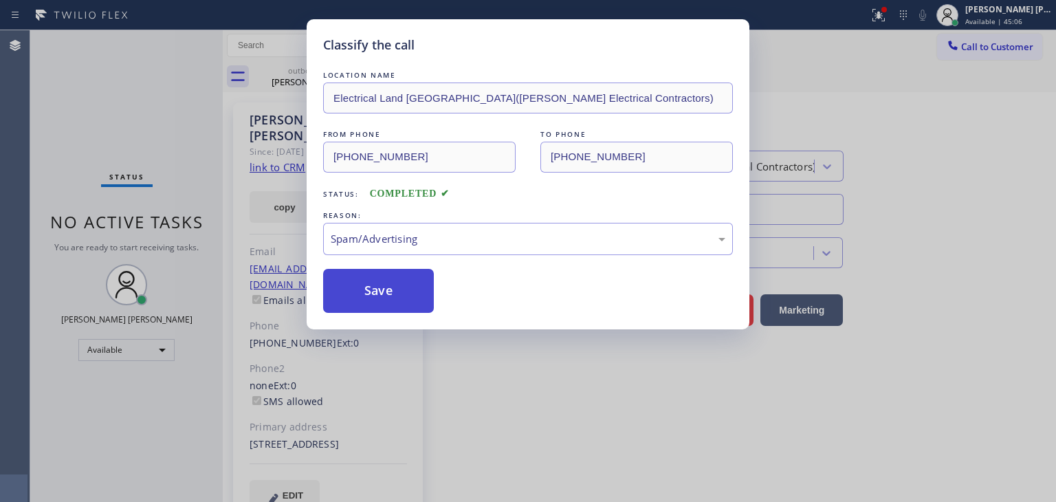
click at [377, 304] on button "Save" at bounding box center [378, 291] width 111 height 44
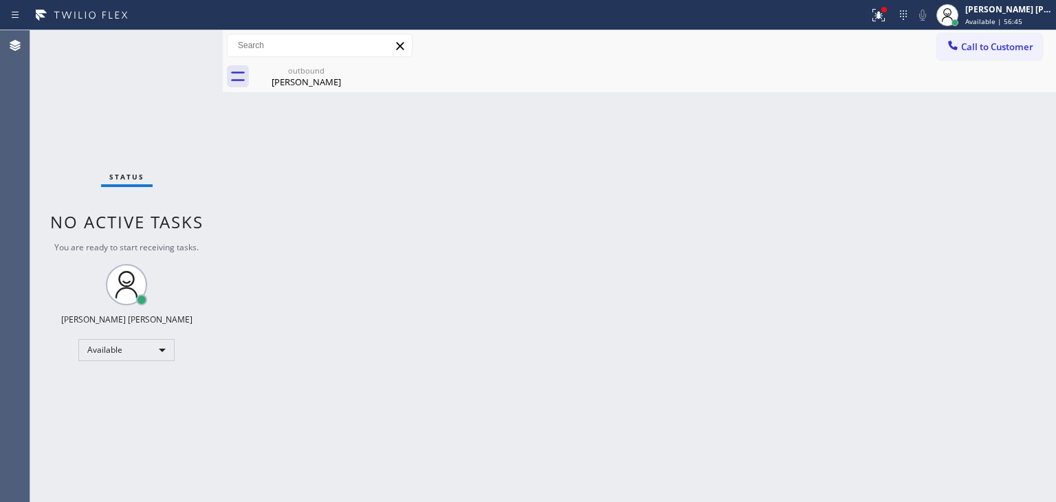
click at [181, 48] on div "Status No active tasks You are ready to start receiving tasks. [PERSON_NAME] [P…" at bounding box center [126, 265] width 192 height 471
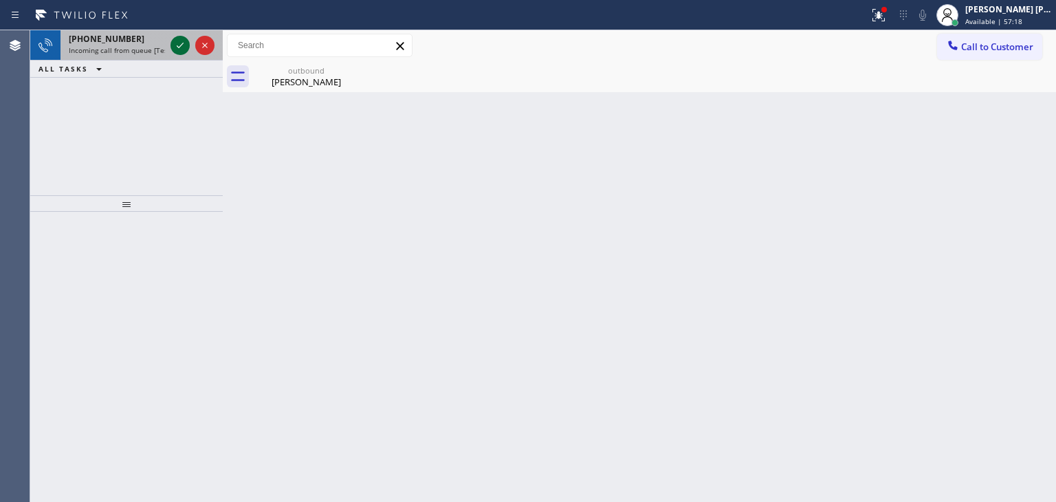
click at [173, 49] on icon at bounding box center [180, 45] width 16 height 16
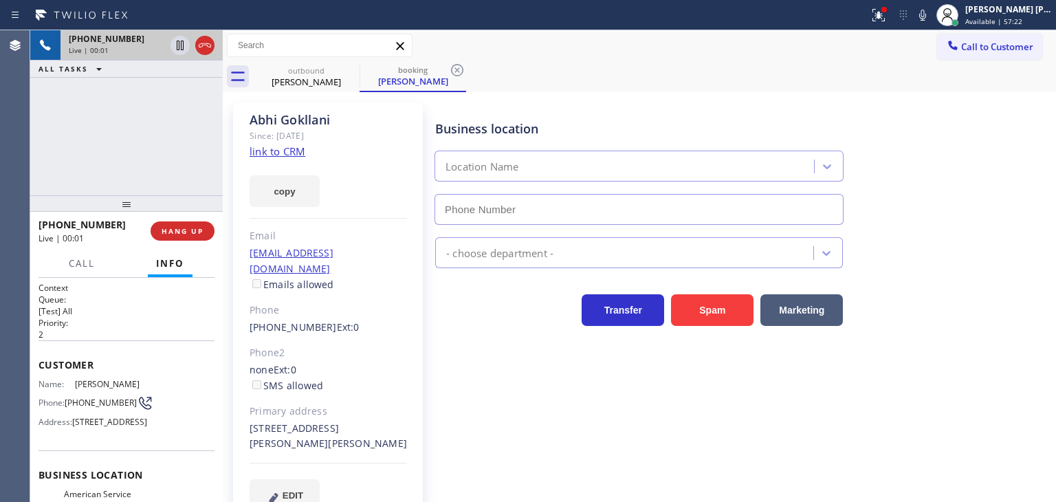
type input "(805) 420-7474"
click at [270, 149] on link "link to CRM" at bounding box center [277, 151] width 56 height 14
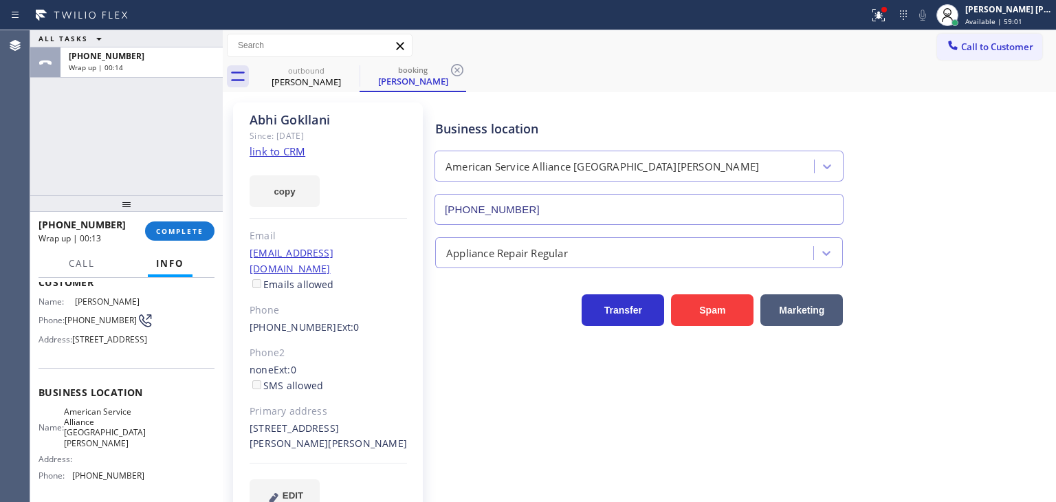
scroll to position [137, 0]
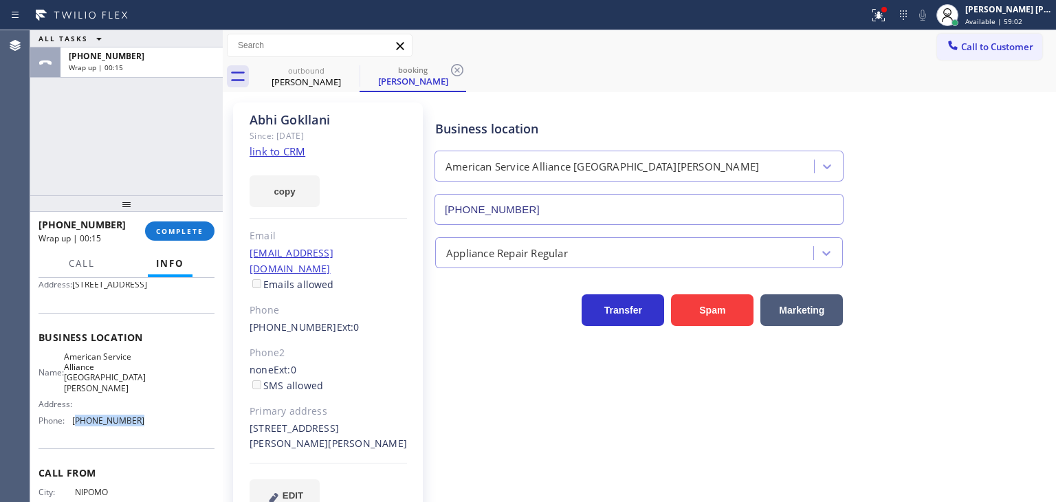
drag, startPoint x: 137, startPoint y: 440, endPoint x: 74, endPoint y: 440, distance: 63.2
click at [74, 425] on span "(805) 420-7474" at bounding box center [108, 420] width 72 height 10
copy span "805) 420-7474"
click at [190, 229] on span "COMPLETE" at bounding box center [179, 231] width 47 height 10
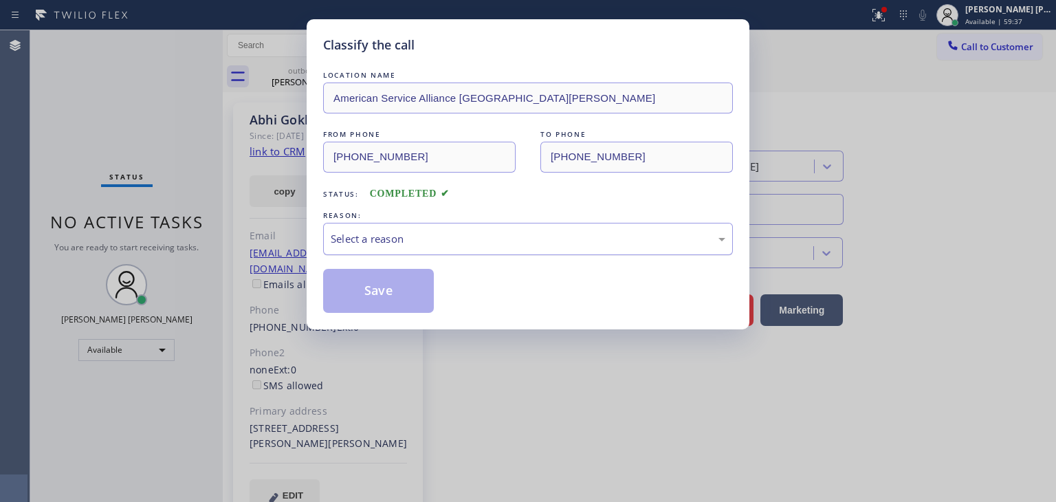
click at [366, 238] on div "Select a reason" at bounding box center [528, 239] width 394 height 16
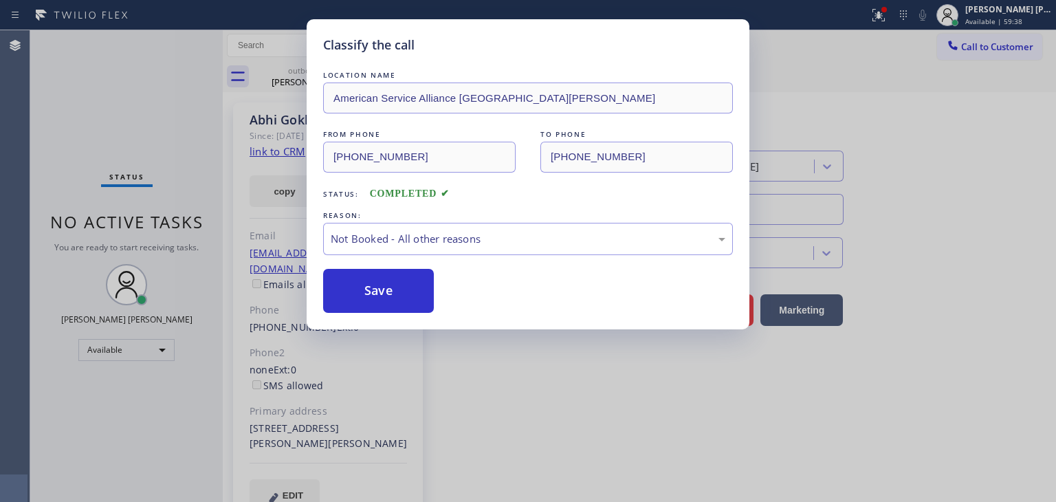
click at [371, 284] on button "Save" at bounding box center [378, 291] width 111 height 44
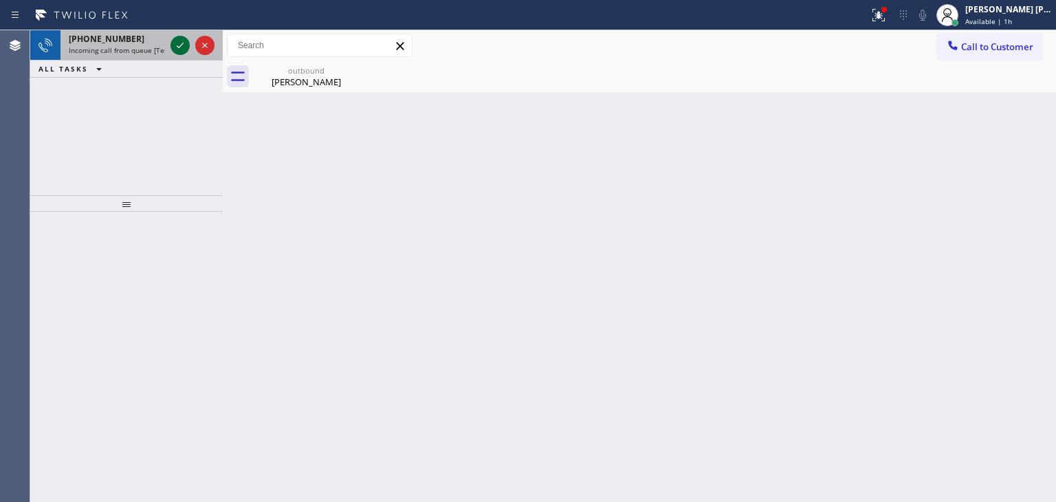
click at [186, 47] on icon at bounding box center [180, 45] width 16 height 16
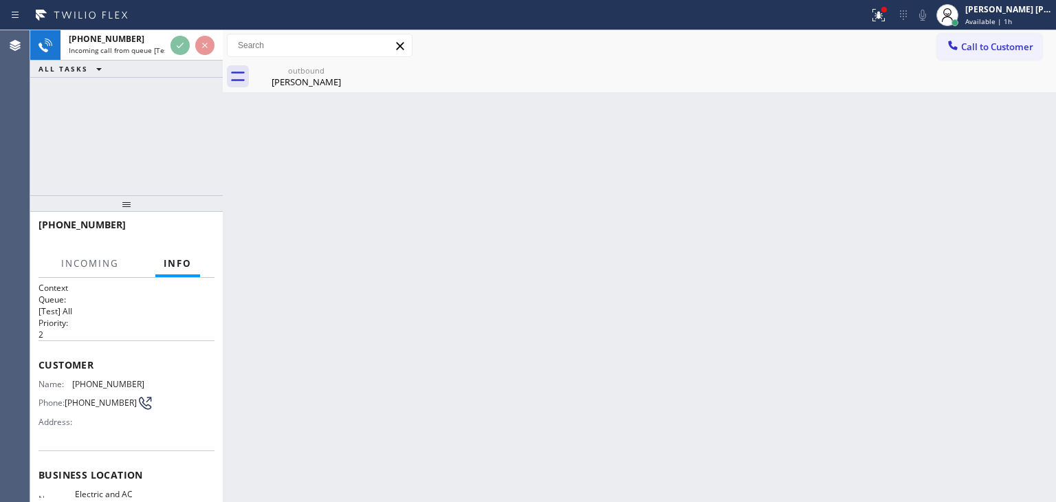
scroll to position [137, 0]
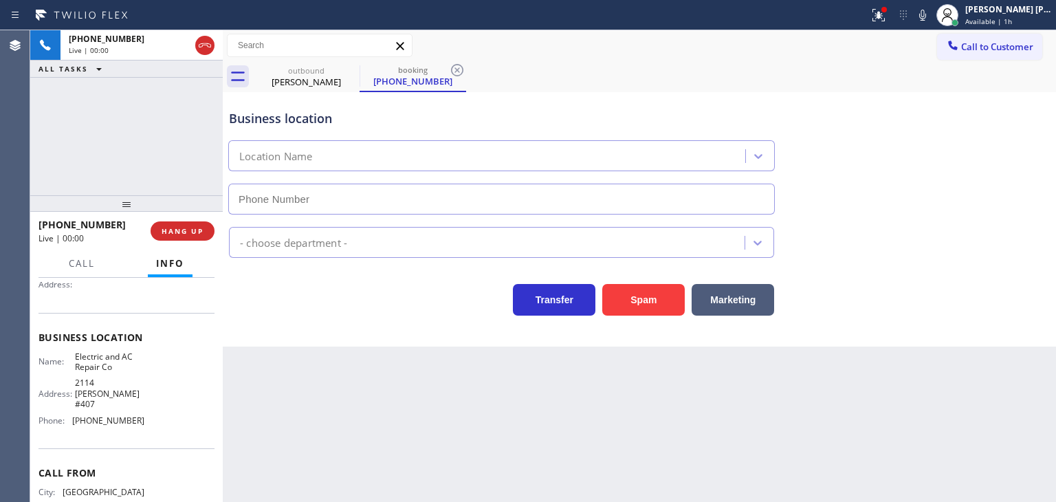
type input "(213) 292-5480"
click at [1020, 182] on div "Business location Electric & AC Repair Co (213) 292-5480" at bounding box center [639, 152] width 826 height 124
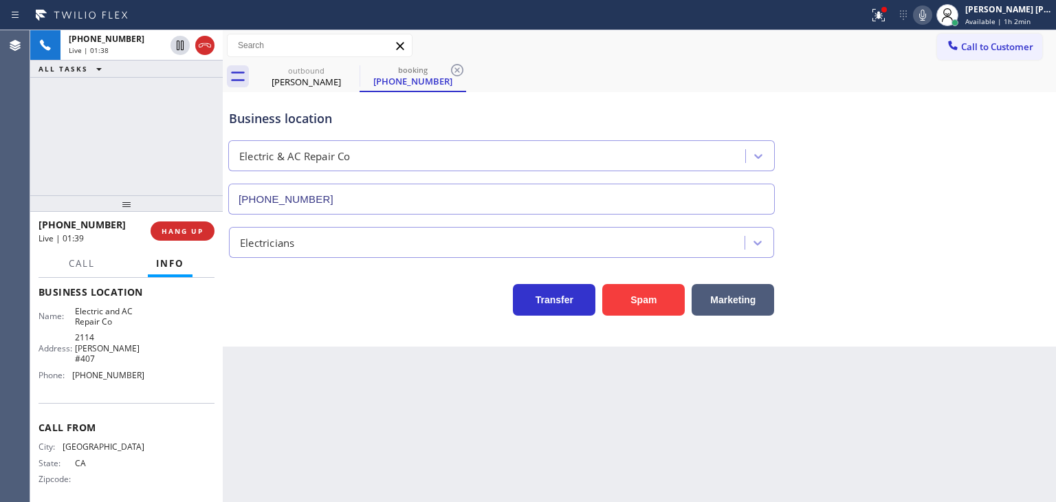
click at [930, 17] on icon at bounding box center [922, 15] width 16 height 16
click at [203, 238] on button "HANG UP" at bounding box center [182, 230] width 64 height 19
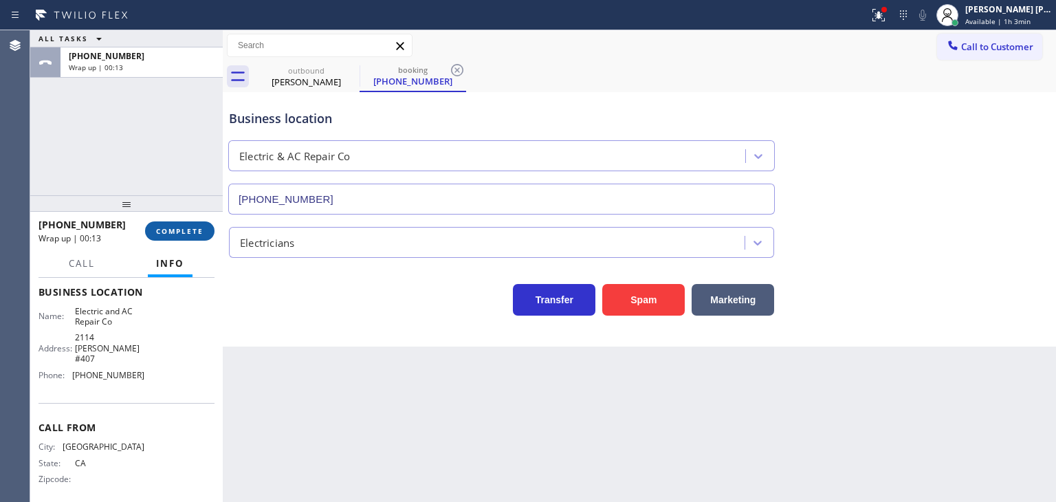
click at [172, 232] on span "COMPLETE" at bounding box center [179, 231] width 47 height 10
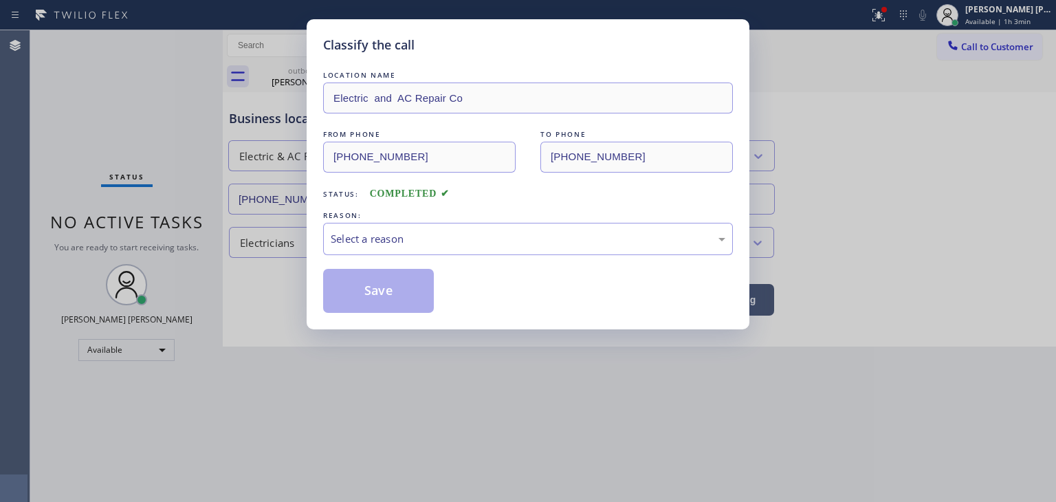
click at [370, 232] on div "Select a reason" at bounding box center [528, 239] width 394 height 16
click at [388, 296] on button "Save" at bounding box center [378, 291] width 111 height 44
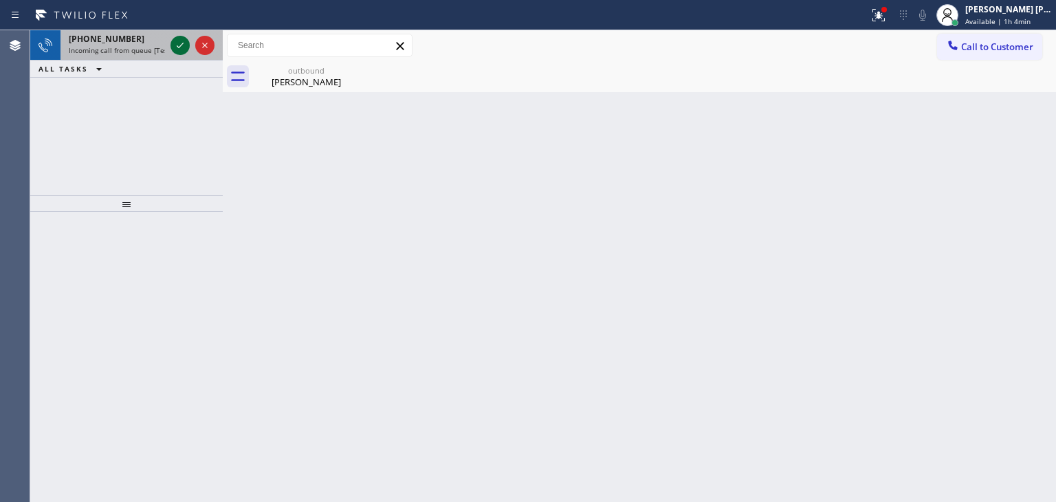
click at [178, 44] on icon at bounding box center [180, 45] width 16 height 16
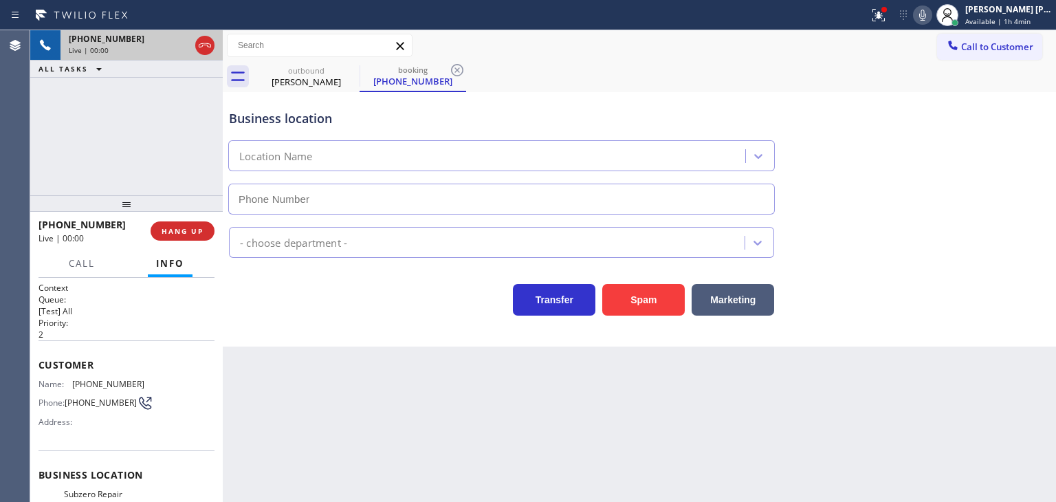
type input "(971) 458-1821"
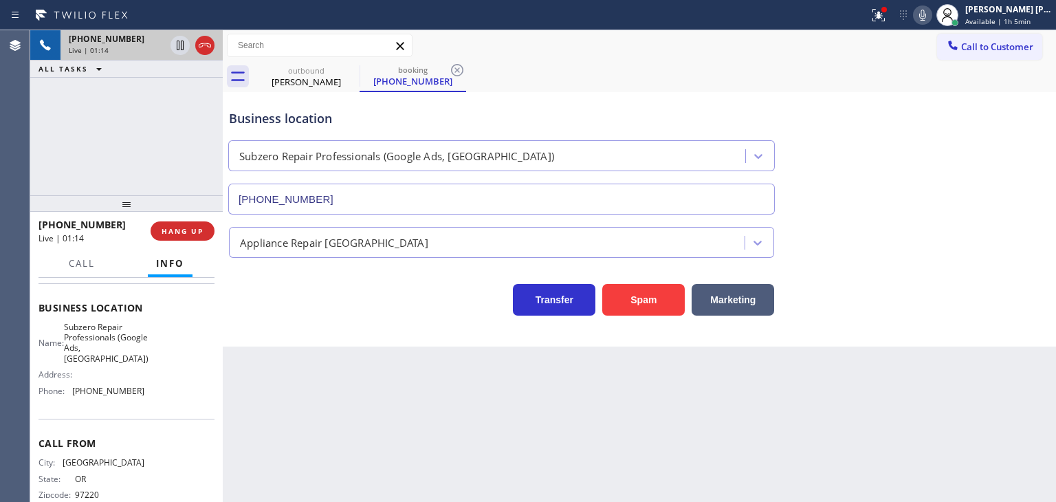
scroll to position [193, 0]
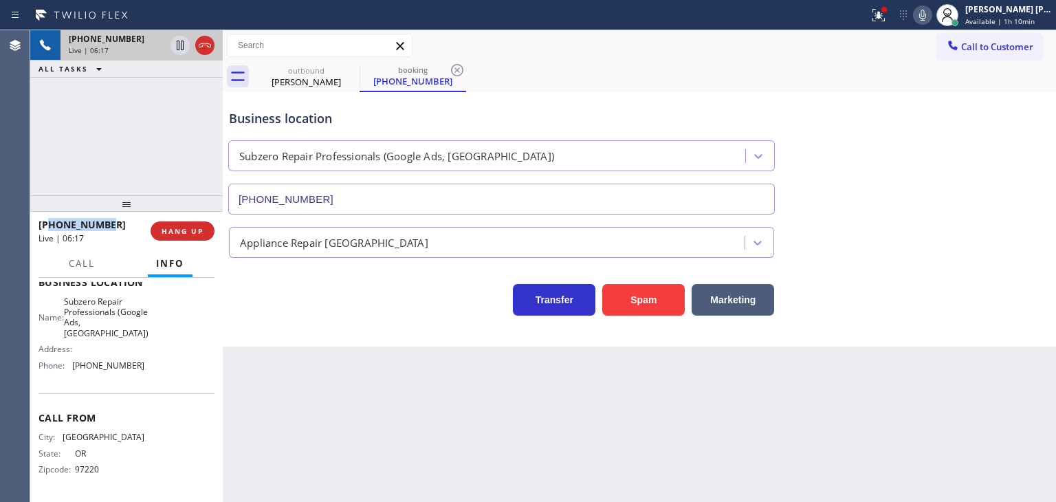
drag, startPoint x: 118, startPoint y: 221, endPoint x: 52, endPoint y: 223, distance: 66.7
click at [52, 223] on div "+15037081500" at bounding box center [89, 224] width 102 height 13
copy span "5037081500"
click at [184, 93] on icon at bounding box center [180, 93] width 16 height 16
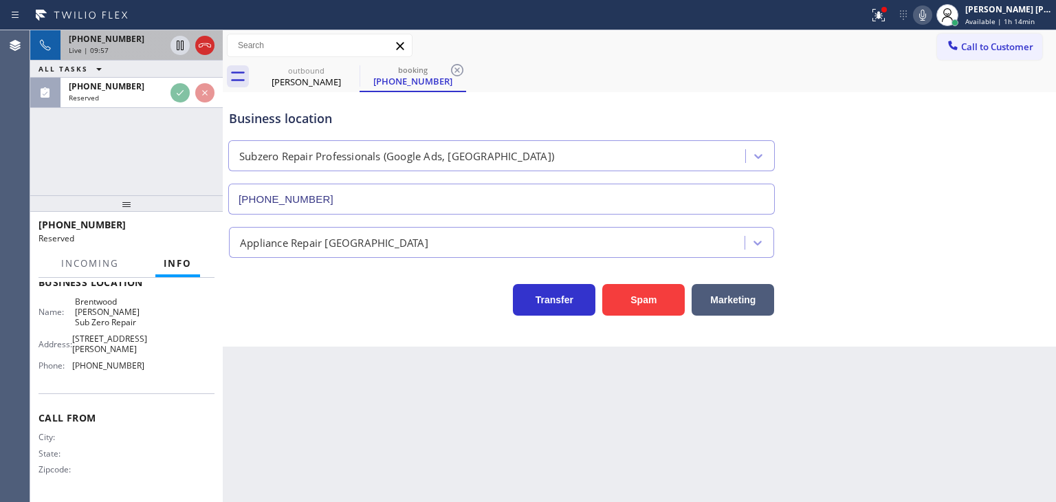
scroll to position [194, 0]
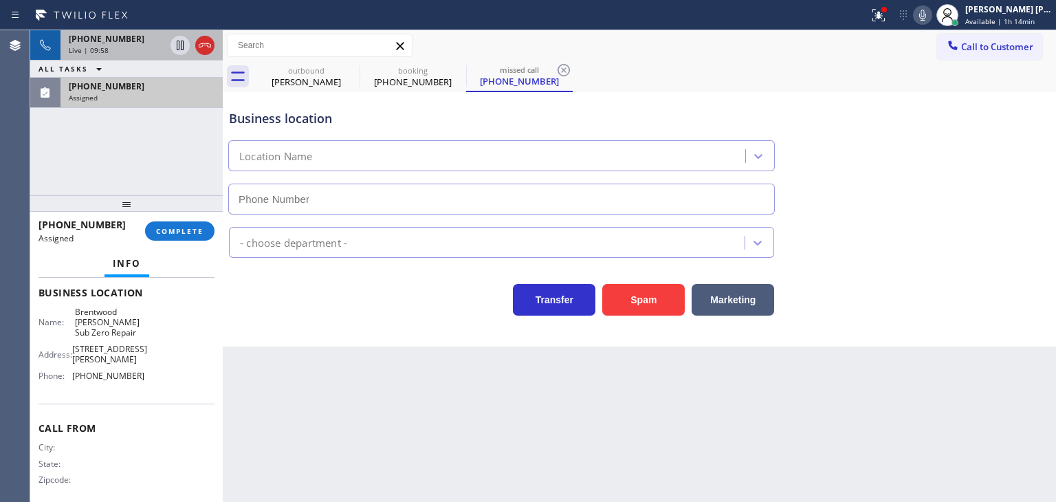
type input "(818) 918-4452"
click at [137, 103] on div "(310) 901-0442 Assigned" at bounding box center [138, 93] width 157 height 30
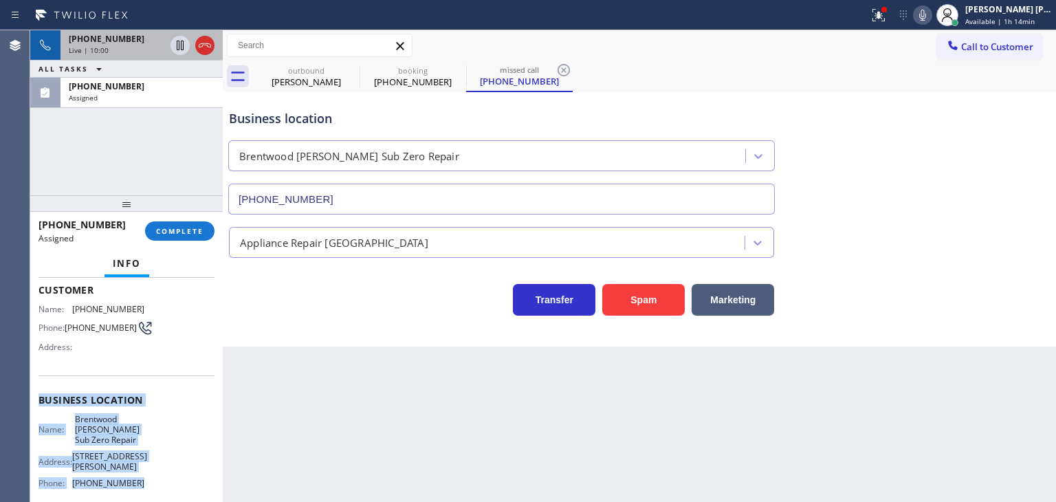
scroll to position [56, 0]
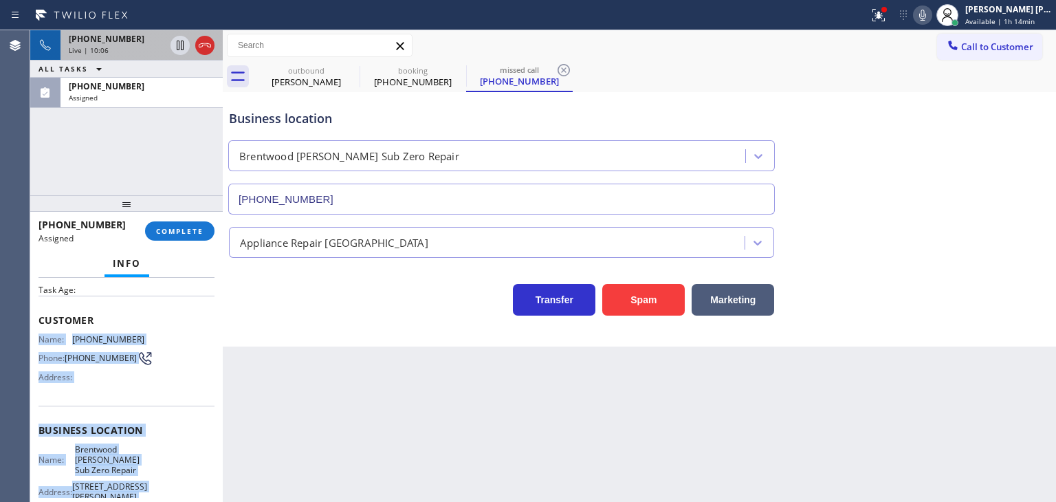
drag, startPoint x: 142, startPoint y: 434, endPoint x: 27, endPoint y: 336, distance: 150.6
click at [38, 333] on div "Context Queue: Appliance Repair High End Priority: 0 Task Age: Customer Name: (…" at bounding box center [126, 435] width 176 height 420
copy div "Name: (310) 901-0442 Phone: (310) 901-0442 Address: Business location Name: Bre…"
click at [175, 102] on div "(310) 901-0442 Assigned" at bounding box center [138, 93] width 157 height 30
click at [193, 232] on span "COMPLETE" at bounding box center [179, 231] width 47 height 10
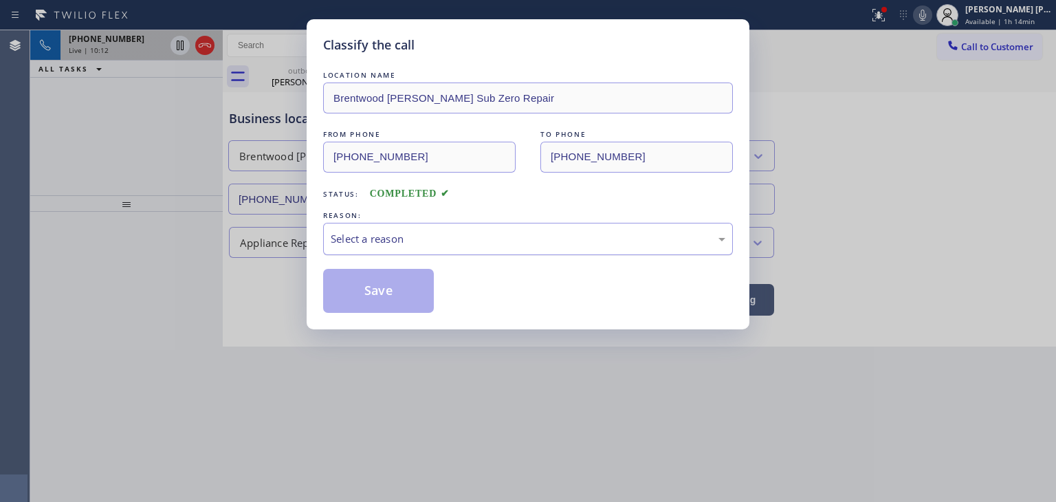
click at [378, 247] on div "Select a reason" at bounding box center [528, 239] width 410 height 32
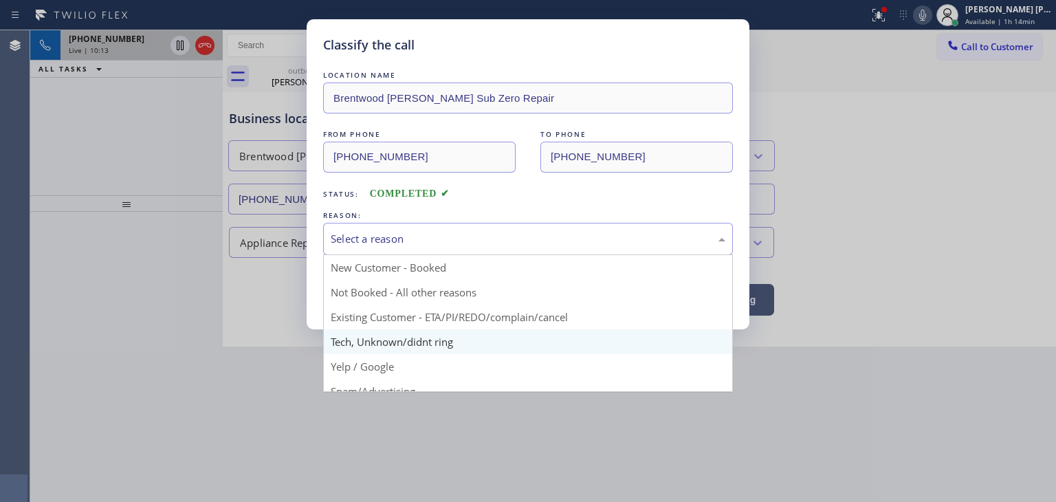
scroll to position [69, 0]
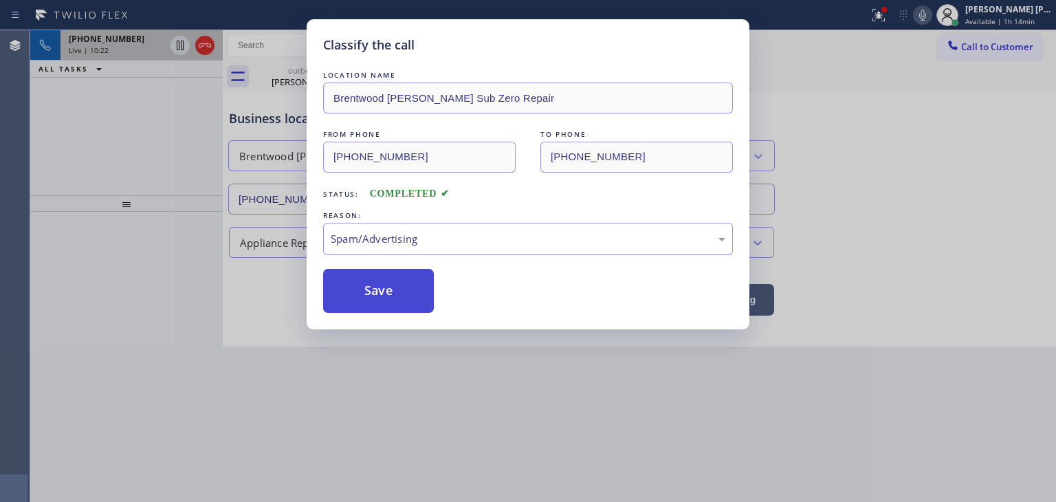
click at [385, 299] on button "Save" at bounding box center [378, 291] width 111 height 44
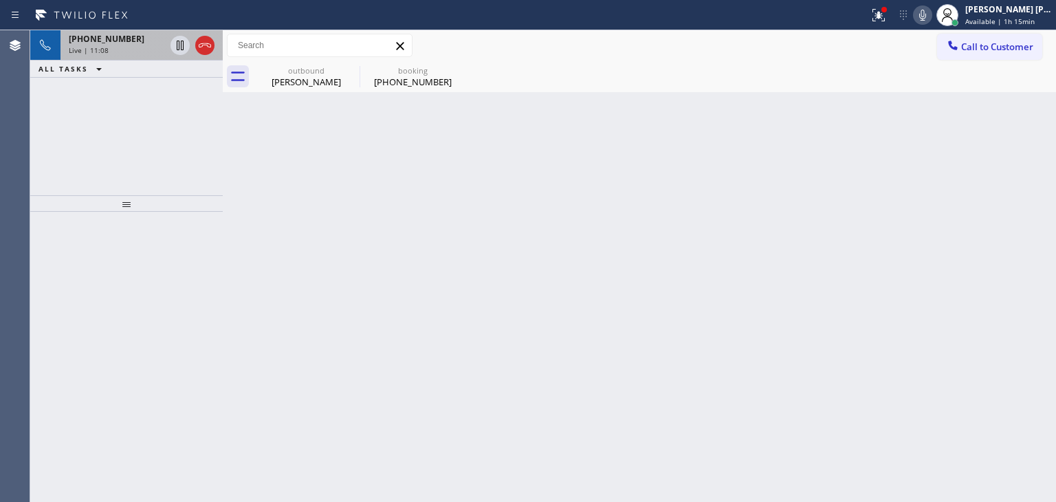
click at [926, 17] on icon at bounding box center [922, 15] width 7 height 11
click at [98, 45] on span "Live | 12:23" at bounding box center [89, 50] width 40 height 10
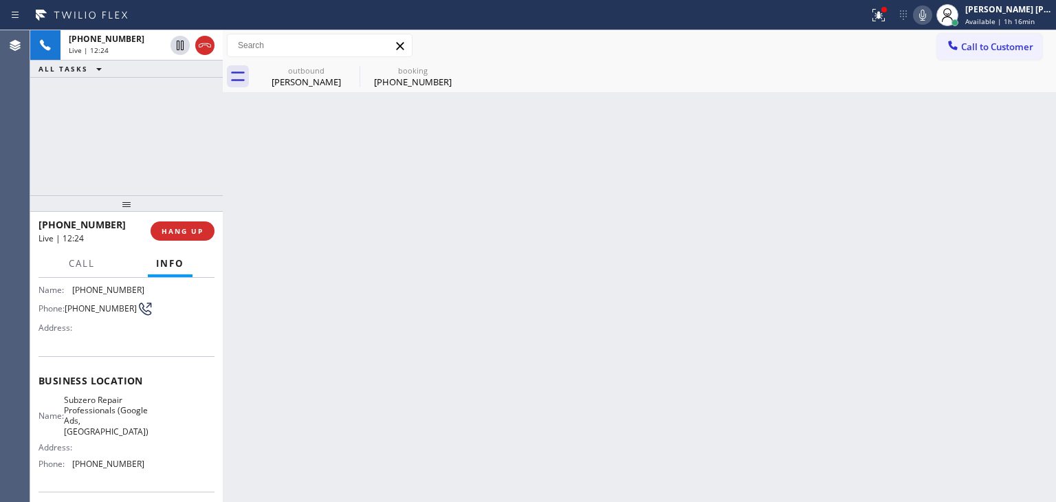
scroll to position [137, 0]
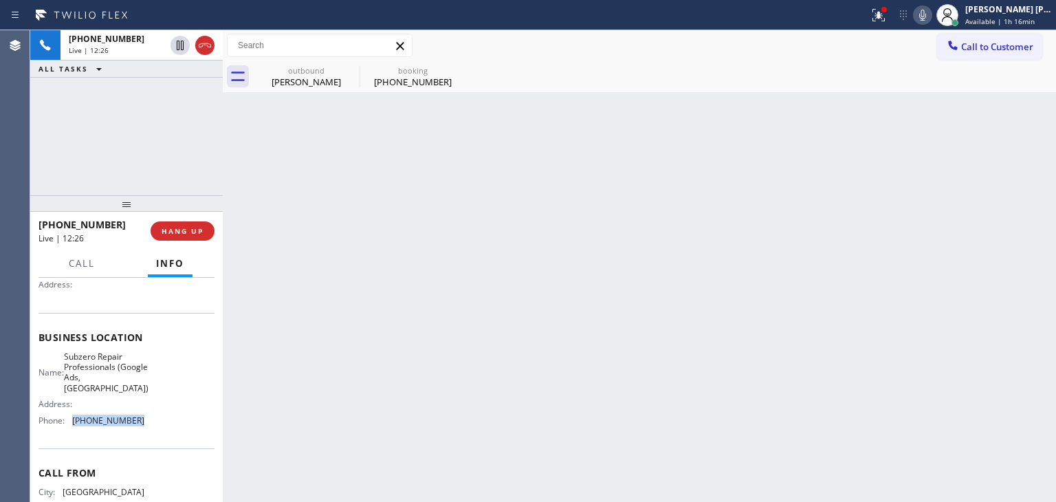
drag, startPoint x: 137, startPoint y: 419, endPoint x: 74, endPoint y: 419, distance: 63.9
click at [74, 419] on div "Name: Subzero Repair Professionals (Google Ads, Portland) Address: Phone: (971)…" at bounding box center [126, 391] width 176 height 80
copy span "(971) 458-1821"
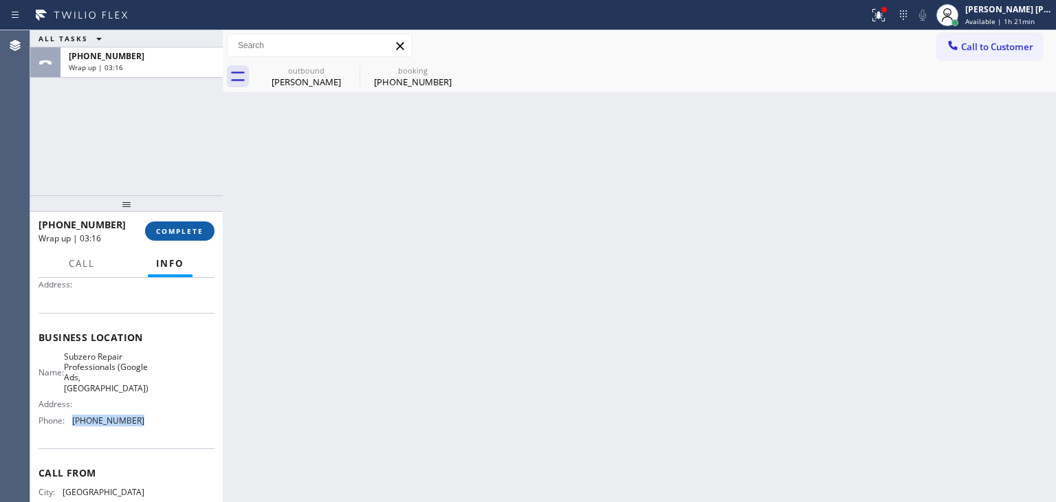
click at [183, 232] on span "COMPLETE" at bounding box center [179, 231] width 47 height 10
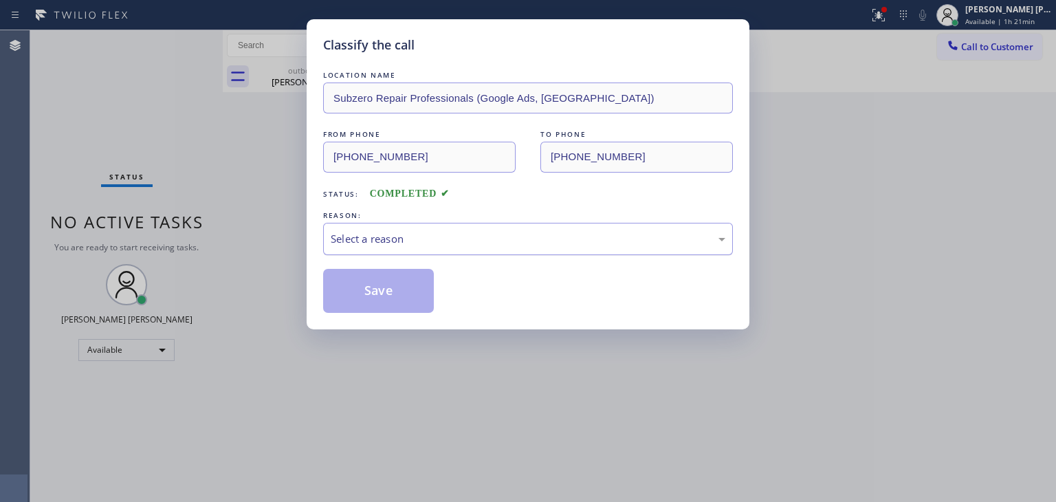
click at [361, 236] on div "Select a reason" at bounding box center [528, 239] width 394 height 16
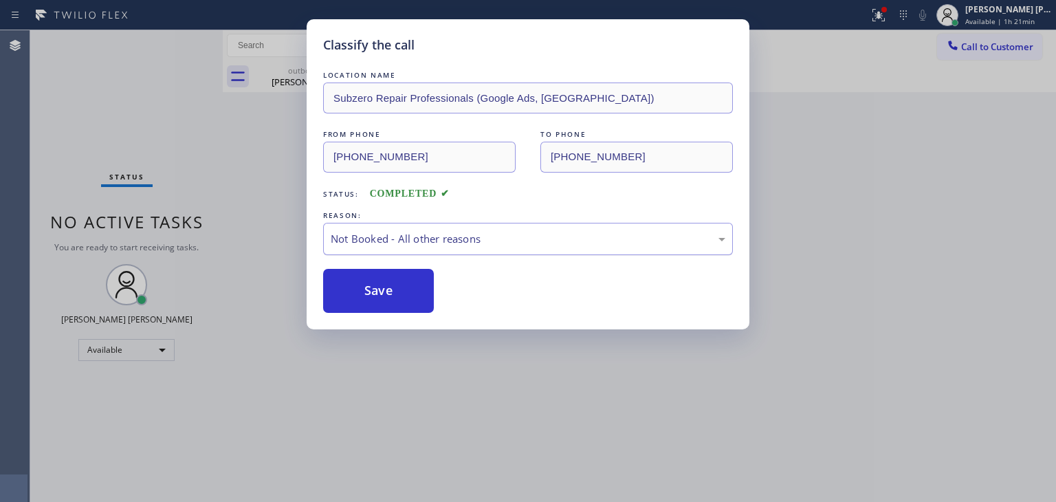
click at [418, 237] on div "Not Booked - All other reasons" at bounding box center [528, 239] width 394 height 16
click at [375, 306] on button "Save" at bounding box center [378, 291] width 111 height 44
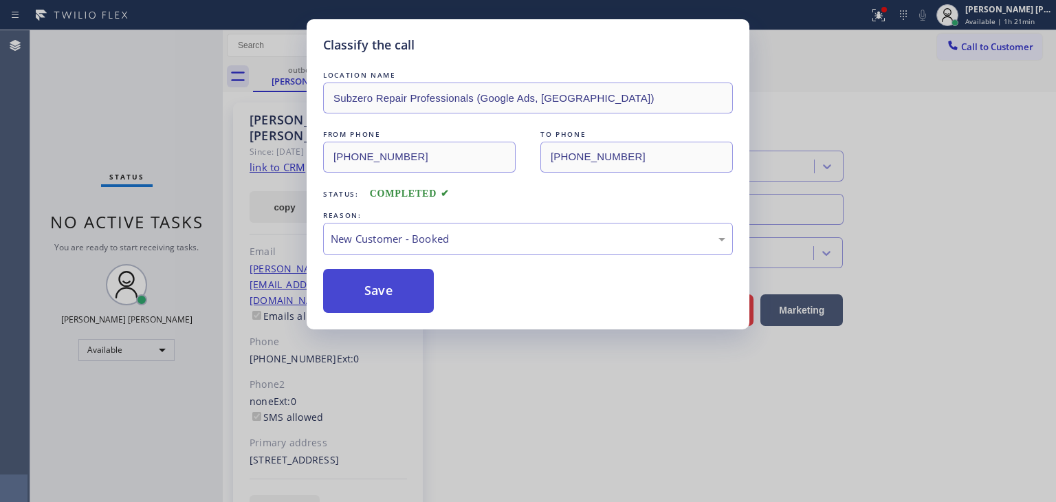
click at [375, 304] on button "Save" at bounding box center [378, 291] width 111 height 44
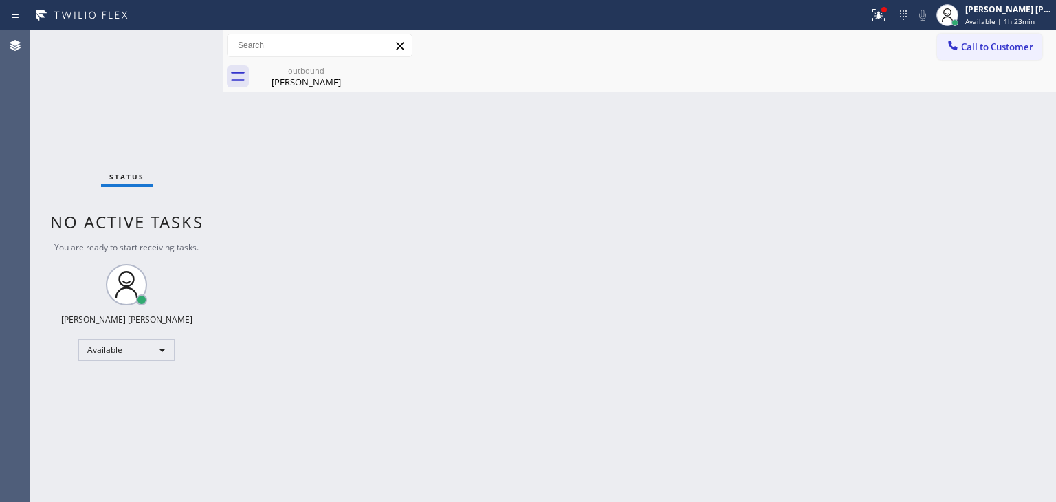
click at [181, 41] on div "Status No active tasks You are ready to start receiving tasks. [PERSON_NAME] [P…" at bounding box center [126, 265] width 192 height 471
drag, startPoint x: 1031, startPoint y: 14, endPoint x: 1022, endPoint y: 19, distance: 9.8
click at [1031, 14] on div "[PERSON_NAME] [PERSON_NAME]" at bounding box center [1008, 9] width 87 height 12
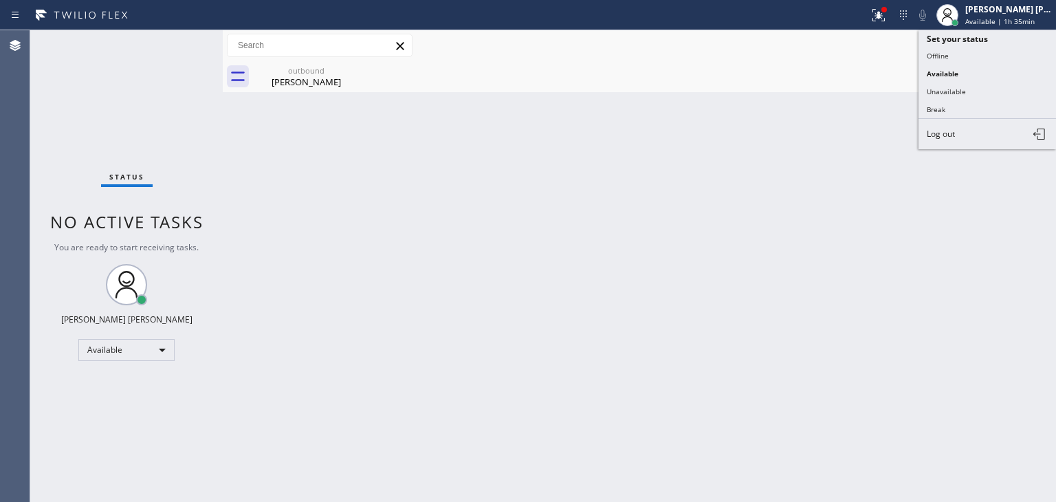
click at [954, 110] on button "Break" at bounding box center [986, 109] width 137 height 18
